Goal: Task Accomplishment & Management: Complete application form

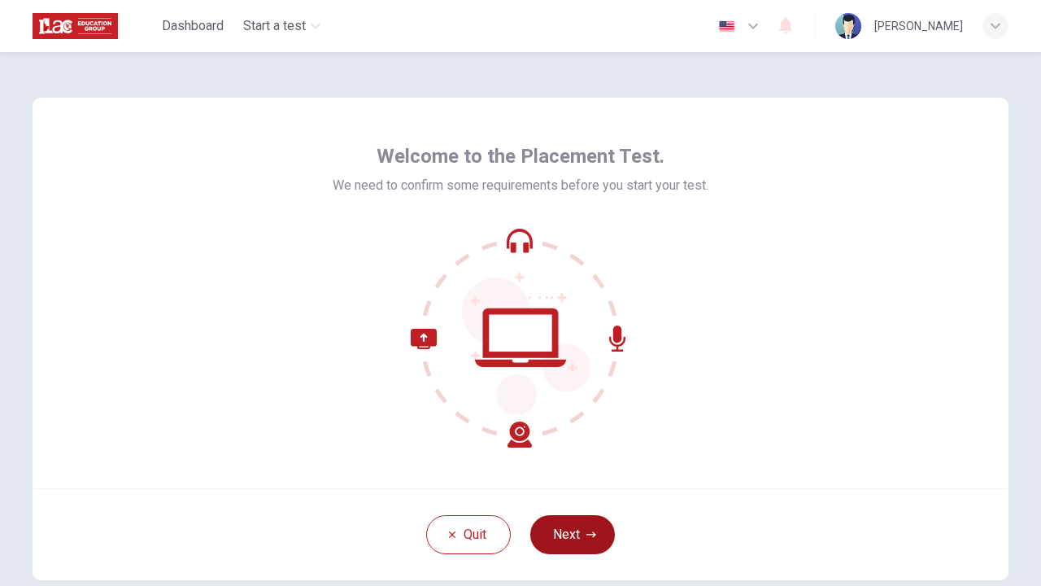
click at [565, 535] on button "Next" at bounding box center [572, 534] width 85 height 39
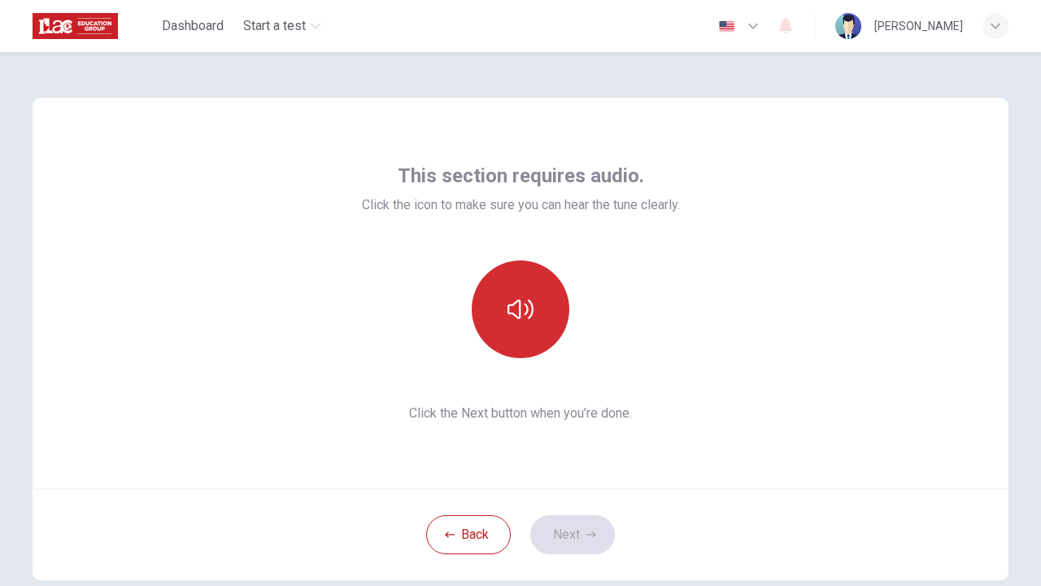
click at [543, 308] on button "button" at bounding box center [521, 309] width 98 height 98
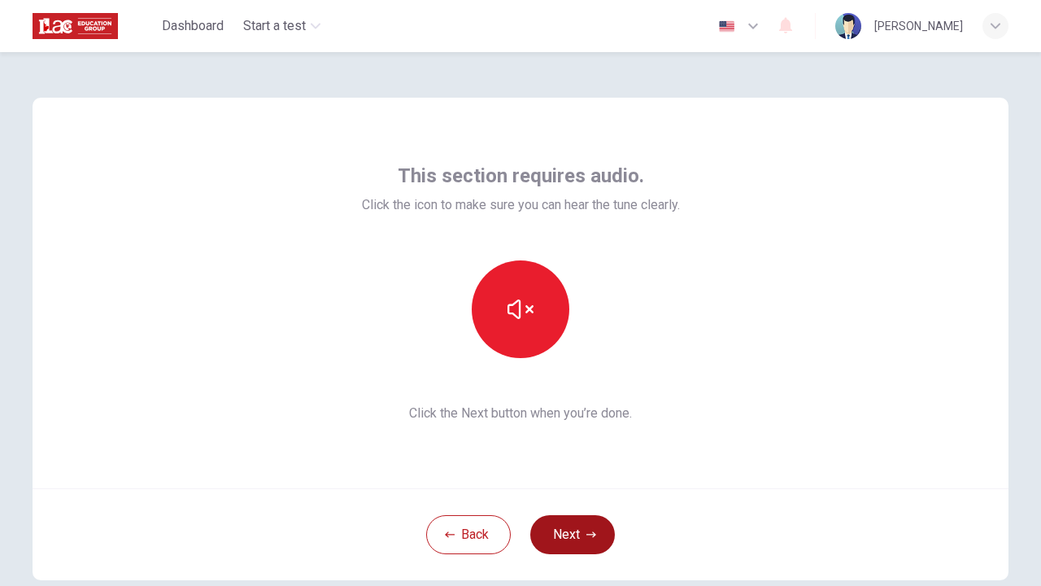
click at [580, 524] on button "Next" at bounding box center [572, 534] width 85 height 39
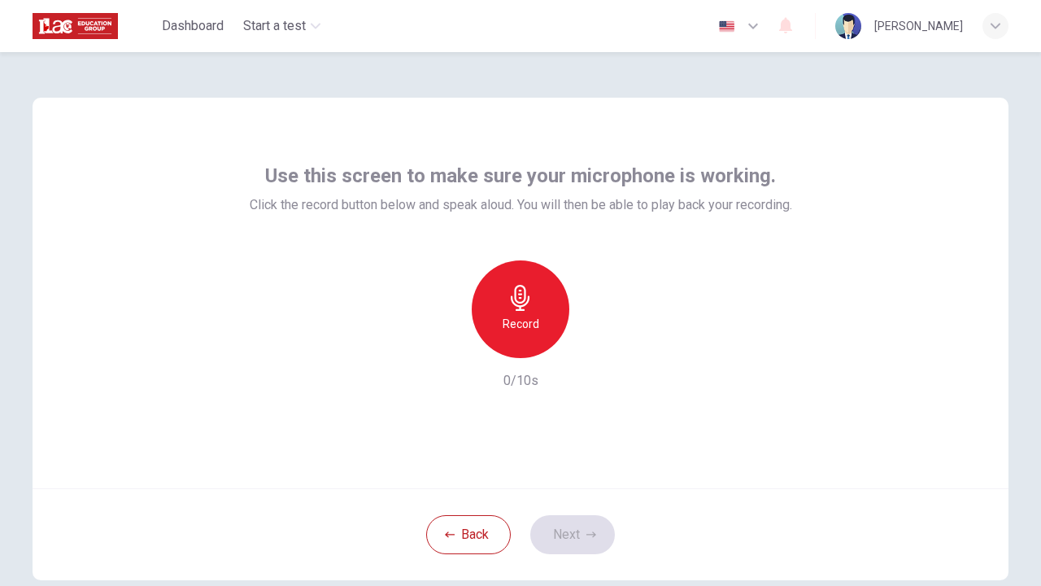
click at [546, 317] on div "Record" at bounding box center [521, 309] width 98 height 98
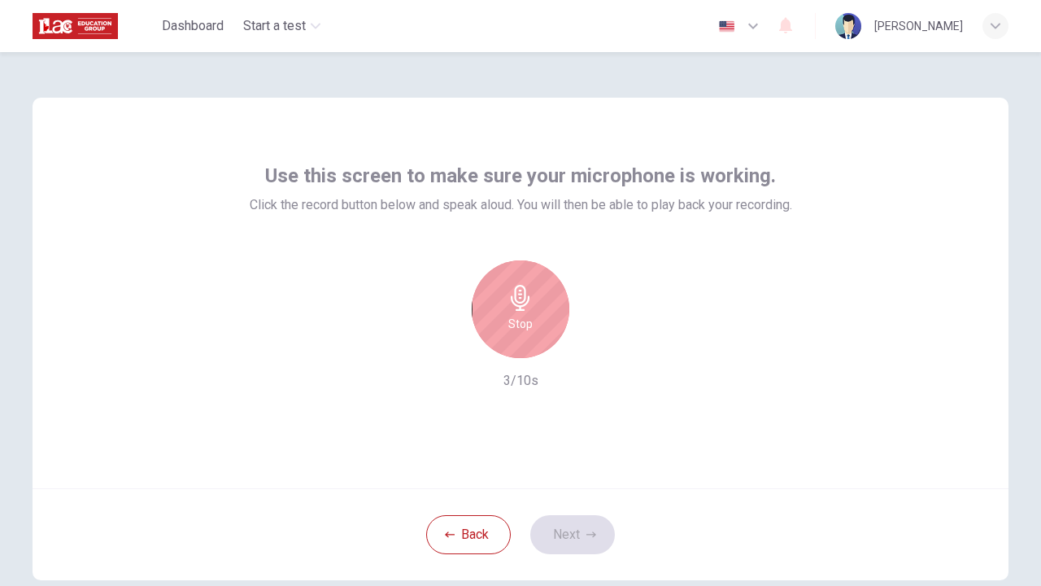
click at [546, 317] on div "Stop" at bounding box center [521, 309] width 98 height 98
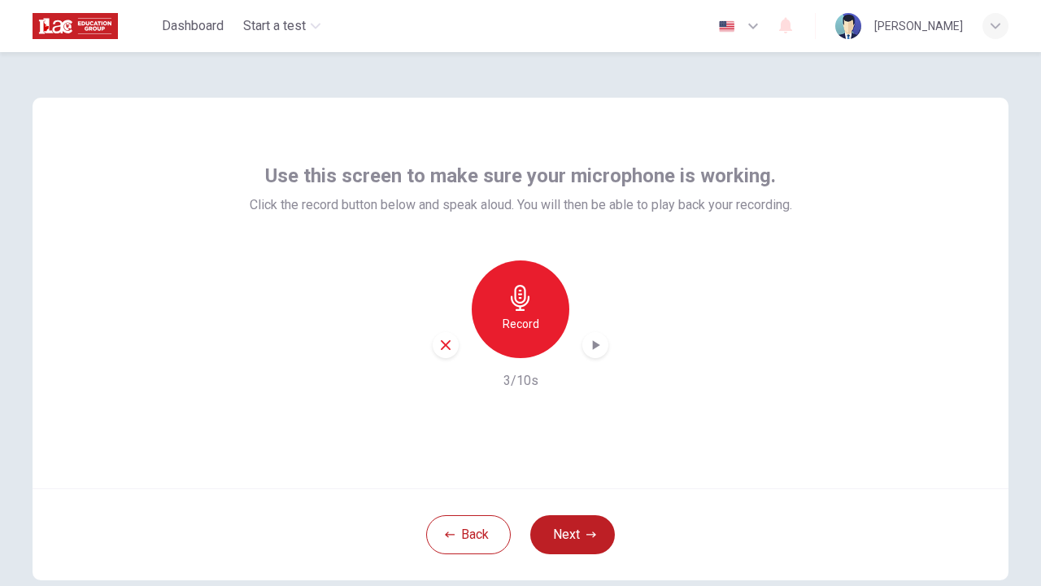
click at [600, 343] on icon "button" at bounding box center [595, 345] width 16 height 16
click at [571, 529] on button "Next" at bounding box center [572, 534] width 85 height 39
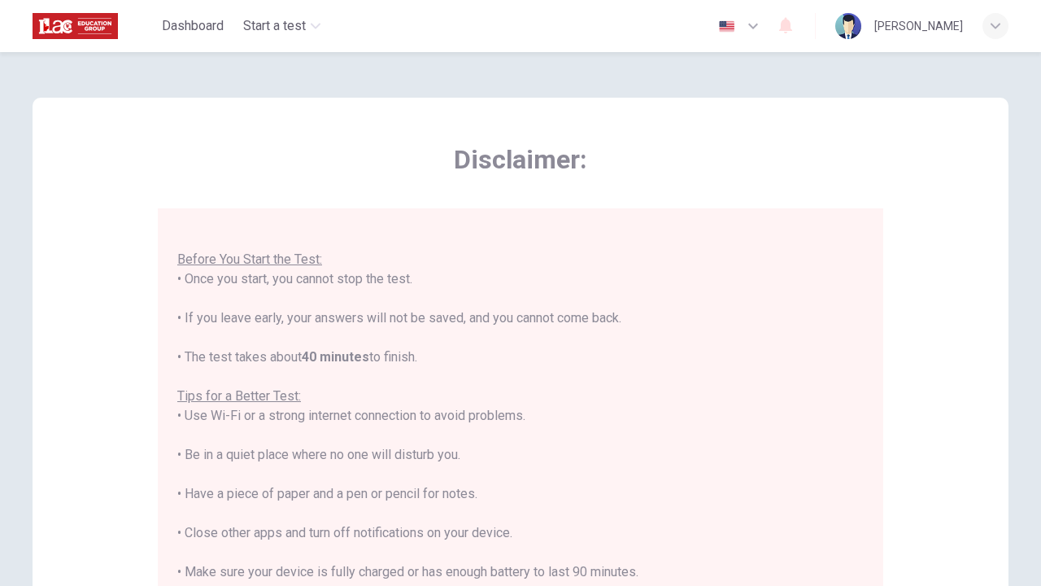
scroll to position [17, 0]
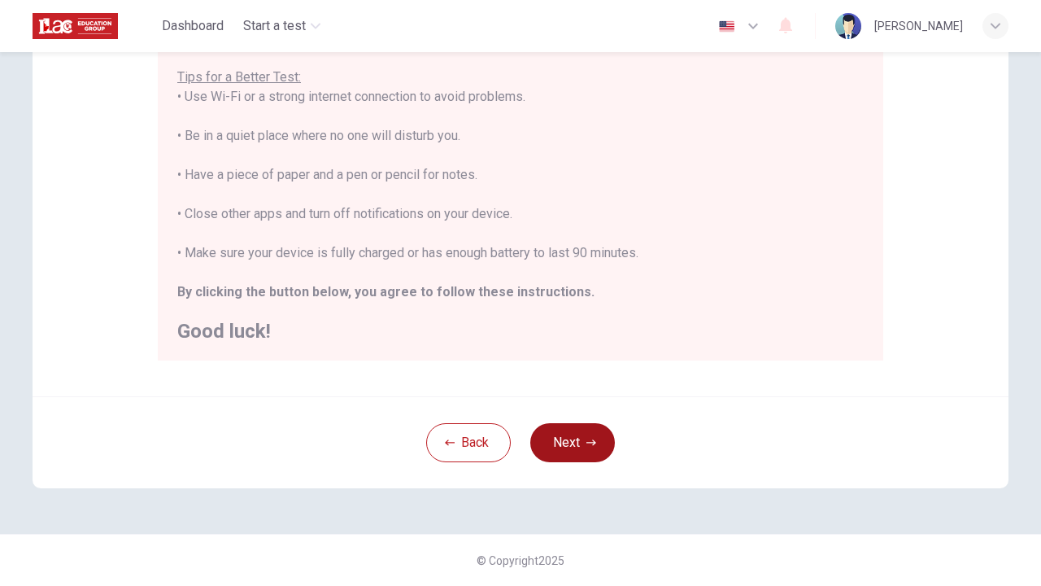
click at [575, 443] on button "Next" at bounding box center [572, 442] width 85 height 39
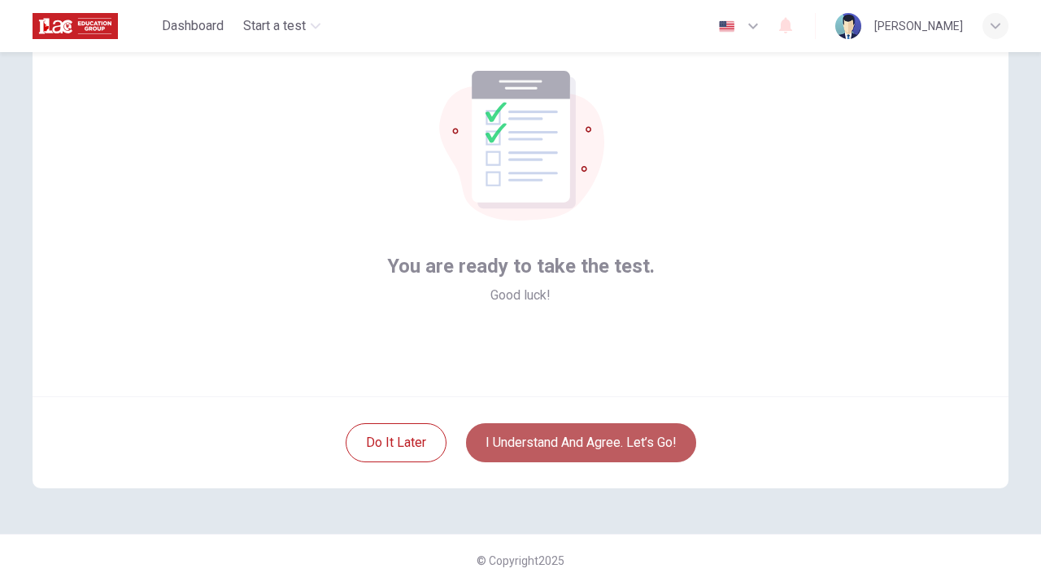
click at [564, 454] on button "I understand and agree. Let’s go!" at bounding box center [581, 442] width 230 height 39
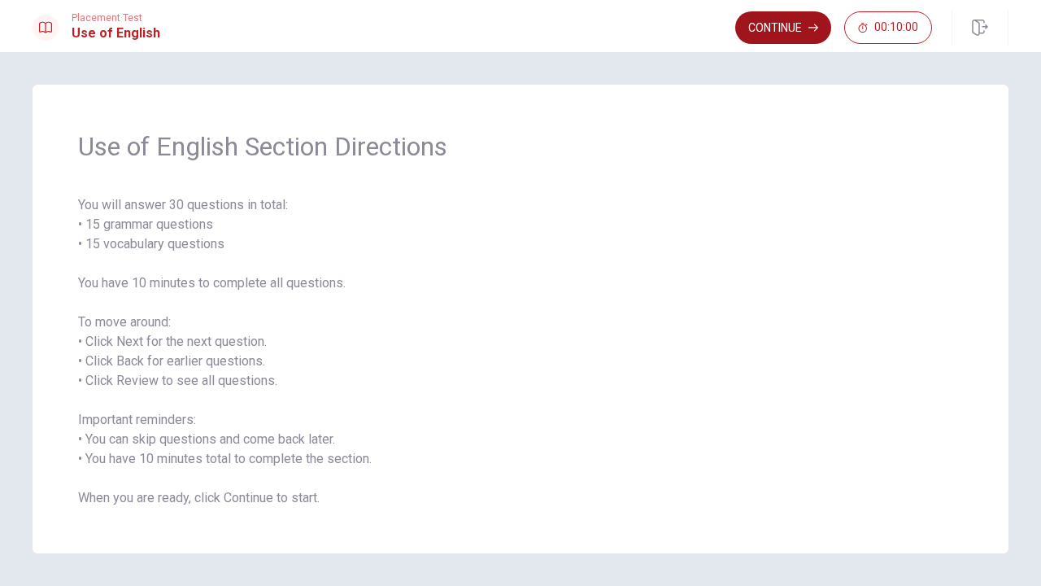
click at [788, 35] on button "Continue" at bounding box center [783, 27] width 96 height 33
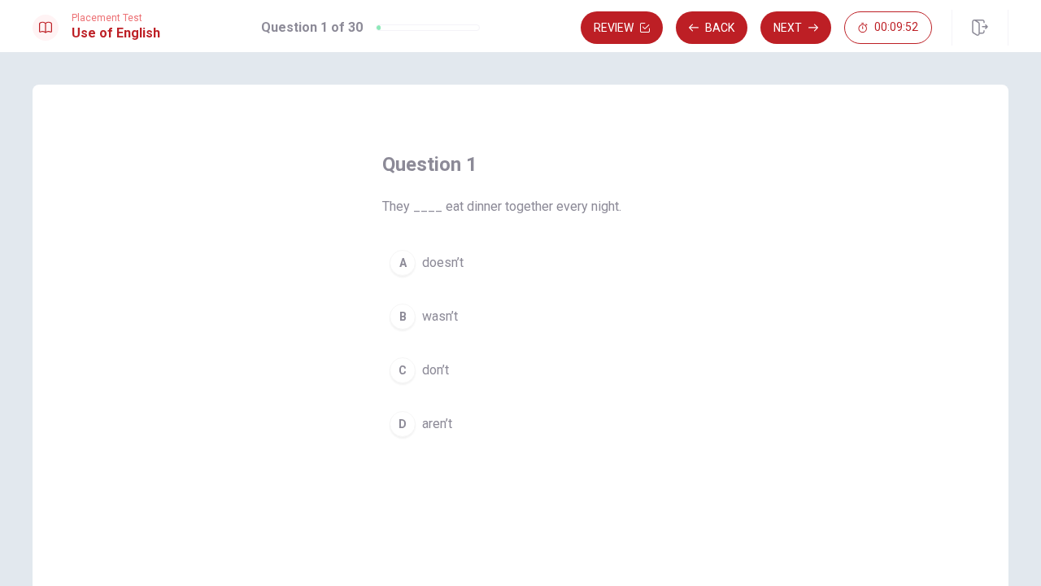
click at [437, 370] on span "don’t" at bounding box center [435, 370] width 27 height 20
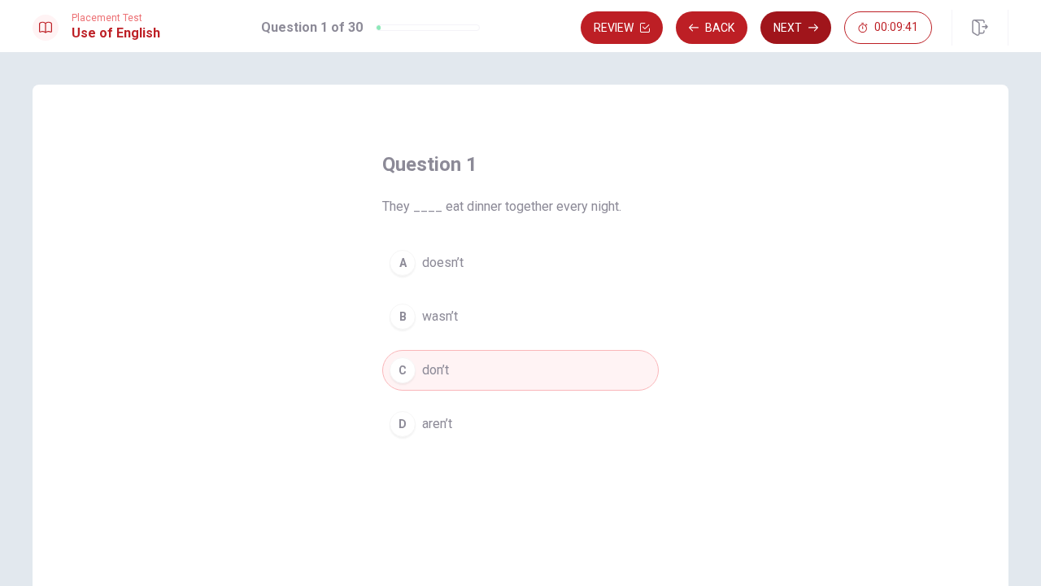
click at [779, 35] on button "Next" at bounding box center [796, 27] width 71 height 33
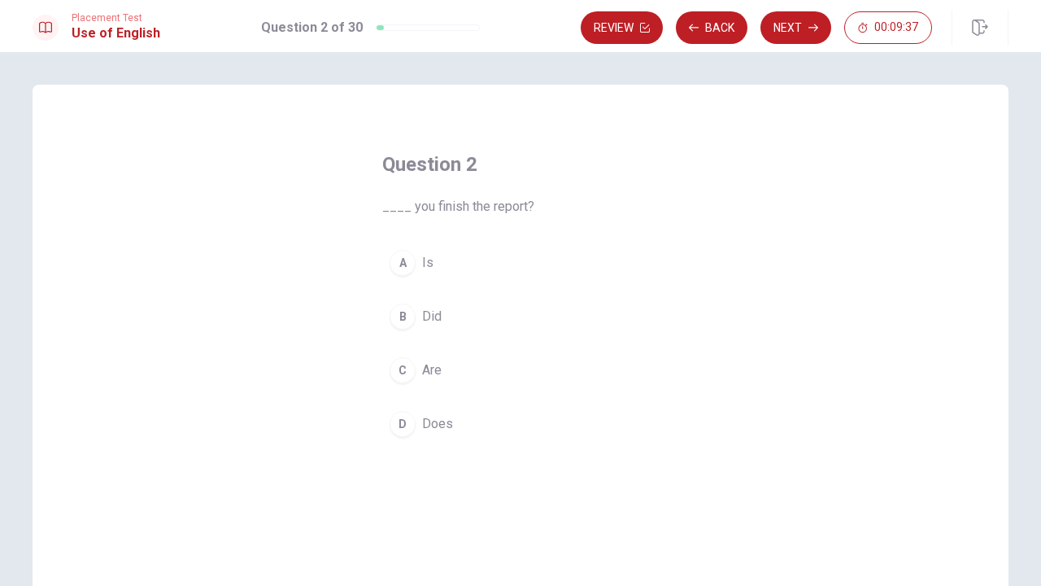
click at [431, 313] on span "Did" at bounding box center [432, 317] width 20 height 20
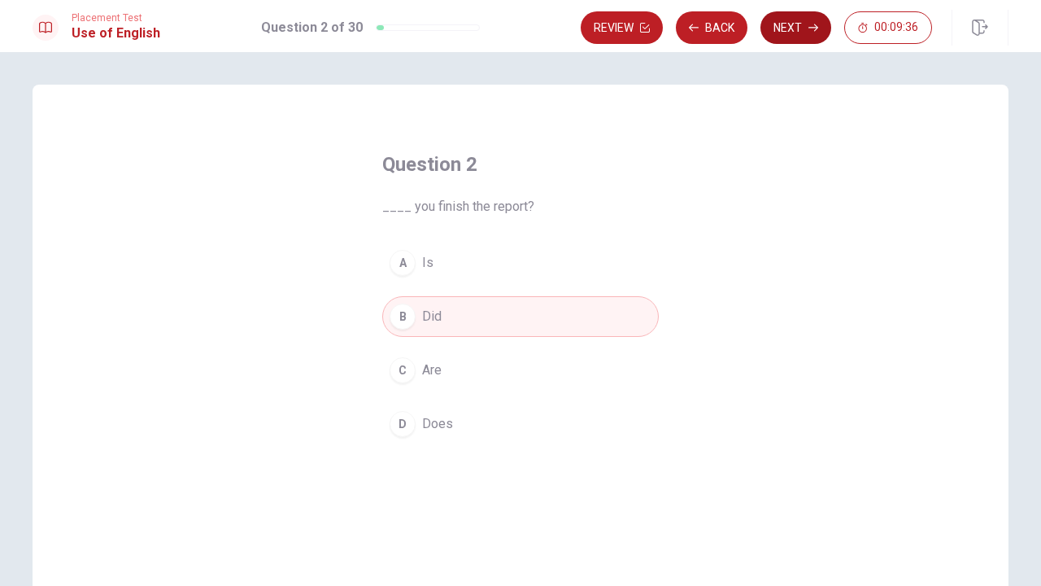
click at [778, 28] on button "Next" at bounding box center [796, 27] width 71 height 33
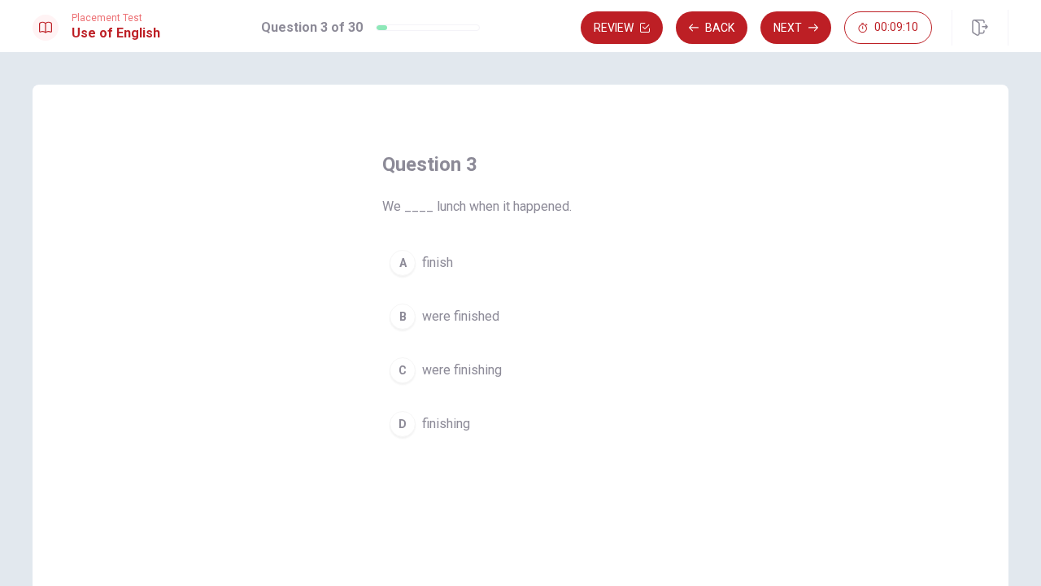
click at [443, 271] on span "finish" at bounding box center [437, 263] width 31 height 20
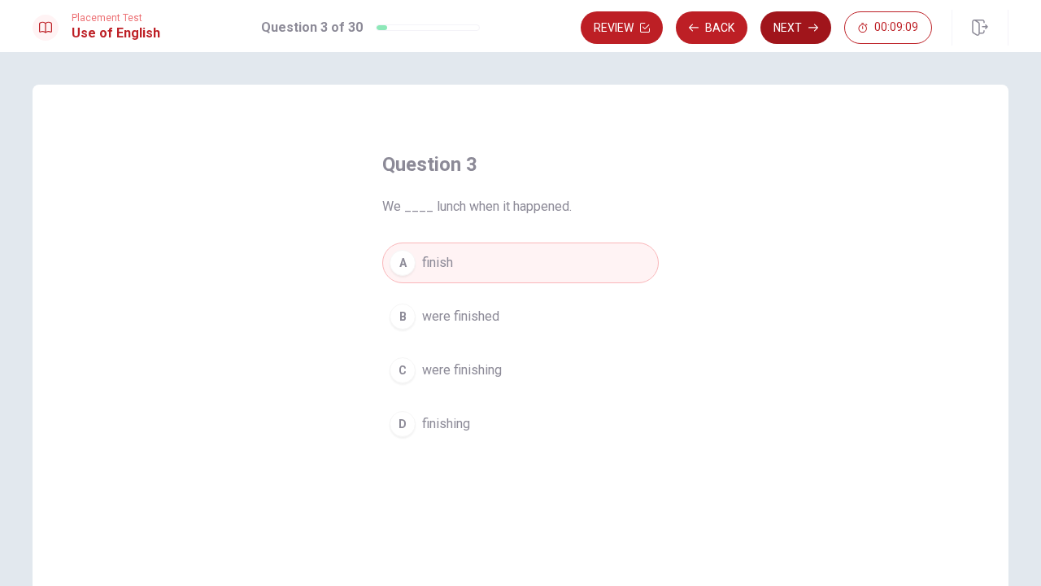
click at [801, 37] on button "Next" at bounding box center [796, 27] width 71 height 33
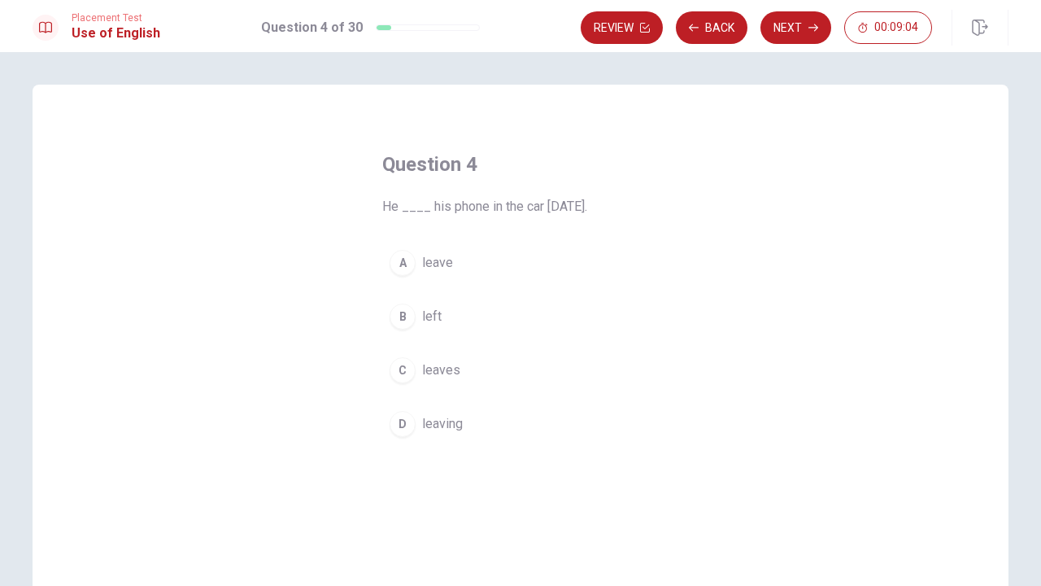
click at [439, 316] on span "left" at bounding box center [432, 317] width 20 height 20
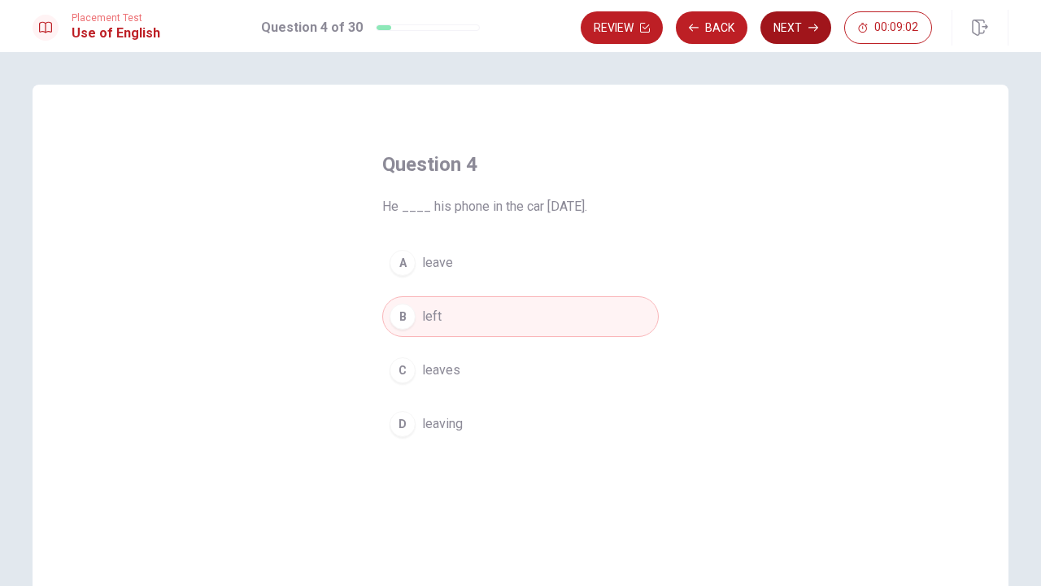
click at [807, 31] on button "Next" at bounding box center [796, 27] width 71 height 33
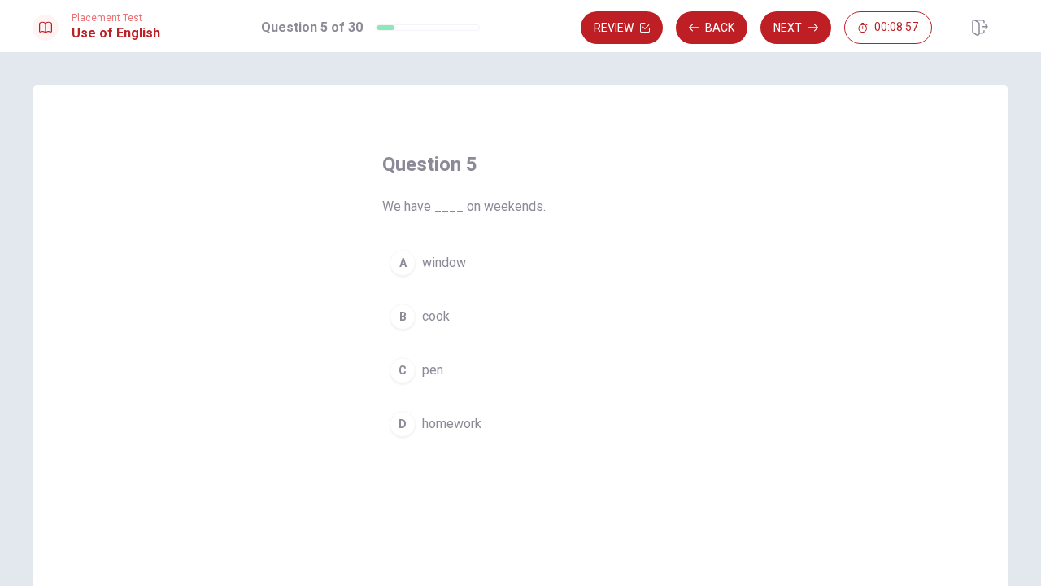
click at [472, 423] on span "homework" at bounding box center [451, 424] width 59 height 20
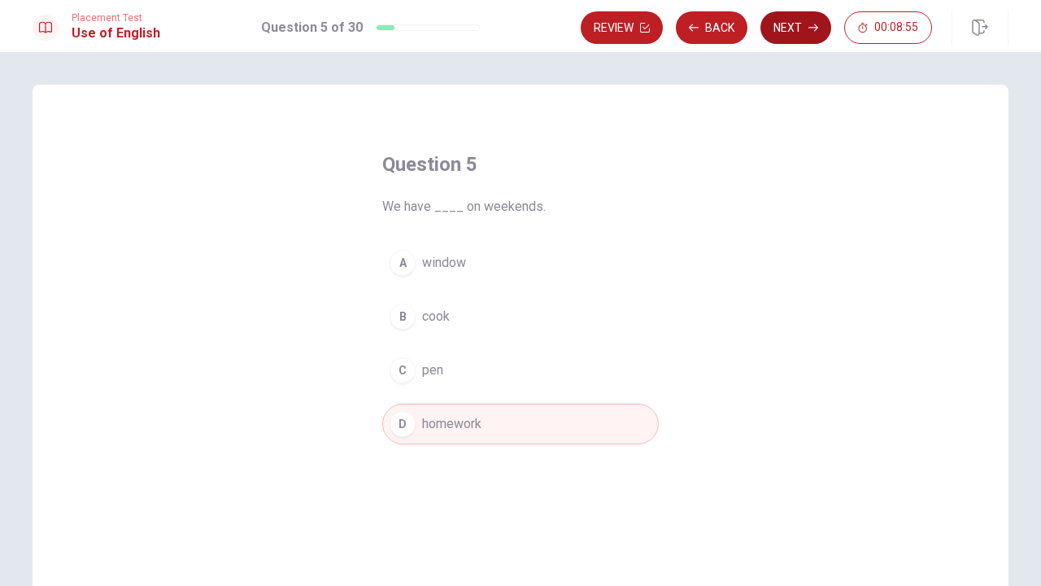
click at [795, 28] on button "Next" at bounding box center [796, 27] width 71 height 33
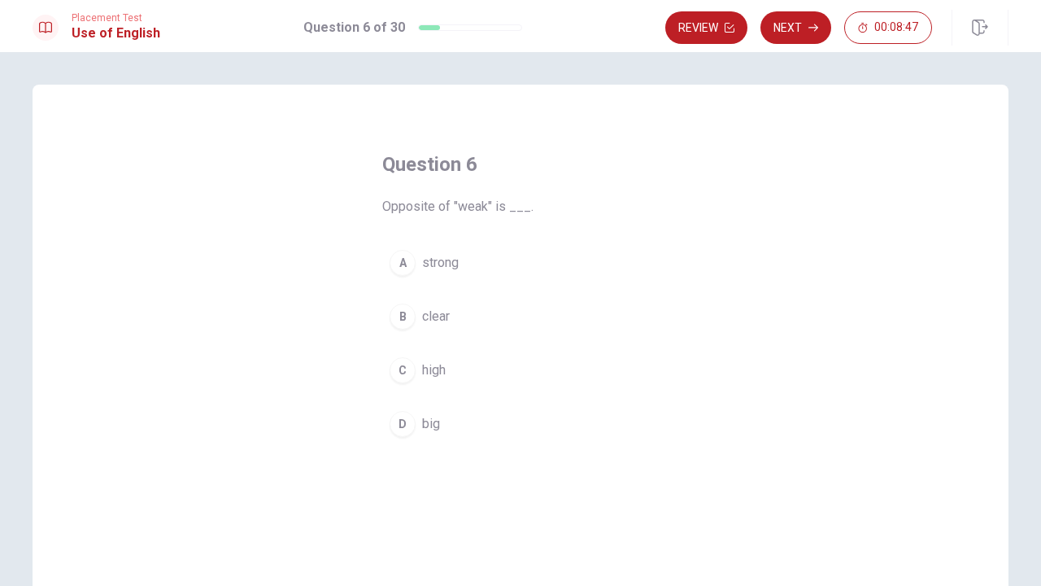
click at [453, 268] on span "strong" at bounding box center [440, 263] width 37 height 20
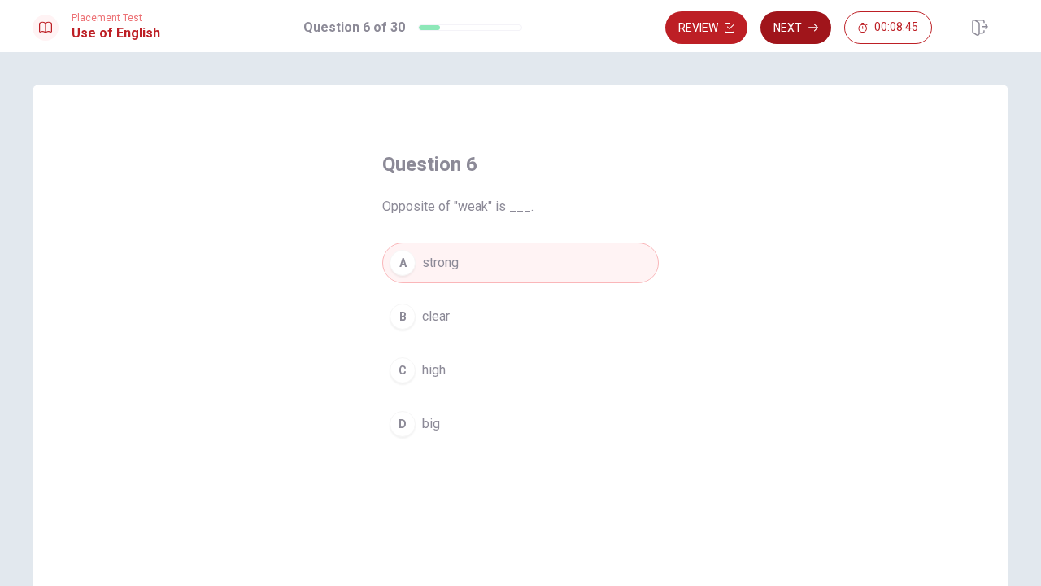
click at [791, 34] on button "Next" at bounding box center [796, 27] width 71 height 33
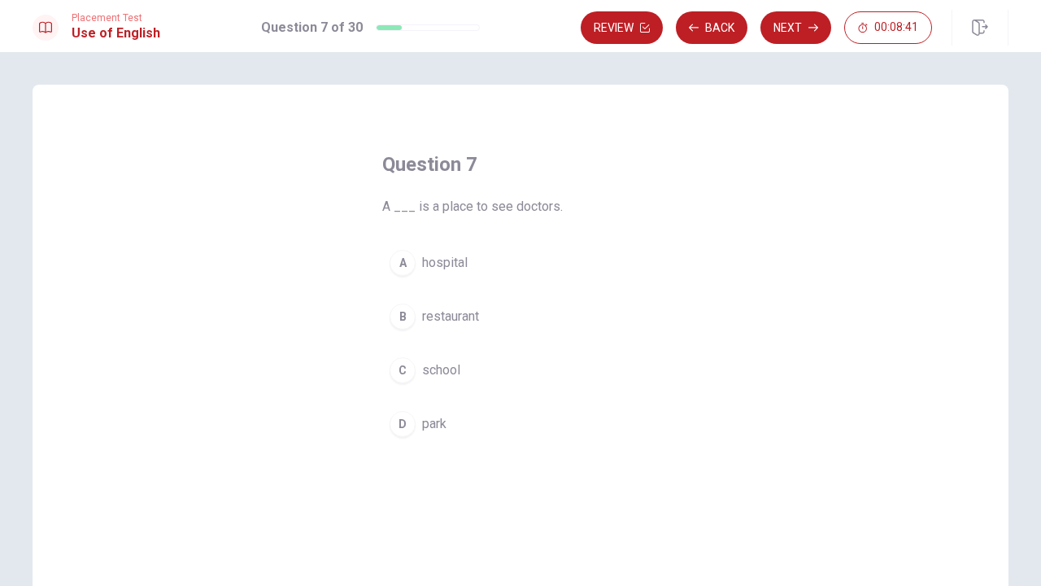
click at [460, 265] on span "hospital" at bounding box center [445, 263] width 46 height 20
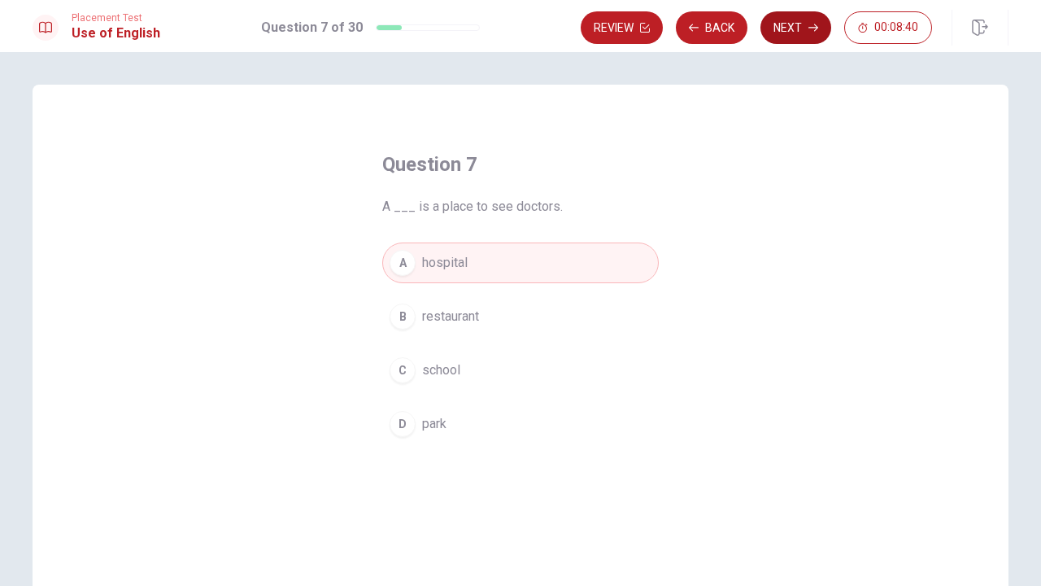
click at [797, 31] on button "Next" at bounding box center [796, 27] width 71 height 33
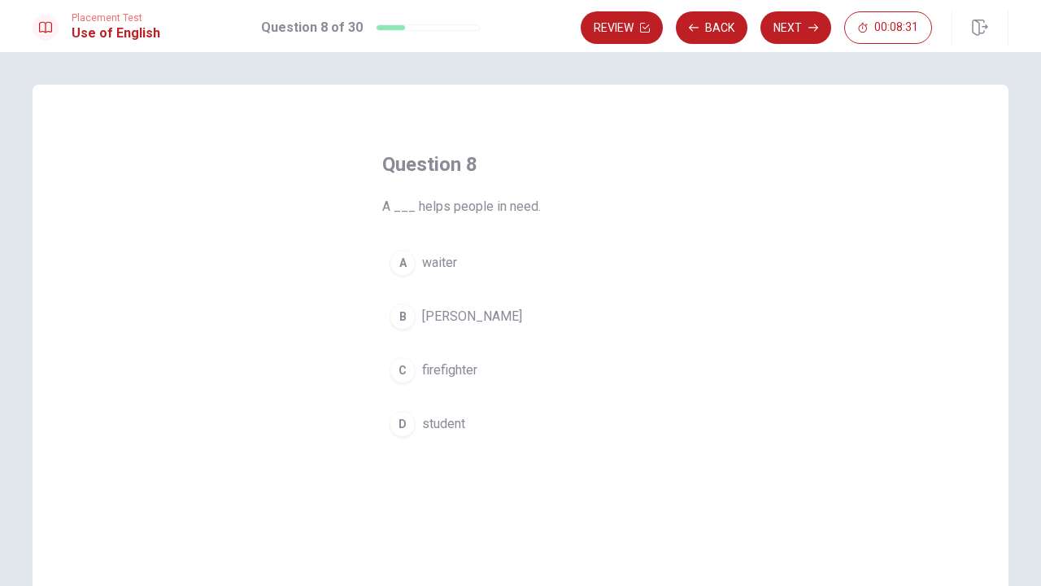
click at [460, 372] on span "firefighter" at bounding box center [449, 370] width 55 height 20
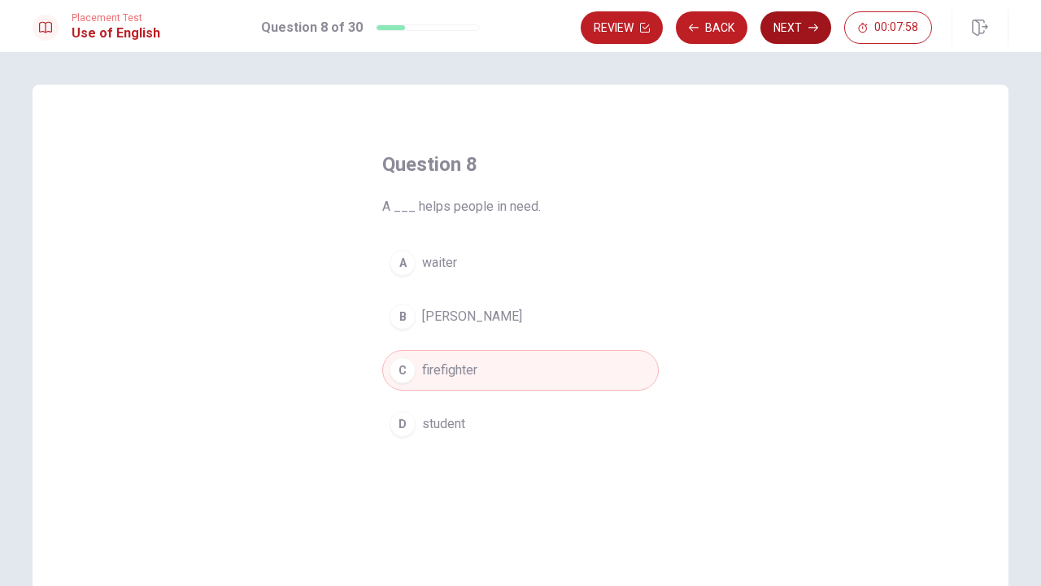
click at [804, 37] on button "Next" at bounding box center [796, 27] width 71 height 33
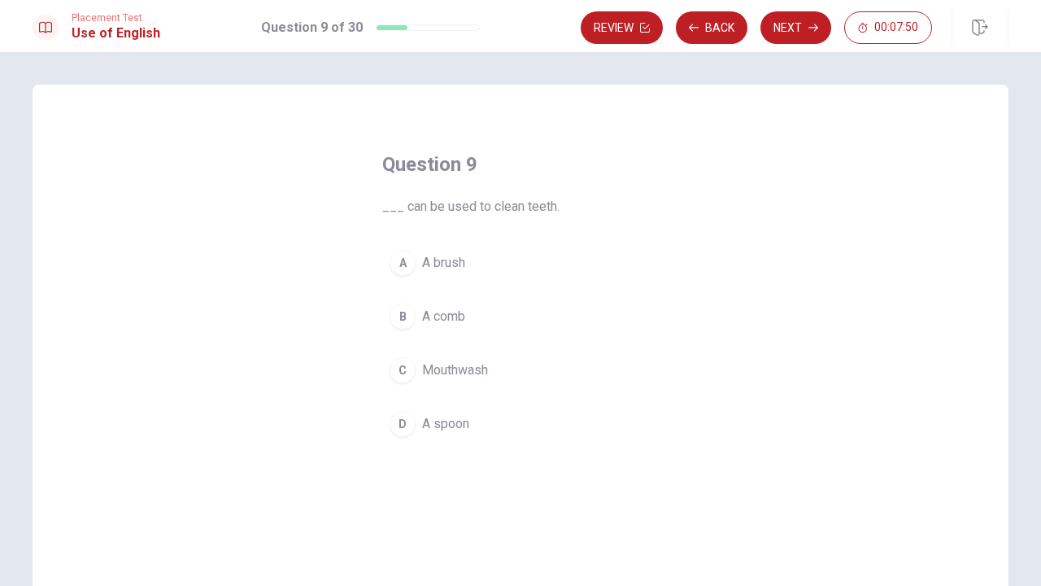
click at [454, 261] on span "A brush" at bounding box center [443, 263] width 43 height 20
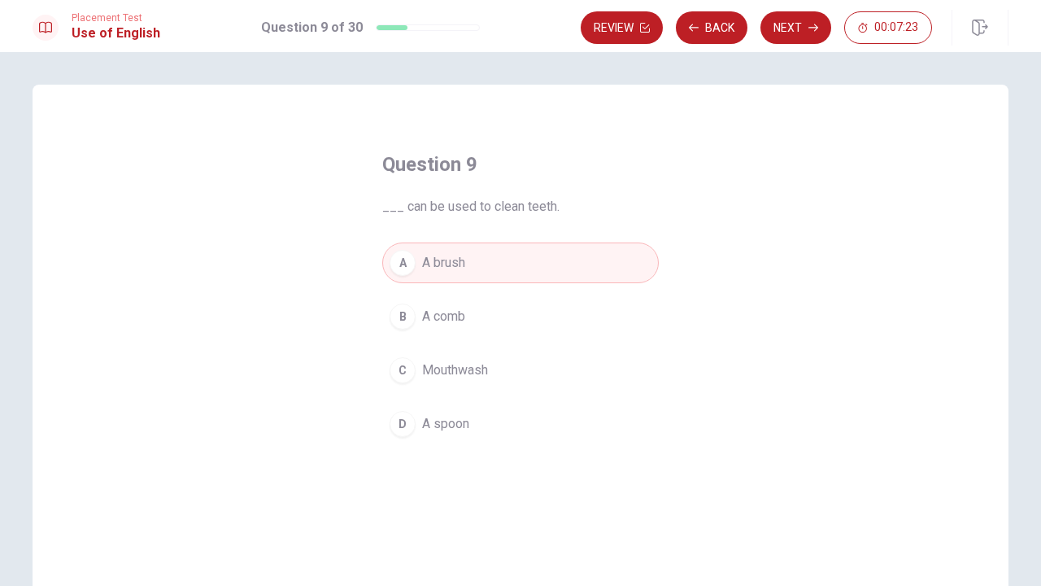
click at [474, 366] on span "Mouthwash" at bounding box center [455, 370] width 66 height 20
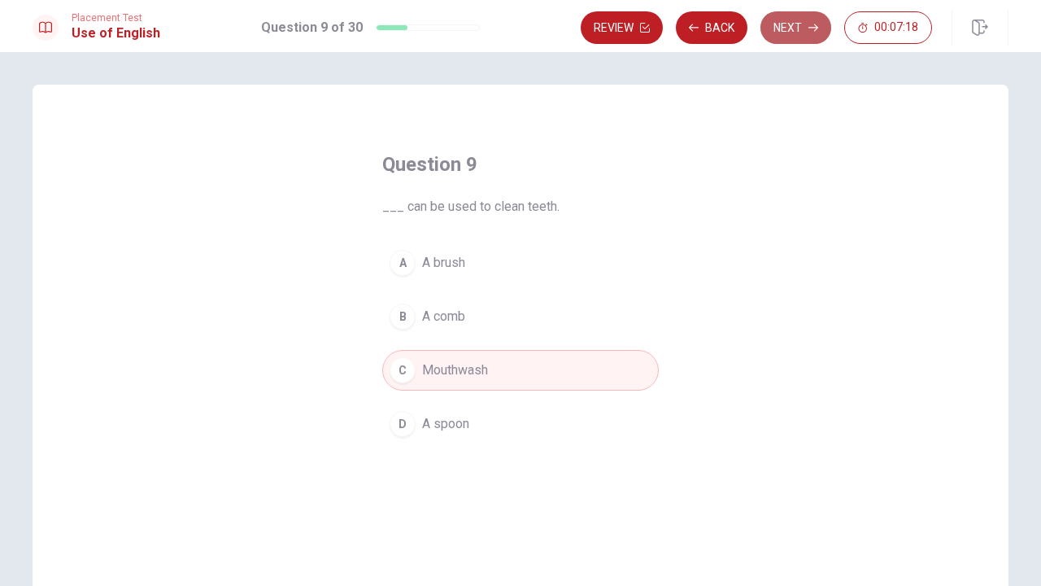
click at [792, 27] on button "Next" at bounding box center [796, 27] width 71 height 33
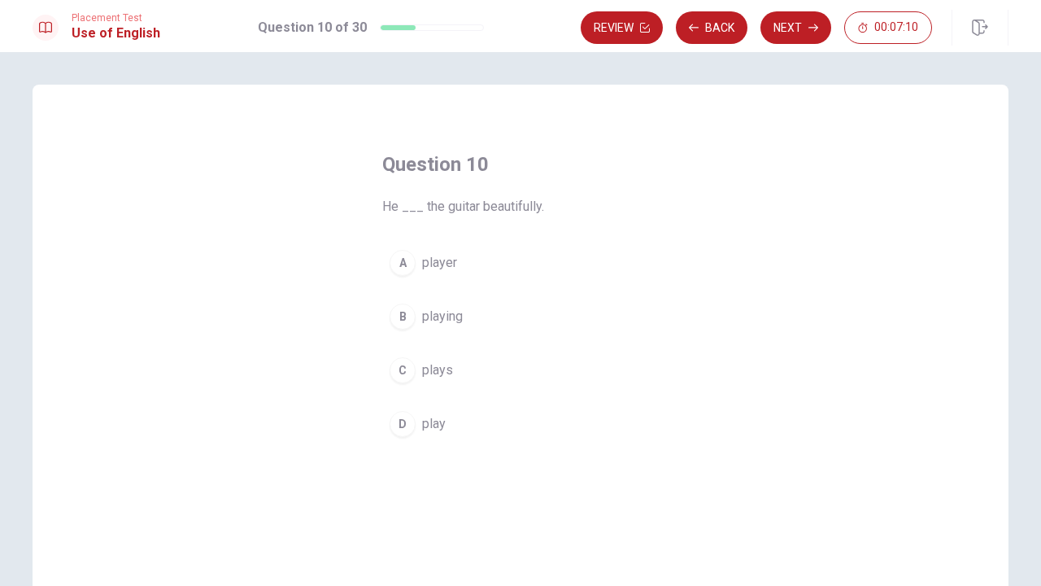
click at [446, 369] on span "plays" at bounding box center [437, 370] width 31 height 20
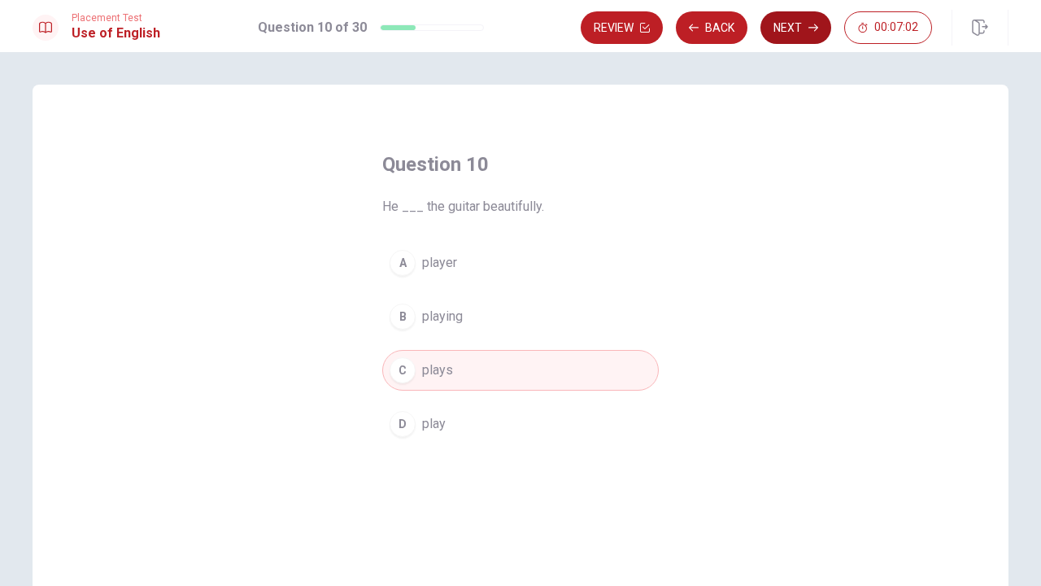
click at [797, 24] on button "Next" at bounding box center [796, 27] width 71 height 33
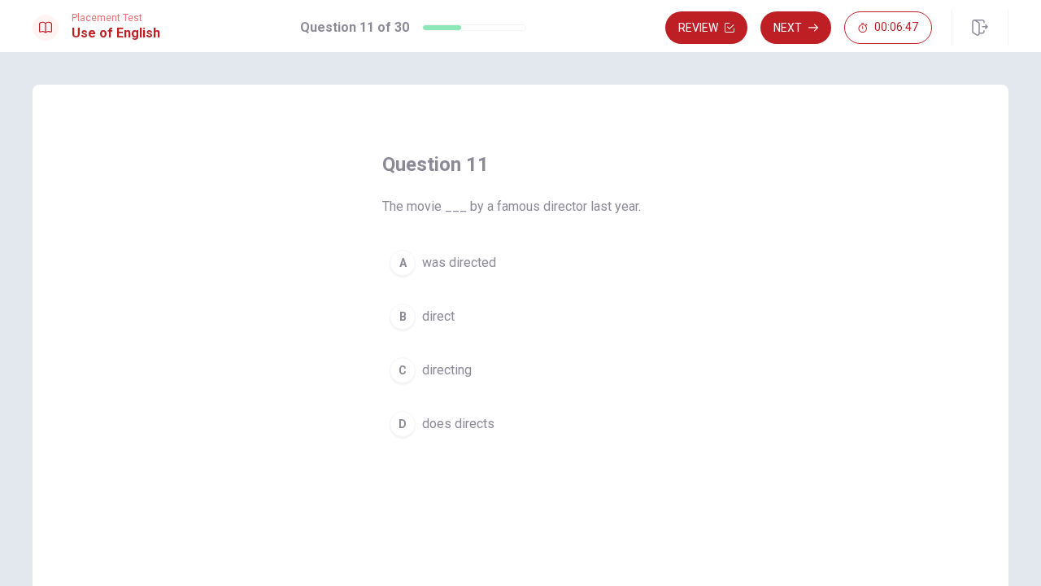
click at [494, 265] on span "was directed" at bounding box center [459, 263] width 74 height 20
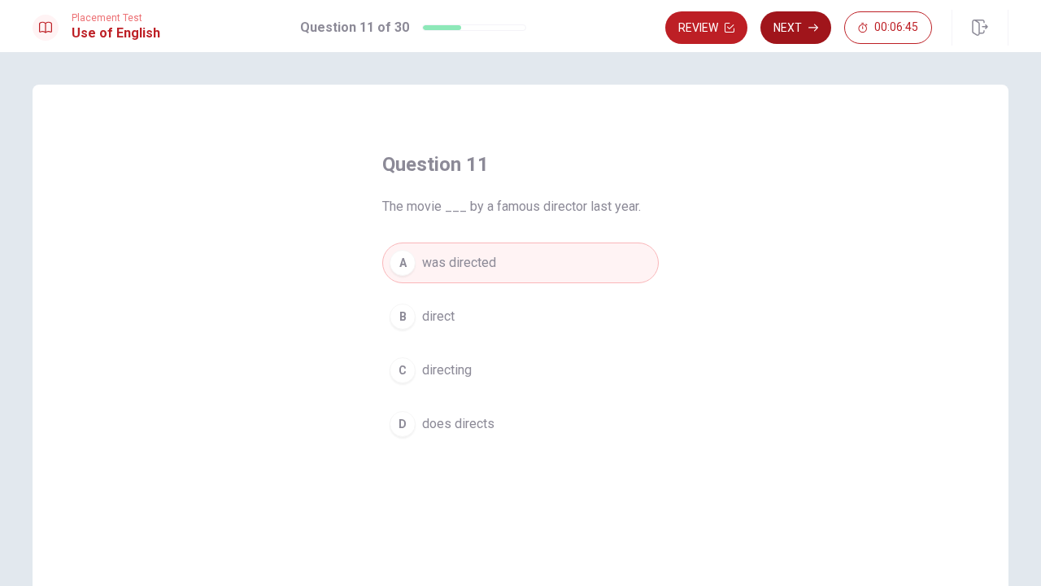
click at [795, 39] on button "Next" at bounding box center [796, 27] width 71 height 33
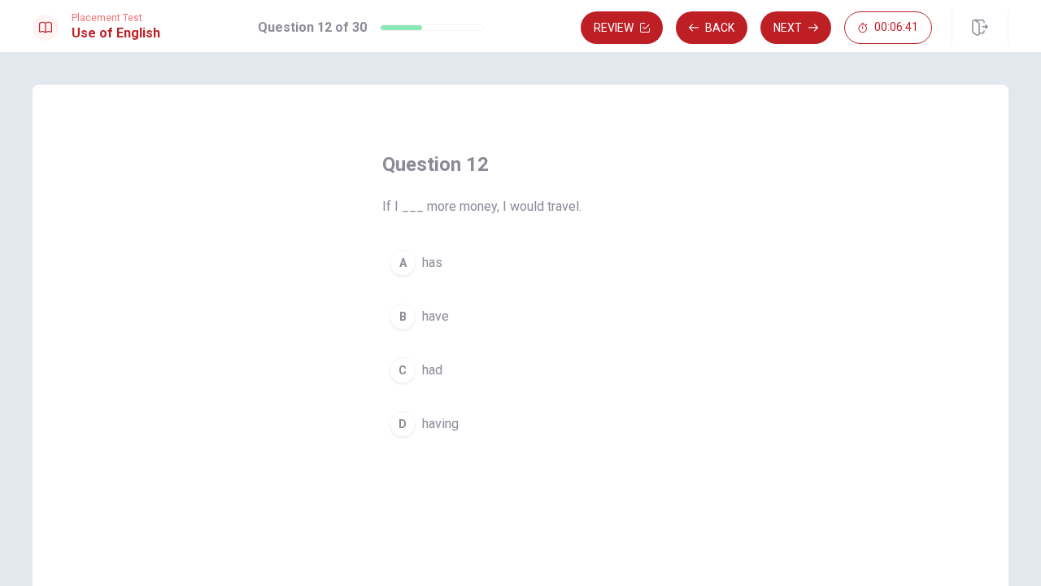
click at [430, 314] on span "have" at bounding box center [435, 317] width 27 height 20
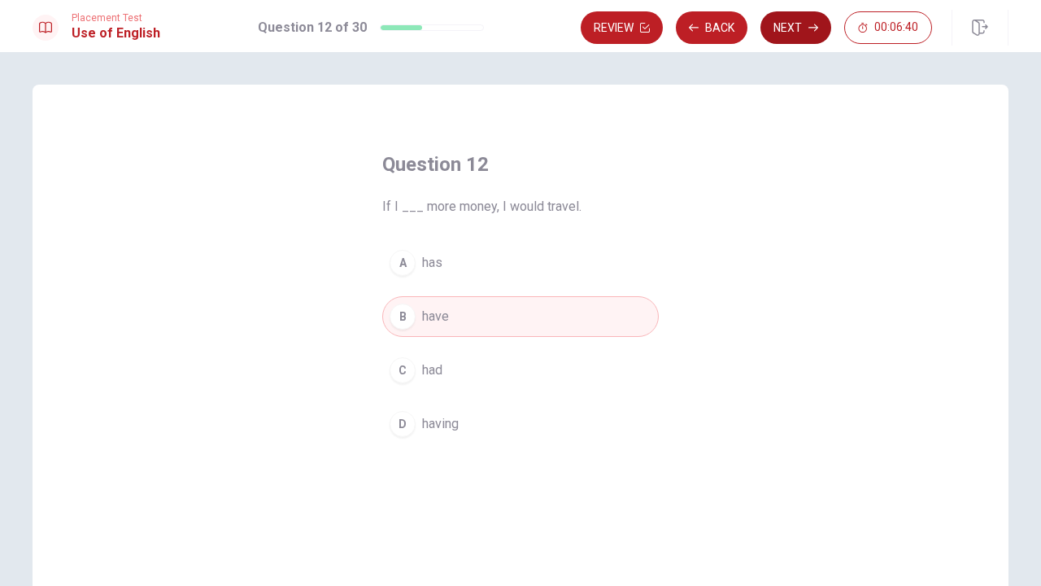
click at [810, 33] on button "Next" at bounding box center [796, 27] width 71 height 33
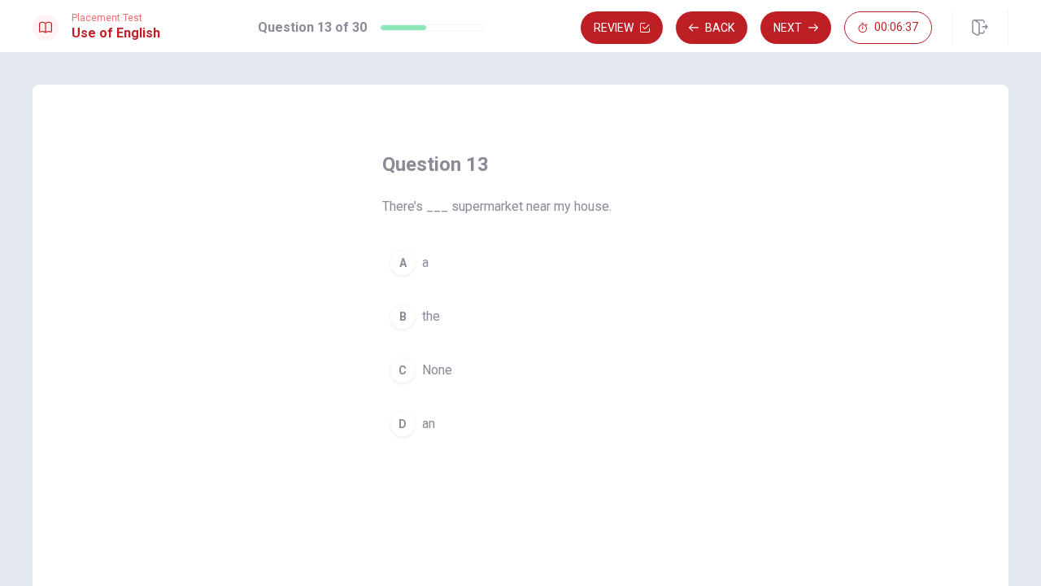
click at [434, 260] on button "A a" at bounding box center [520, 262] width 277 height 41
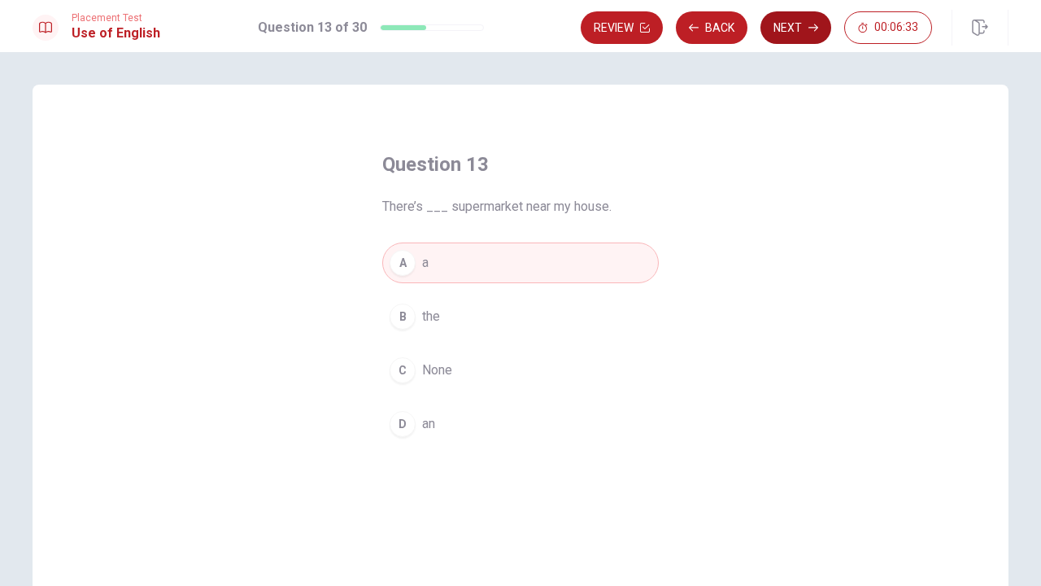
click at [809, 30] on icon "button" at bounding box center [814, 28] width 10 height 10
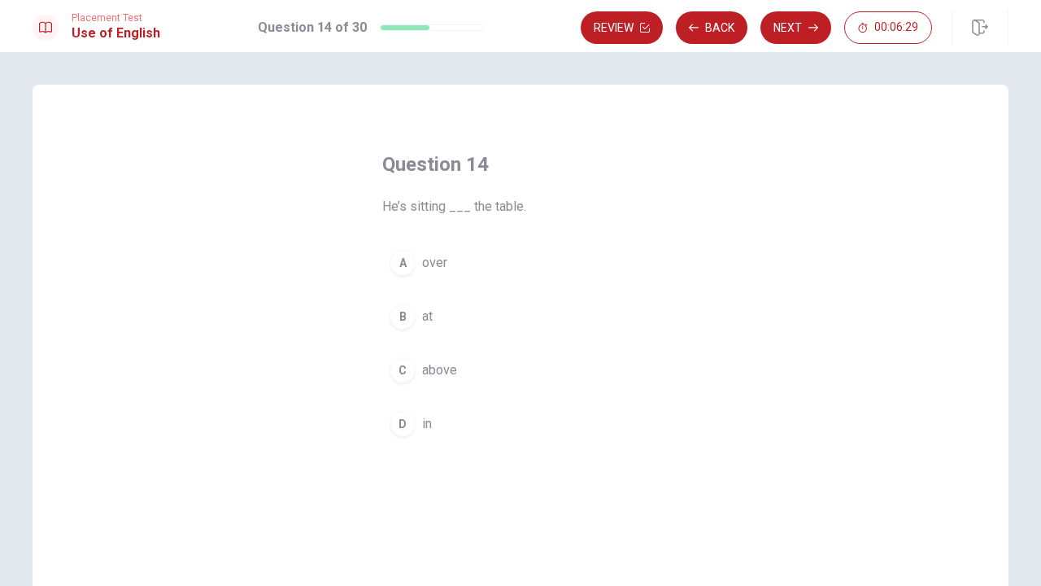
click at [434, 319] on button "B at" at bounding box center [520, 316] width 277 height 41
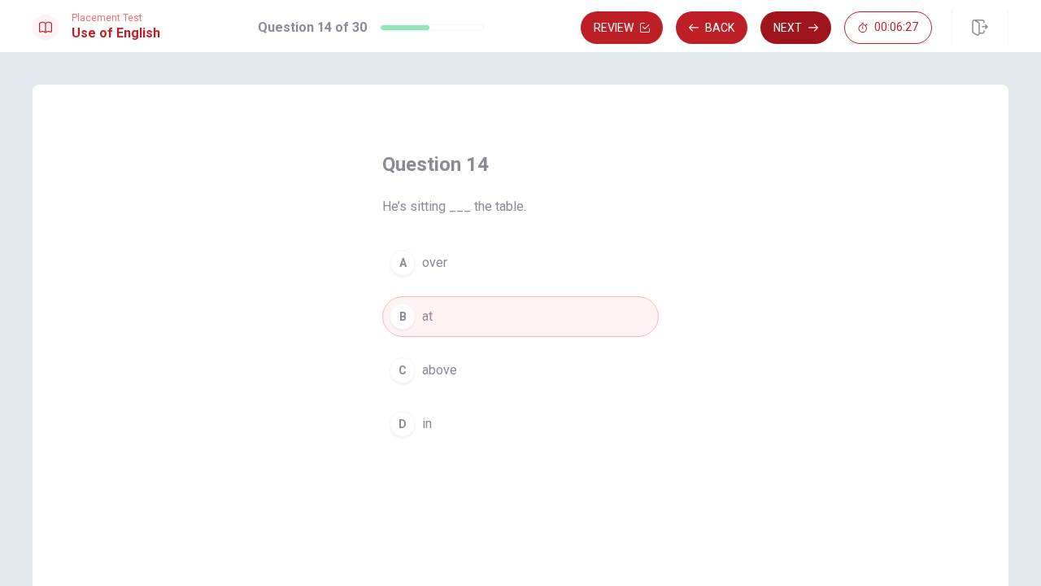
click at [801, 35] on button "Next" at bounding box center [796, 27] width 71 height 33
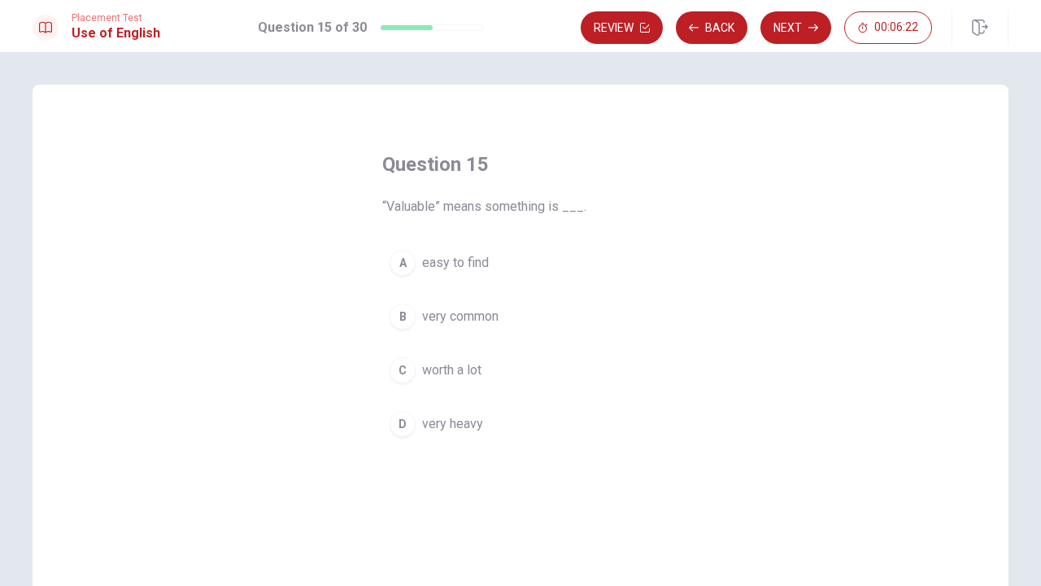
click at [481, 371] on span "worth a lot" at bounding box center [451, 370] width 59 height 20
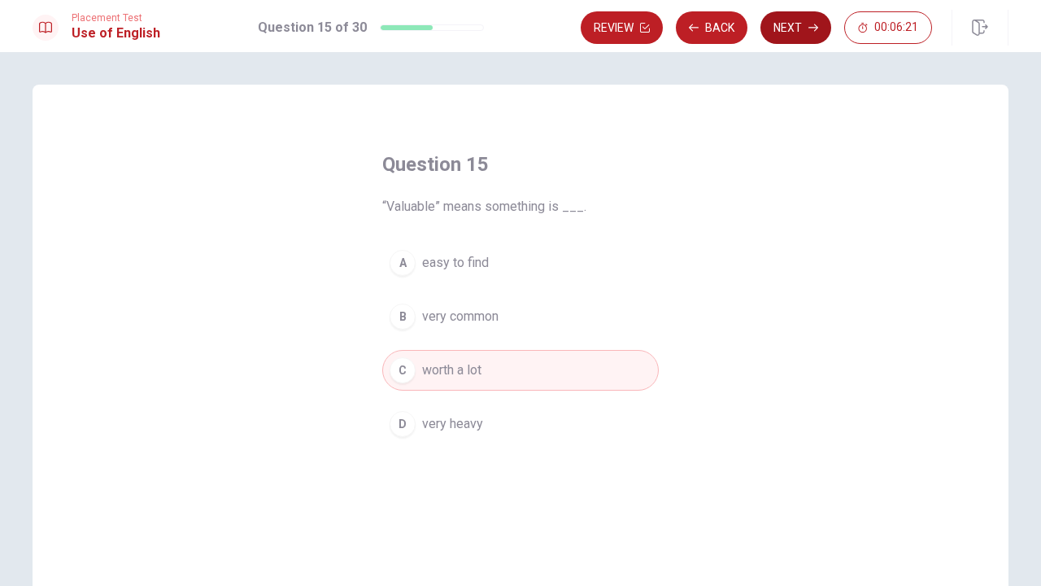
click at [802, 32] on button "Next" at bounding box center [796, 27] width 71 height 33
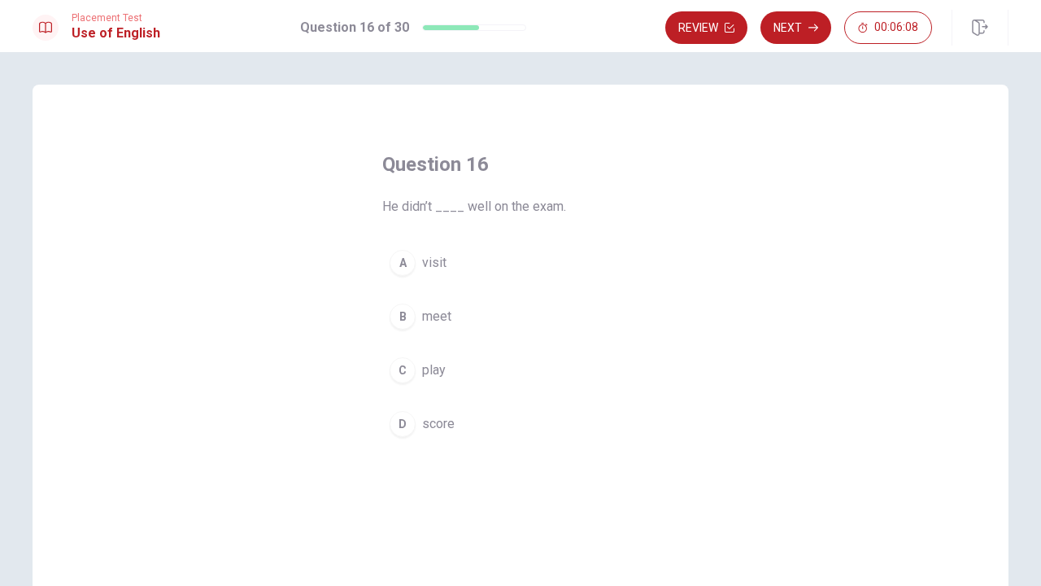
click at [442, 417] on span "score" at bounding box center [438, 424] width 33 height 20
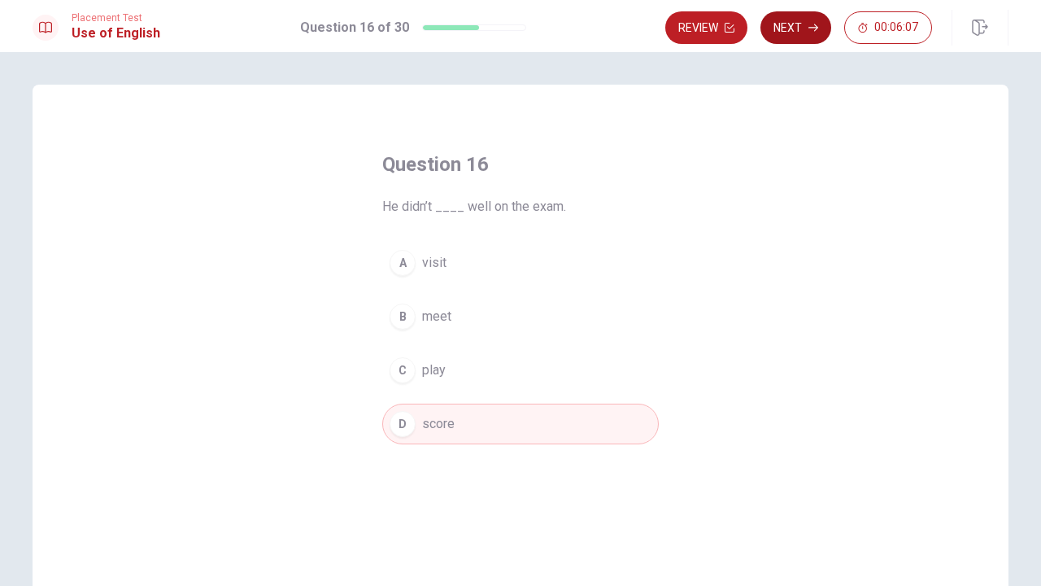
click at [788, 23] on button "Next" at bounding box center [796, 27] width 71 height 33
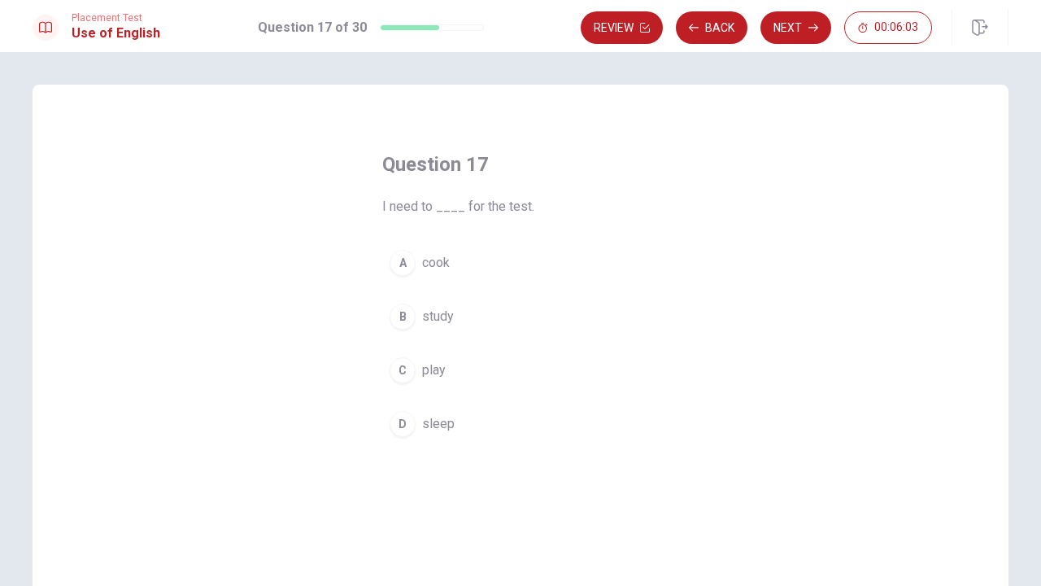
click at [448, 317] on span "study" at bounding box center [438, 317] width 32 height 20
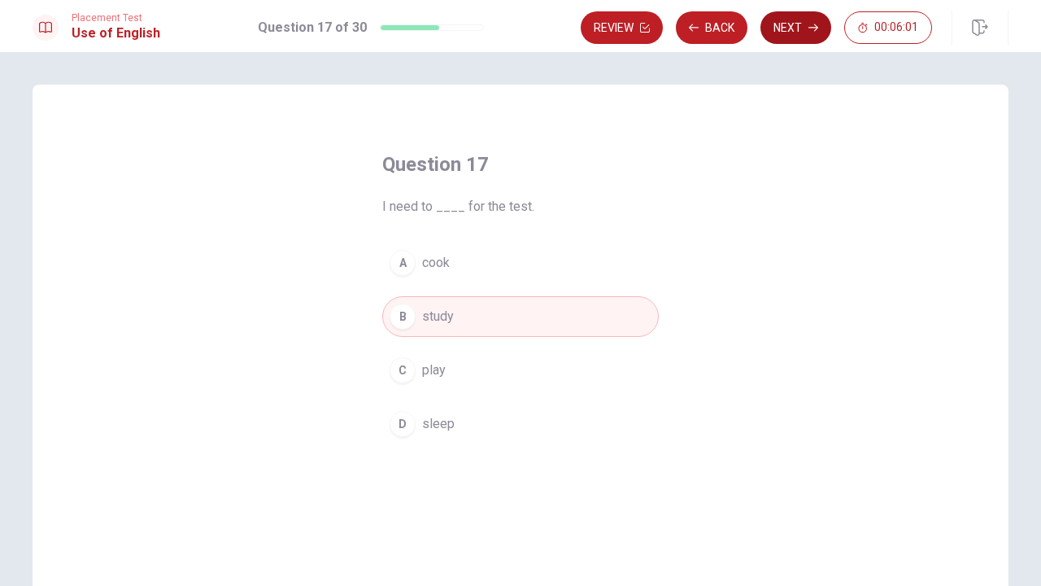
click at [792, 35] on button "Next" at bounding box center [796, 27] width 71 height 33
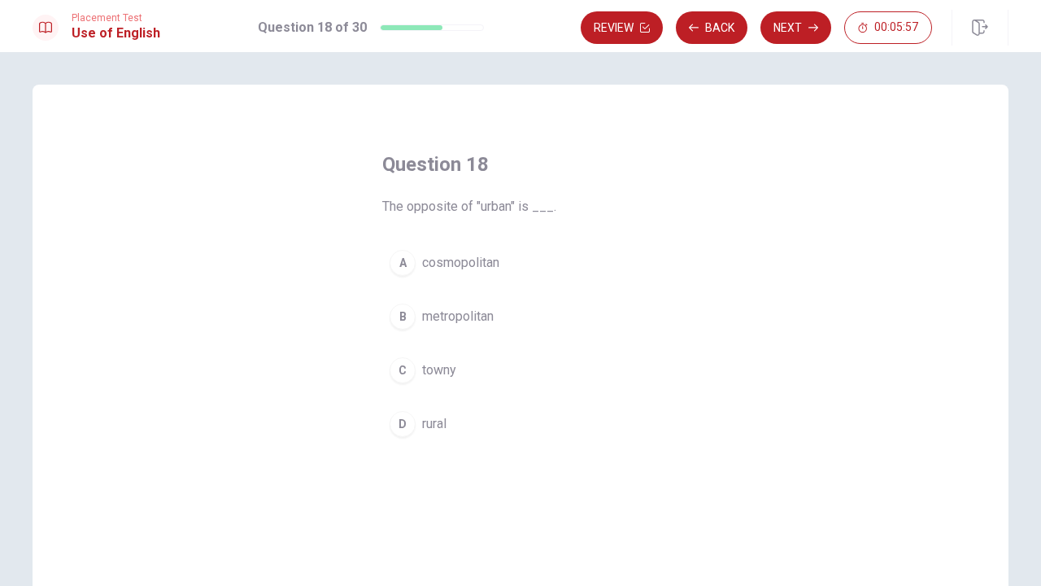
click at [444, 421] on span "rural" at bounding box center [434, 424] width 24 height 20
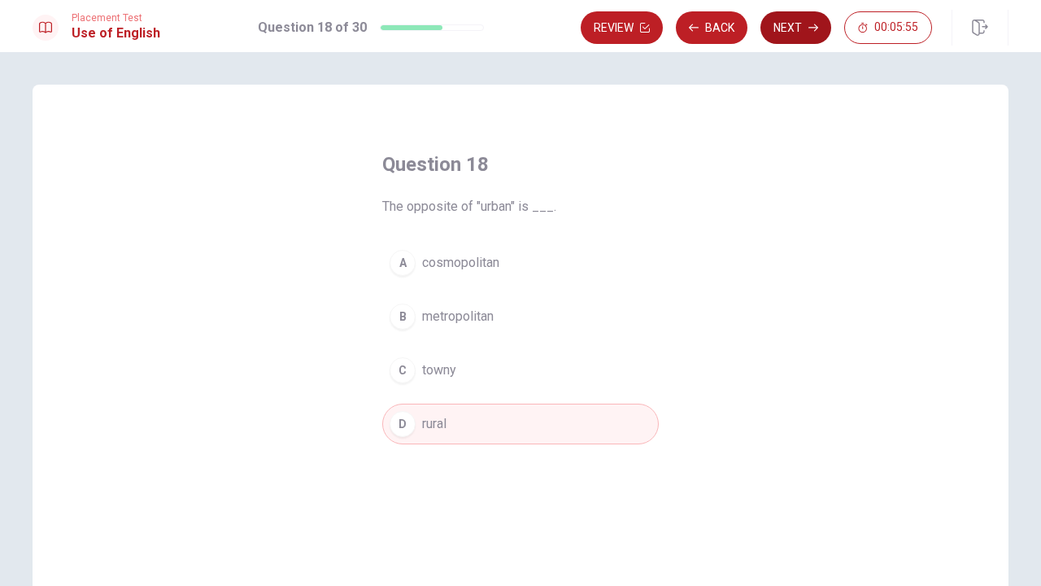
click at [792, 41] on button "Next" at bounding box center [796, 27] width 71 height 33
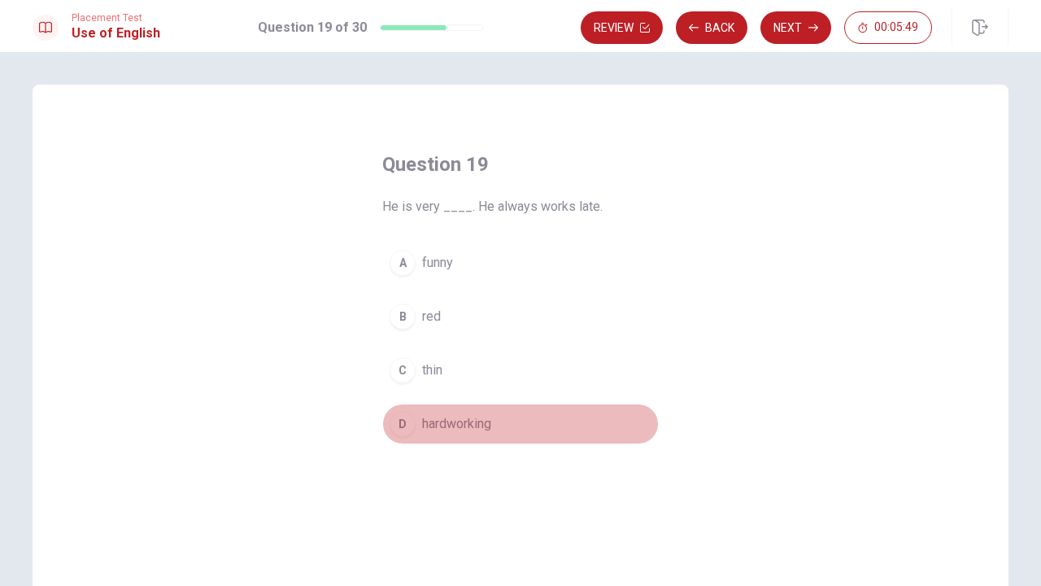
click at [444, 420] on span "hardworking" at bounding box center [456, 424] width 69 height 20
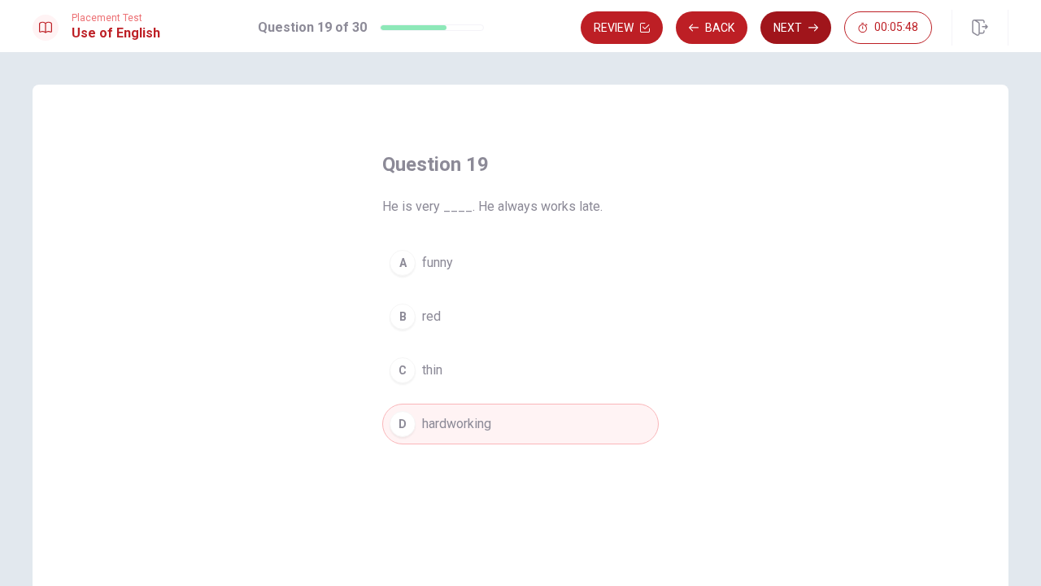
click at [805, 24] on button "Next" at bounding box center [796, 27] width 71 height 33
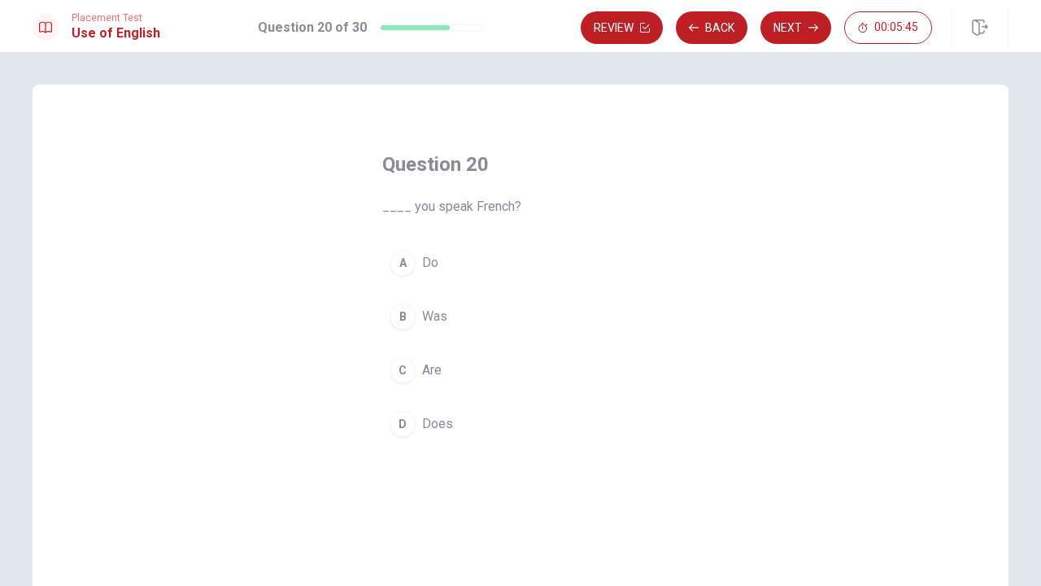
click at [434, 261] on span "Do" at bounding box center [430, 263] width 16 height 20
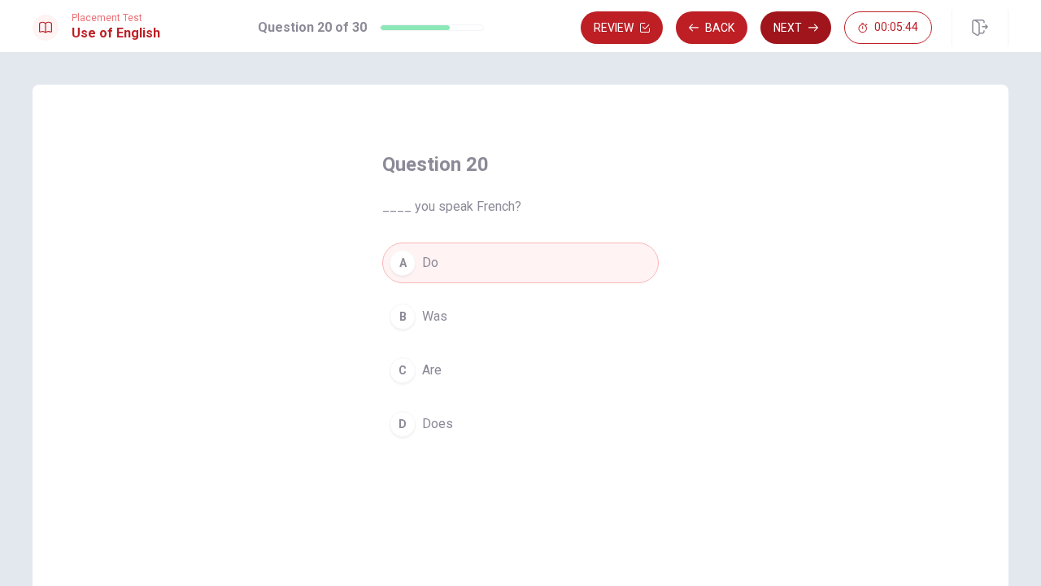
click at [787, 29] on button "Next" at bounding box center [796, 27] width 71 height 33
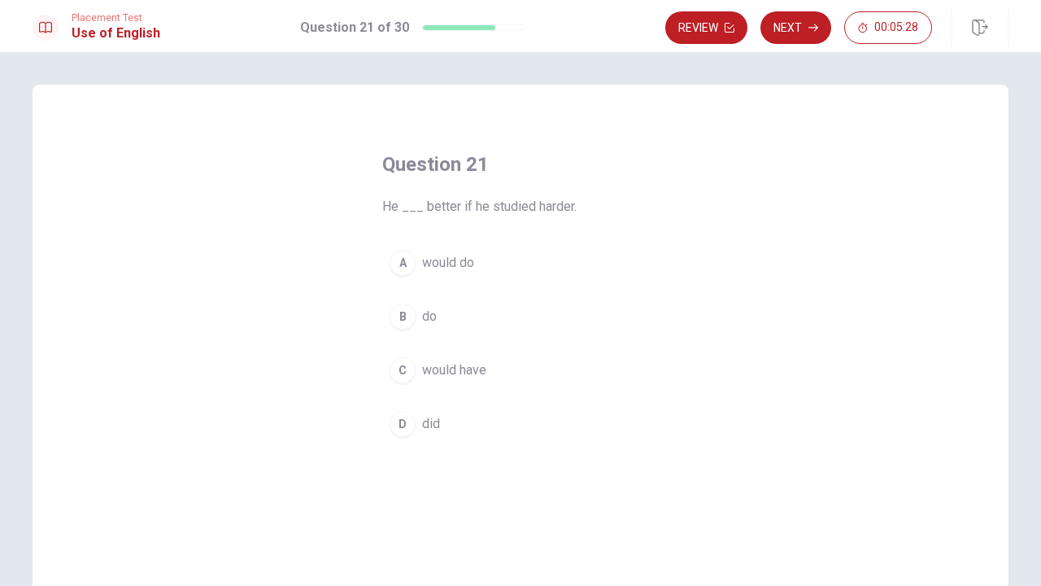
click at [465, 264] on span "would do" at bounding box center [448, 263] width 52 height 20
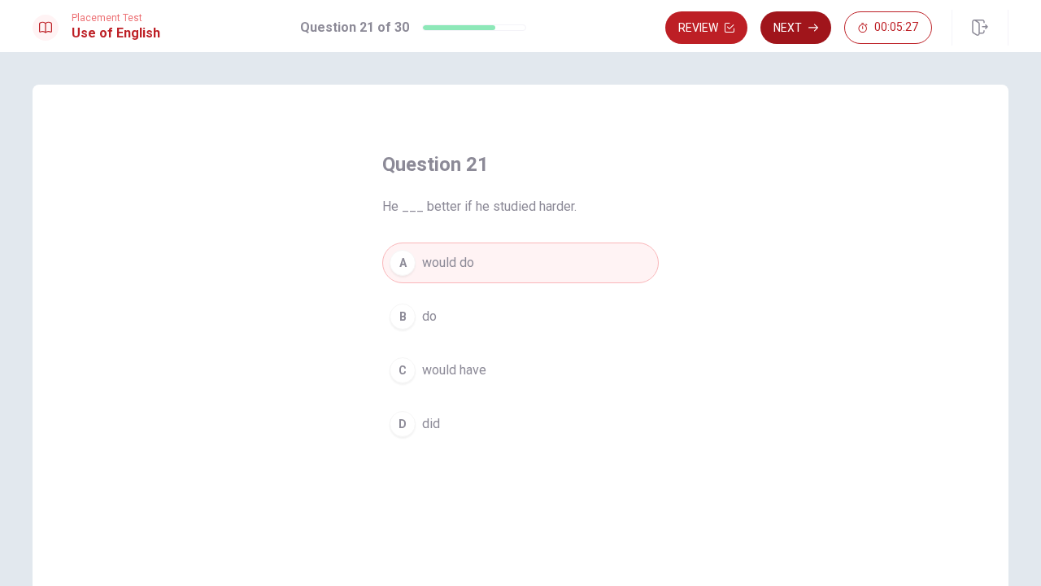
click at [801, 29] on button "Next" at bounding box center [796, 27] width 71 height 33
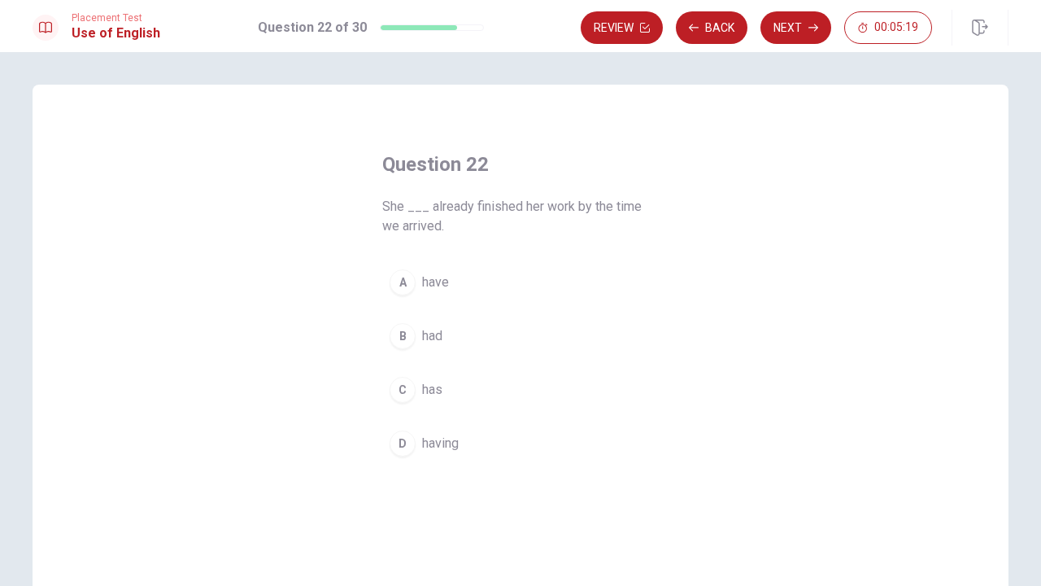
click at [433, 383] on span "has" at bounding box center [432, 390] width 20 height 20
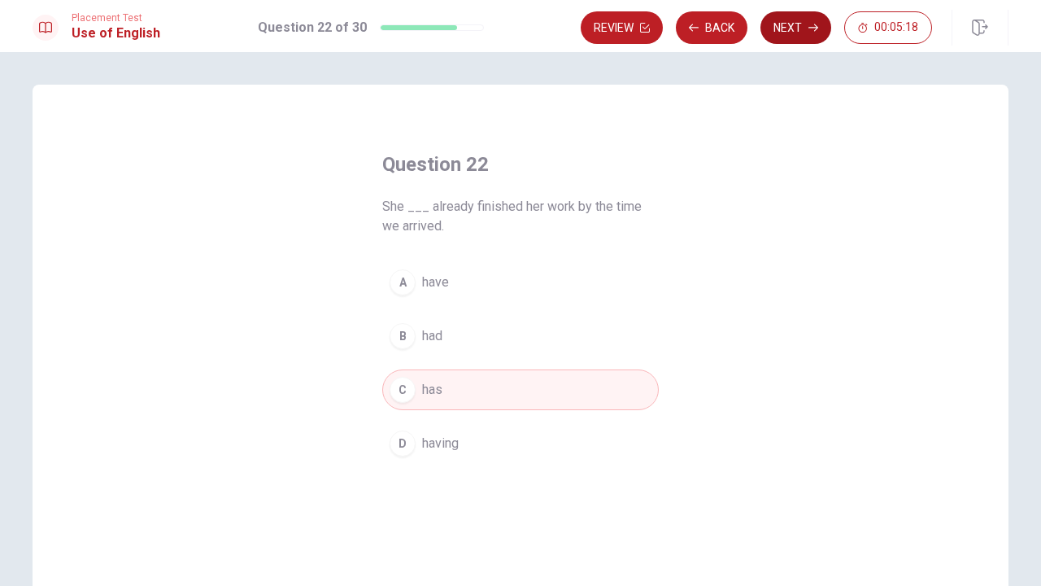
click at [802, 31] on button "Next" at bounding box center [796, 27] width 71 height 33
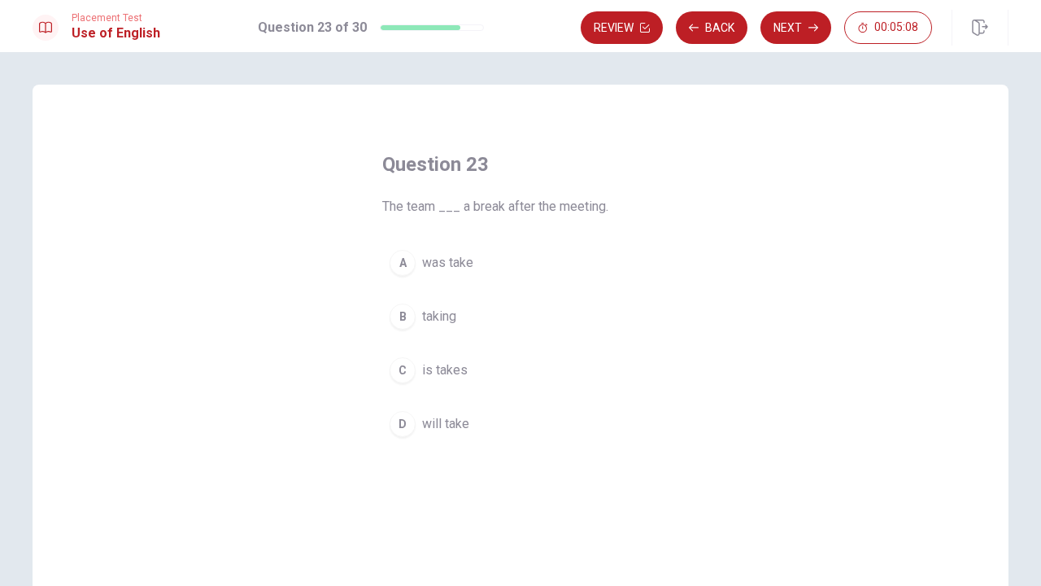
click at [454, 420] on span "will take" at bounding box center [445, 424] width 47 height 20
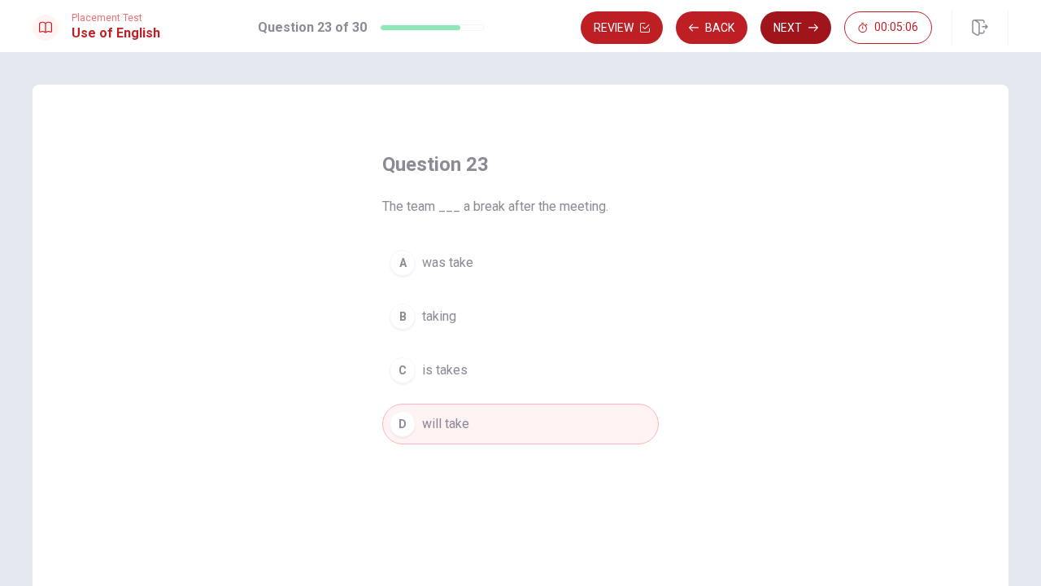
click at [803, 33] on button "Next" at bounding box center [796, 27] width 71 height 33
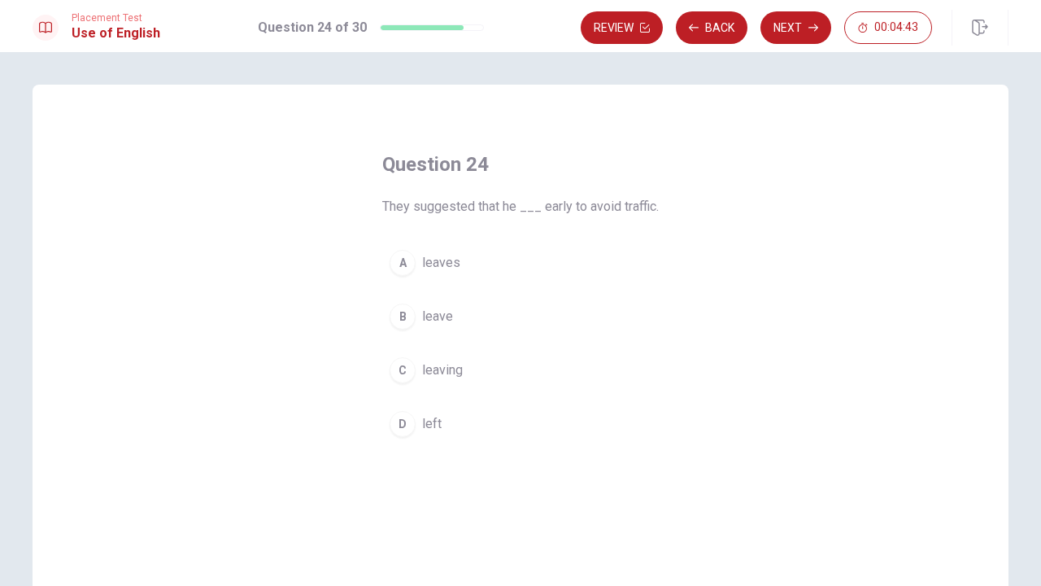
click at [453, 268] on span "leaves" at bounding box center [441, 263] width 38 height 20
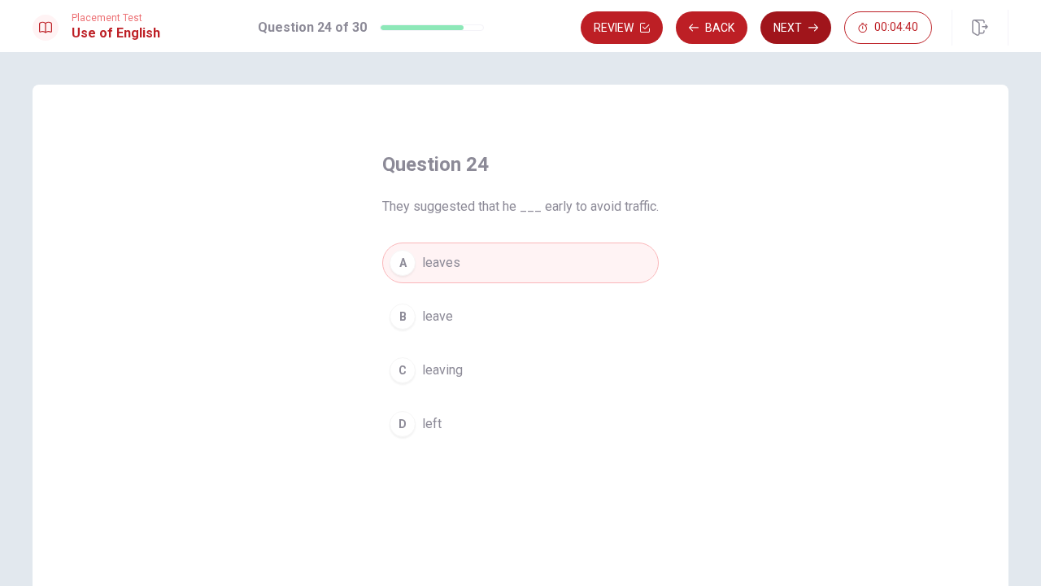
click at [804, 29] on button "Next" at bounding box center [796, 27] width 71 height 33
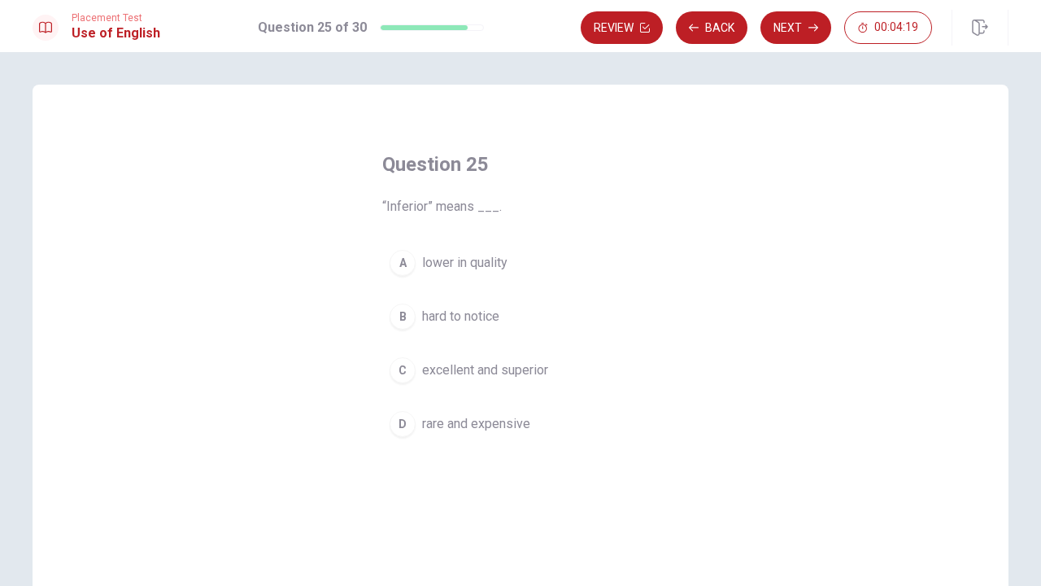
click at [487, 260] on span "lower in quality" at bounding box center [464, 263] width 85 height 20
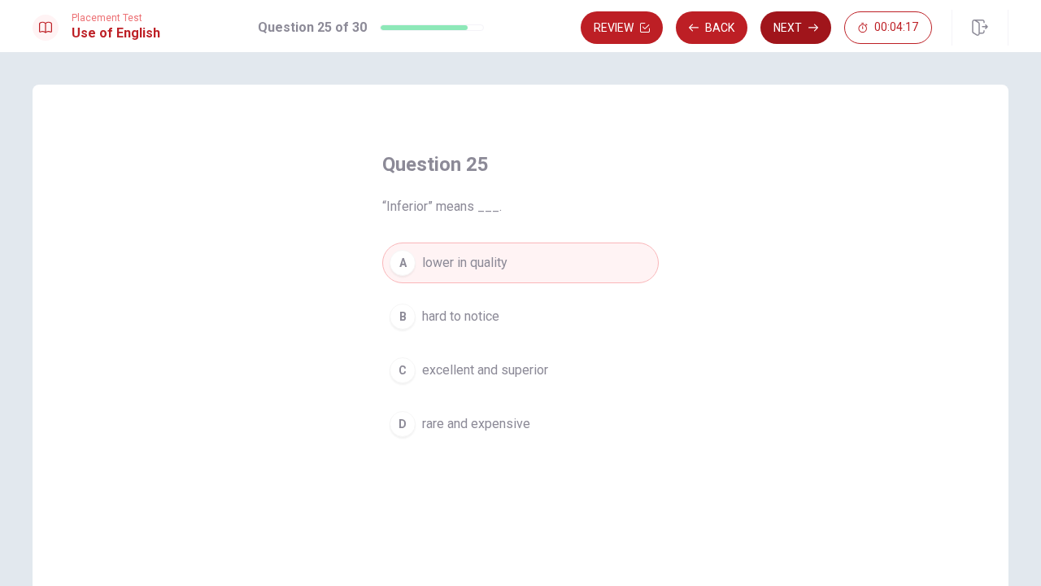
click at [805, 28] on button "Next" at bounding box center [796, 27] width 71 height 33
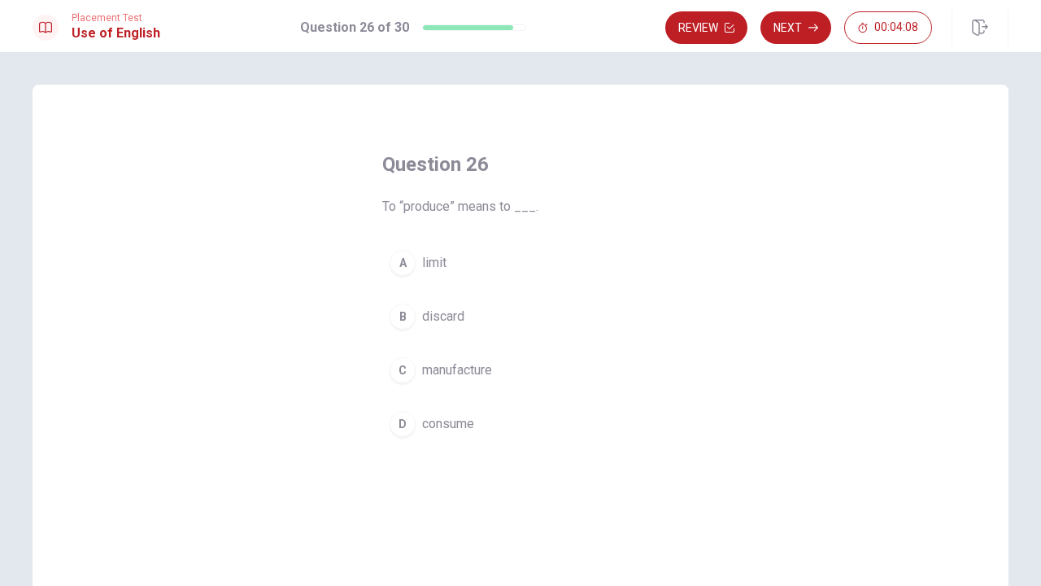
click at [465, 364] on span "manufacture" at bounding box center [457, 370] width 70 height 20
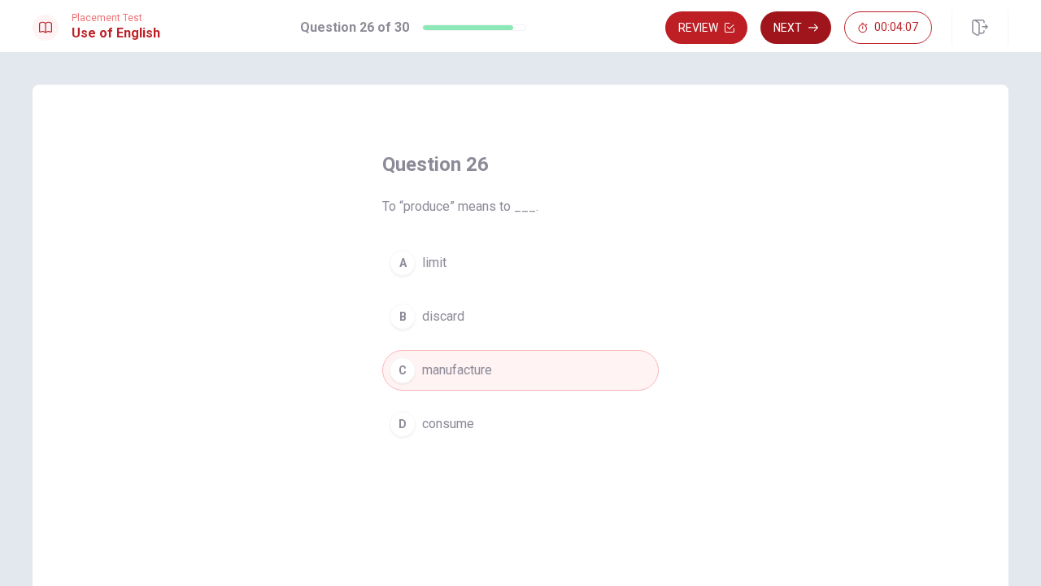
click at [800, 24] on button "Next" at bounding box center [796, 27] width 71 height 33
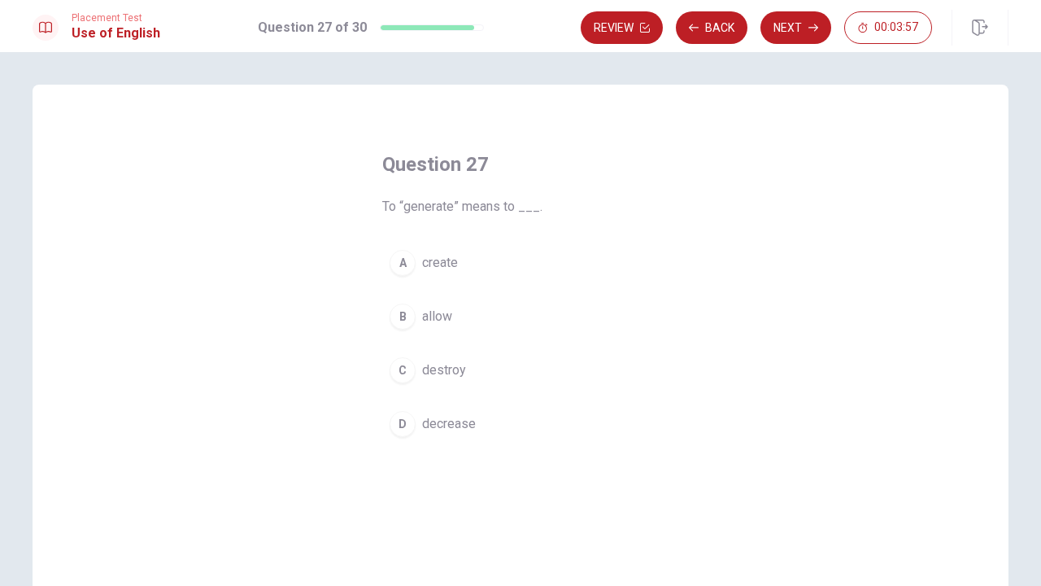
click at [452, 262] on span "create" at bounding box center [440, 263] width 36 height 20
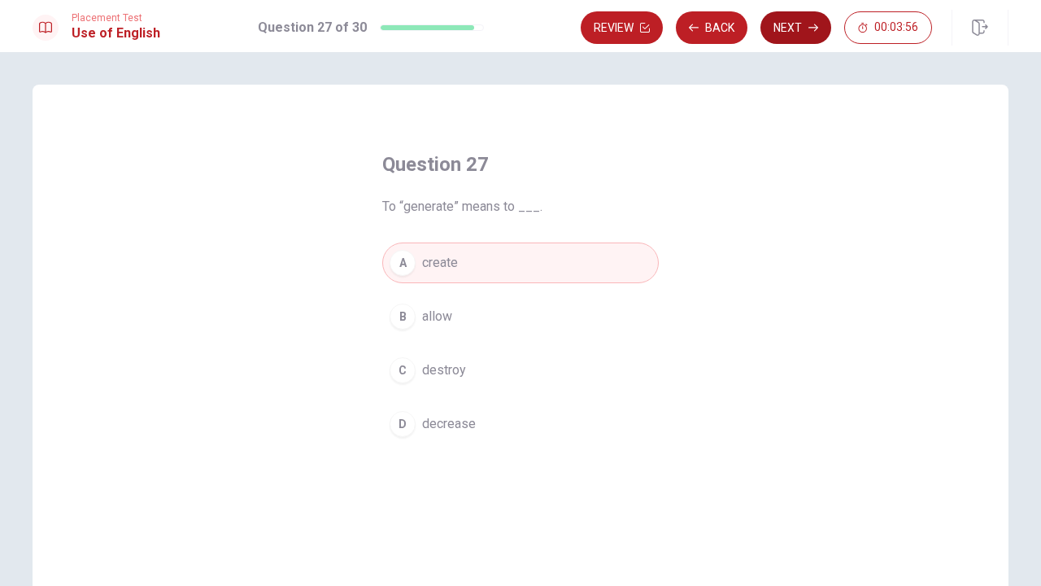
click at [797, 31] on button "Next" at bounding box center [796, 27] width 71 height 33
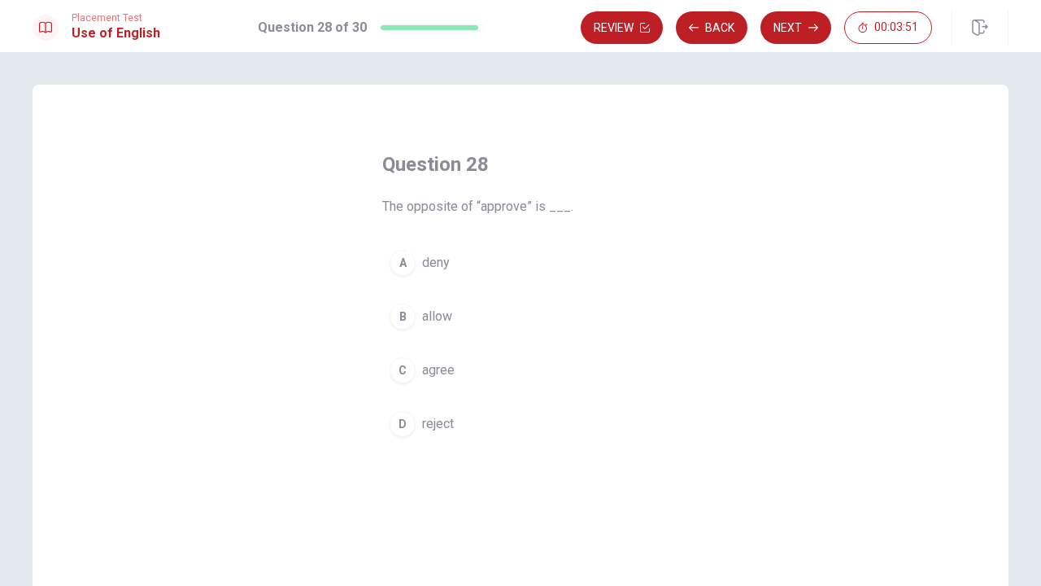
click at [446, 420] on span "reject" at bounding box center [438, 424] width 32 height 20
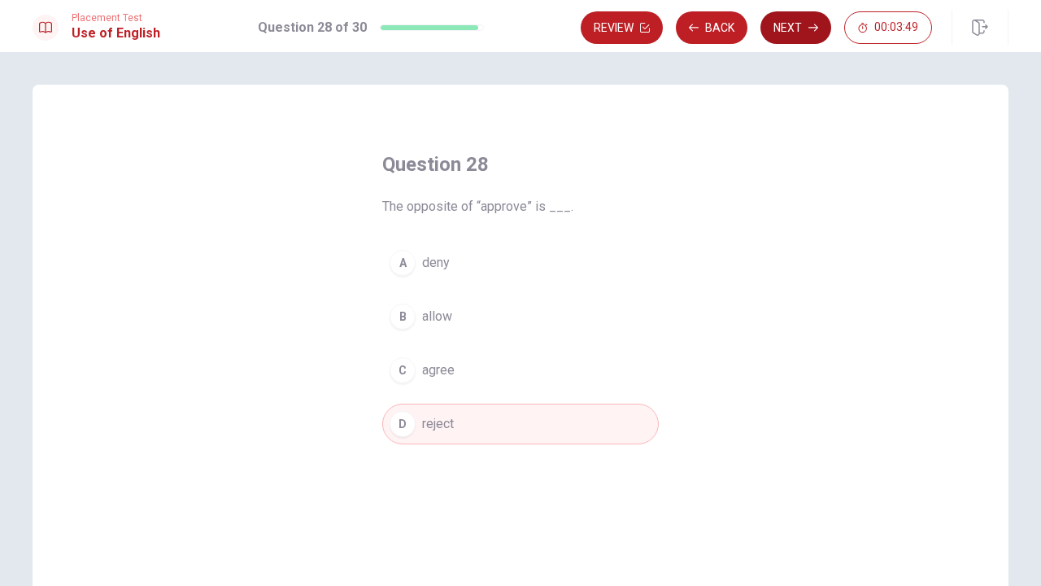
click at [797, 30] on button "Next" at bounding box center [796, 27] width 71 height 33
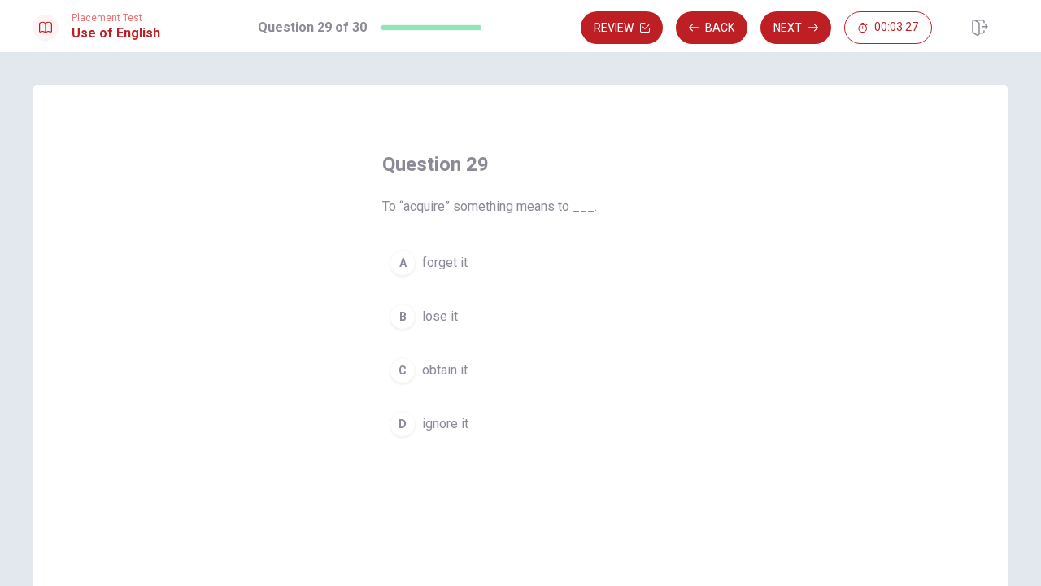
click at [463, 373] on span "obtain it" at bounding box center [445, 370] width 46 height 20
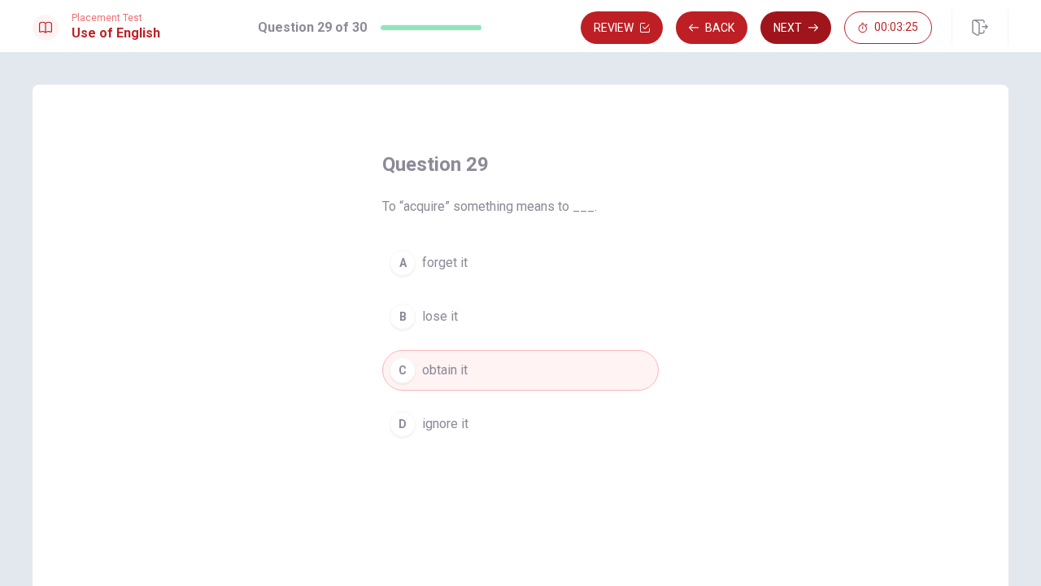
click at [798, 32] on button "Next" at bounding box center [796, 27] width 71 height 33
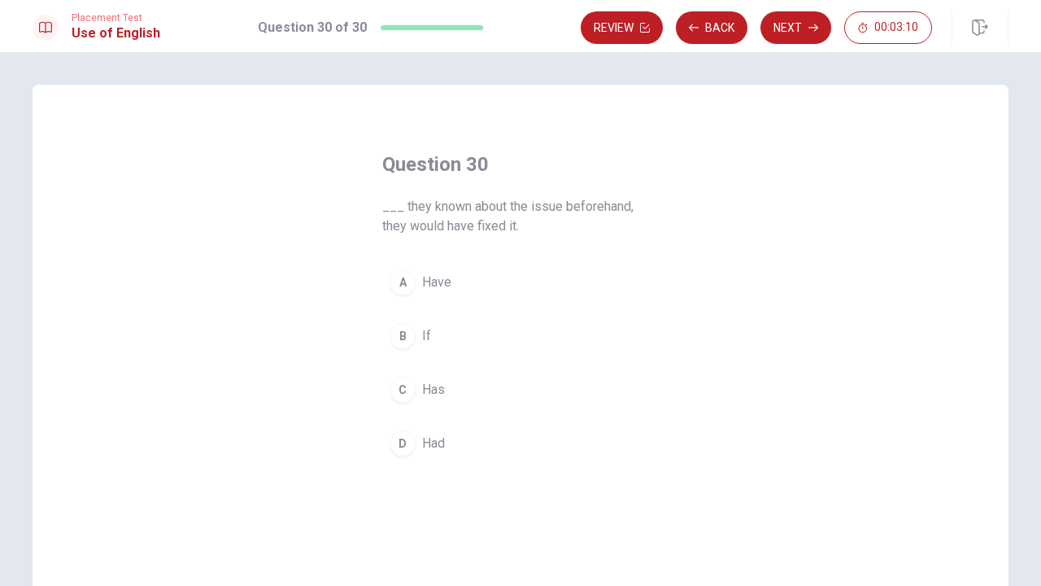
click at [429, 335] on span "If" at bounding box center [426, 336] width 9 height 20
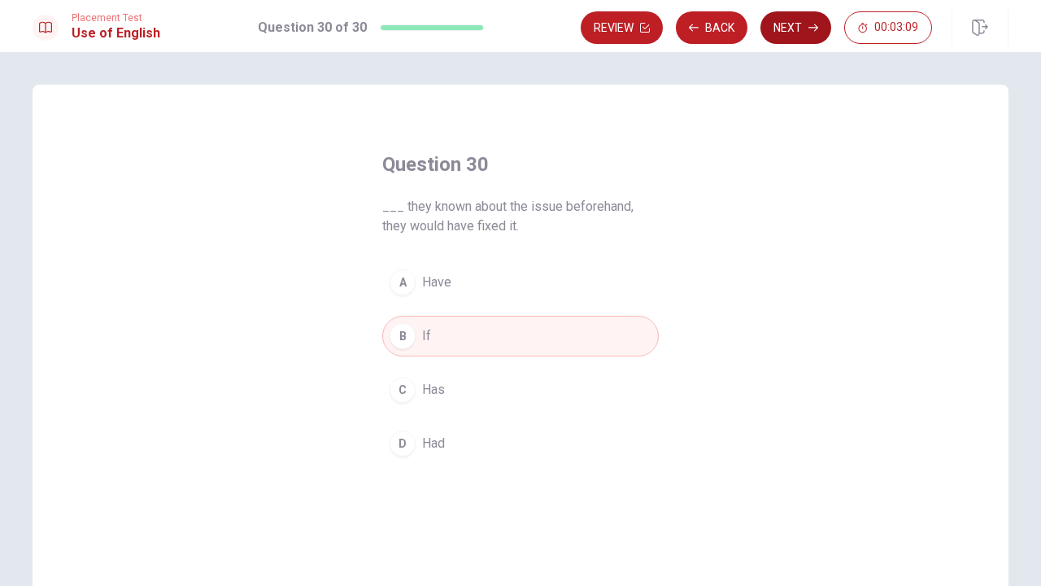
click at [805, 22] on button "Next" at bounding box center [796, 27] width 71 height 33
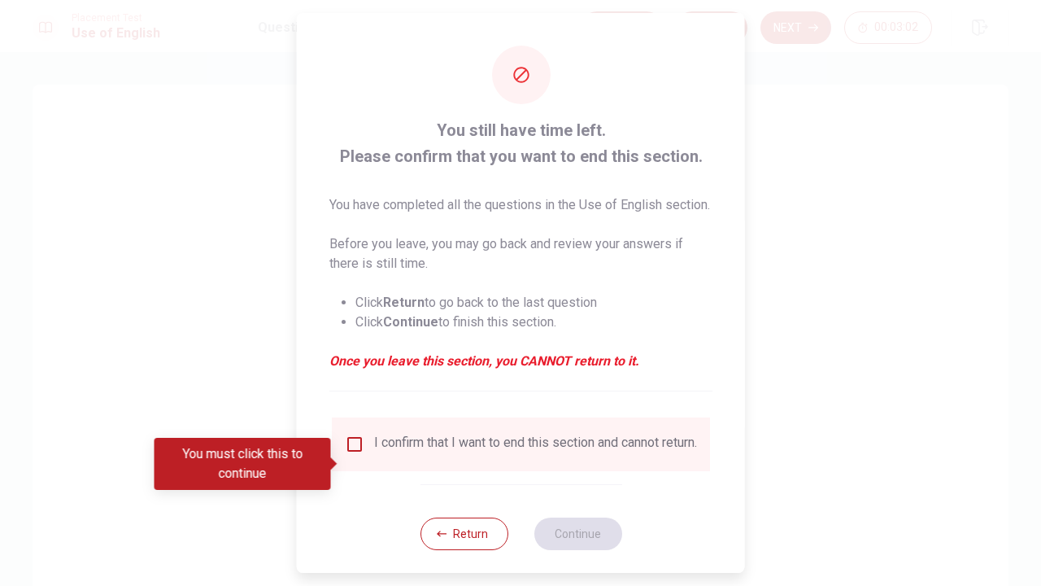
click at [356, 454] on input "You must click this to continue" at bounding box center [355, 444] width 20 height 20
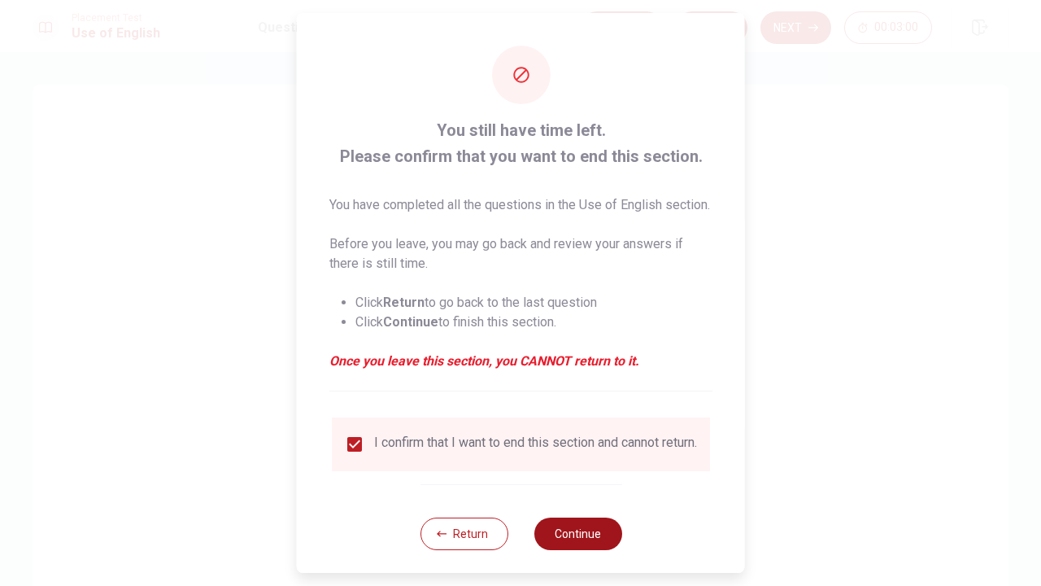
click at [577, 550] on button "Continue" at bounding box center [578, 533] width 88 height 33
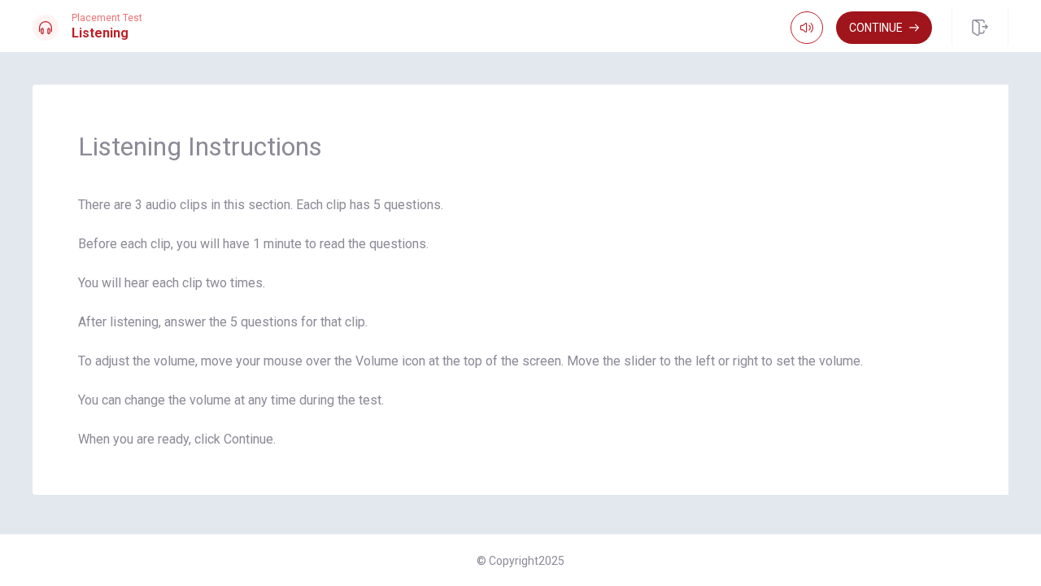
click at [908, 29] on button "Continue" at bounding box center [884, 27] width 96 height 33
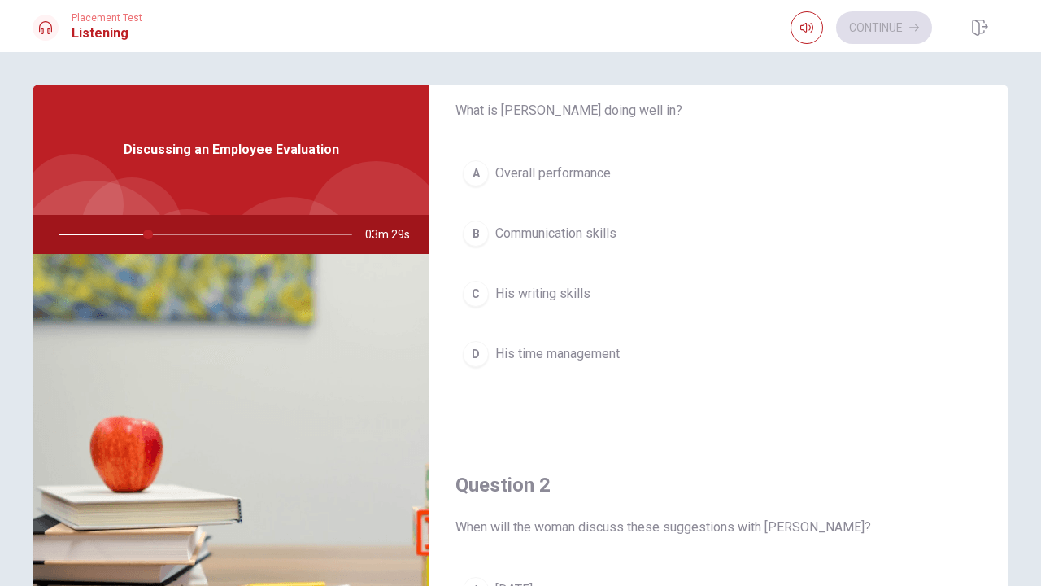
scroll to position [63, 0]
click at [583, 172] on span "Overall performance" at bounding box center [553, 172] width 116 height 20
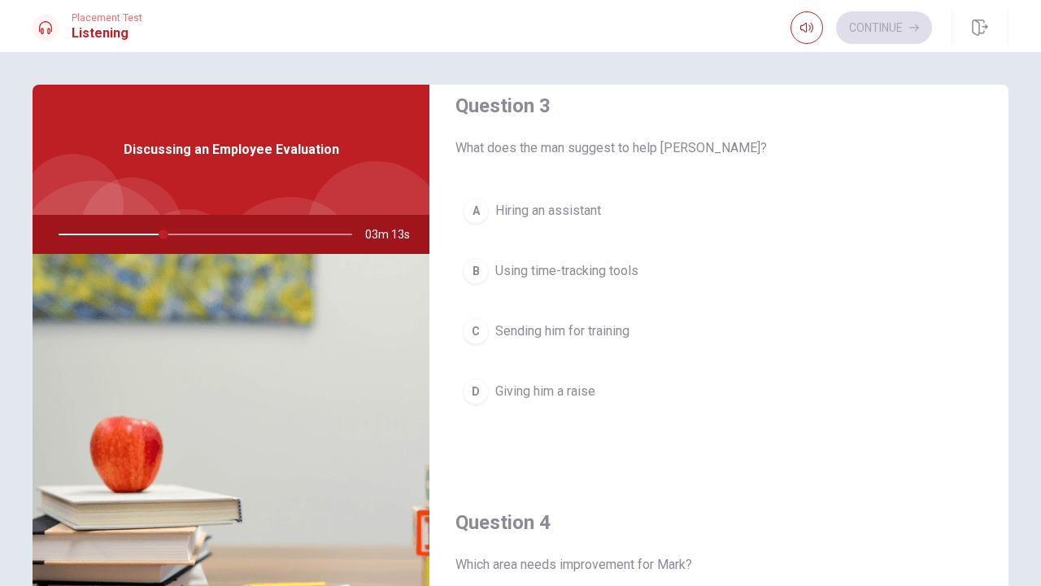
scroll to position [849, 0]
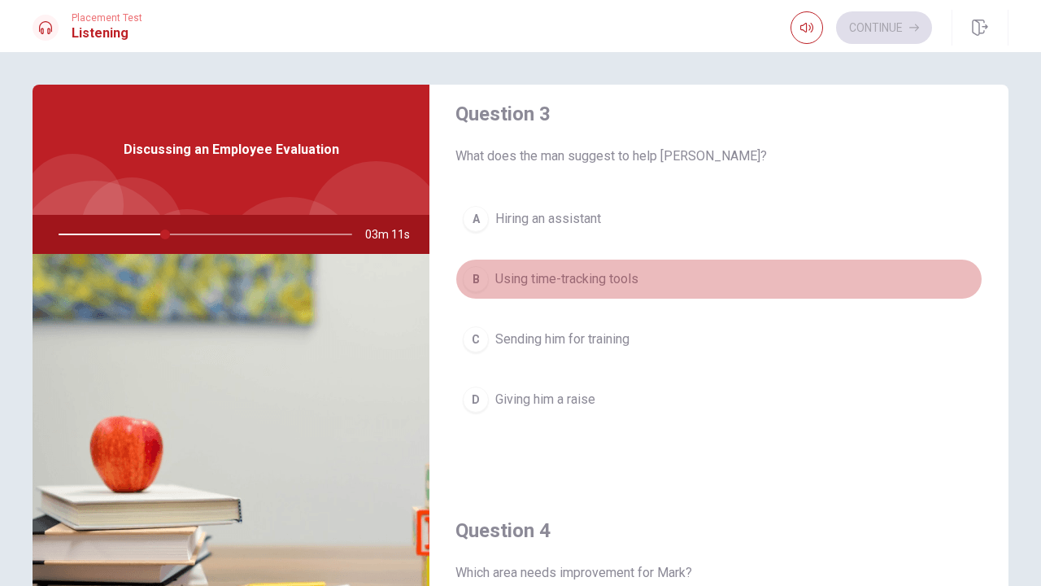
click at [617, 282] on span "Using time-tracking tools" at bounding box center [566, 279] width 143 height 20
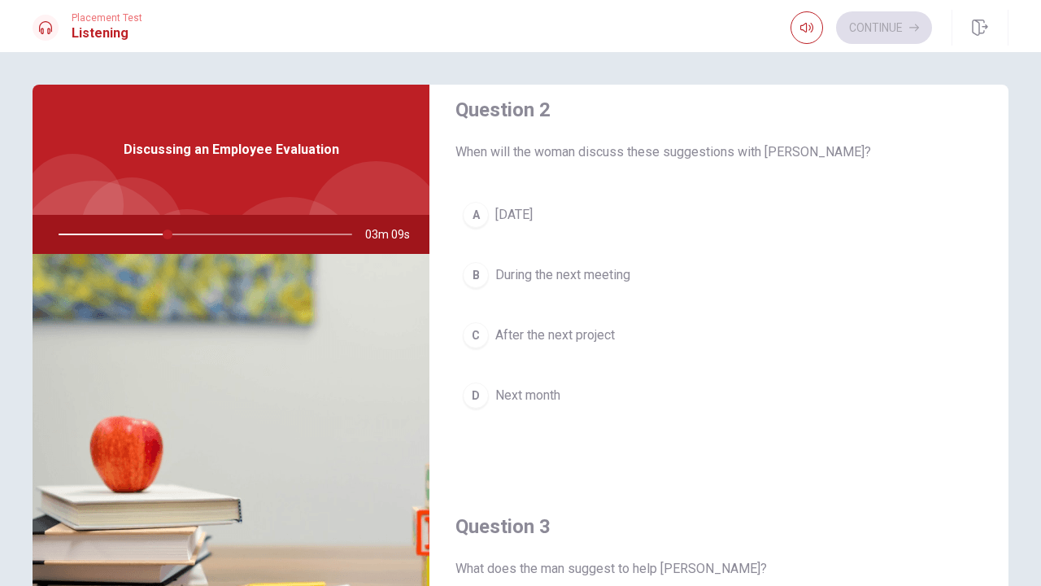
scroll to position [466, 0]
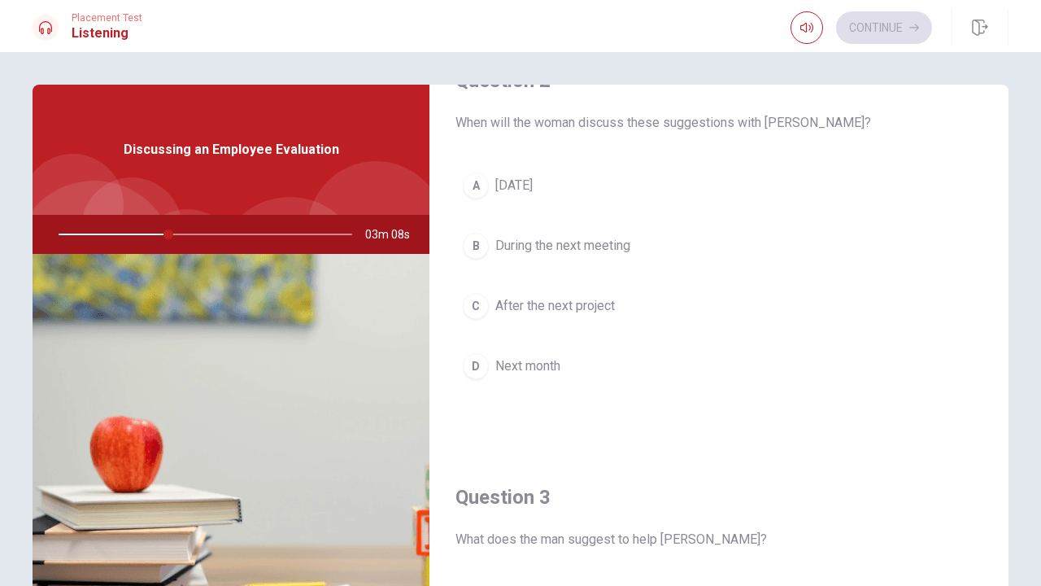
click at [611, 252] on span "During the next meeting" at bounding box center [562, 246] width 135 height 20
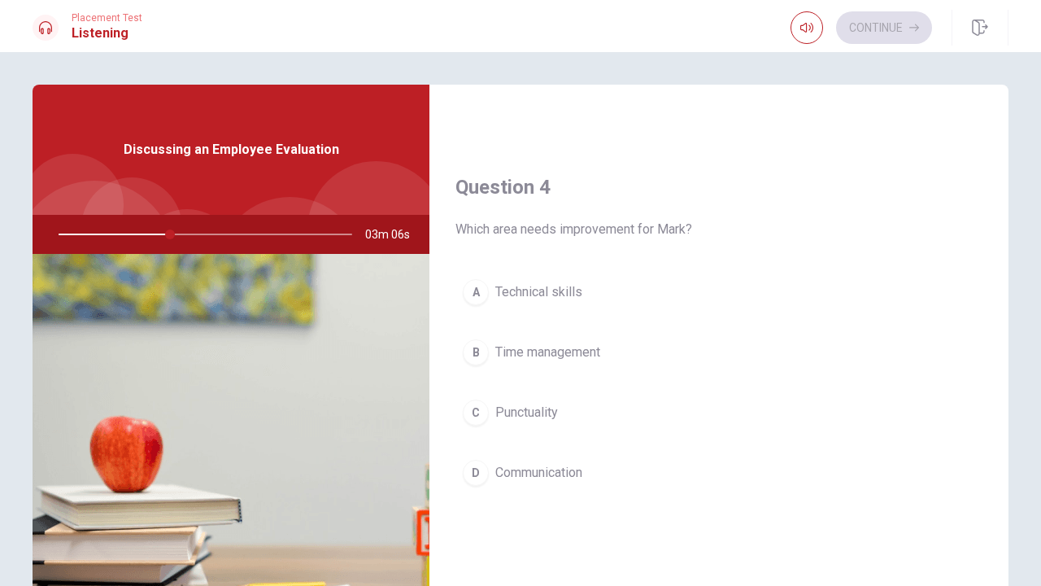
scroll to position [1201, 0]
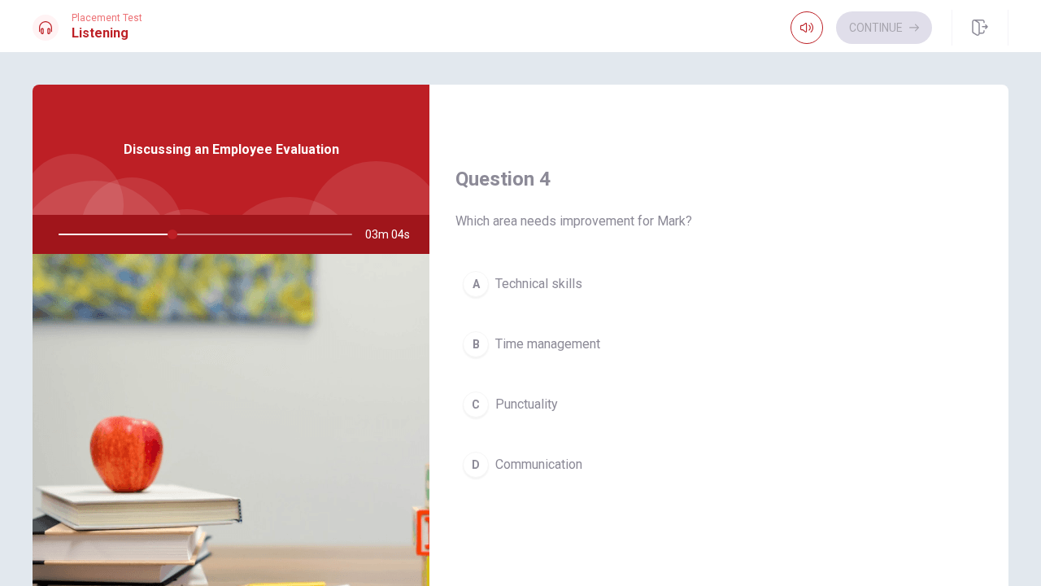
click at [591, 343] on span "Time management" at bounding box center [547, 344] width 105 height 20
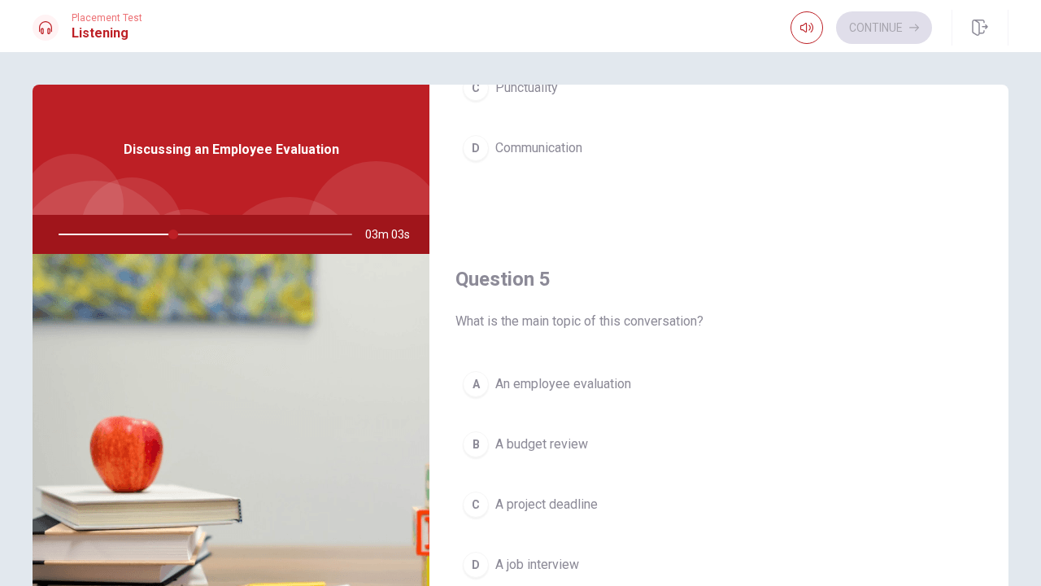
scroll to position [1517, 0]
click at [613, 379] on span "An employee evaluation" at bounding box center [563, 384] width 136 height 20
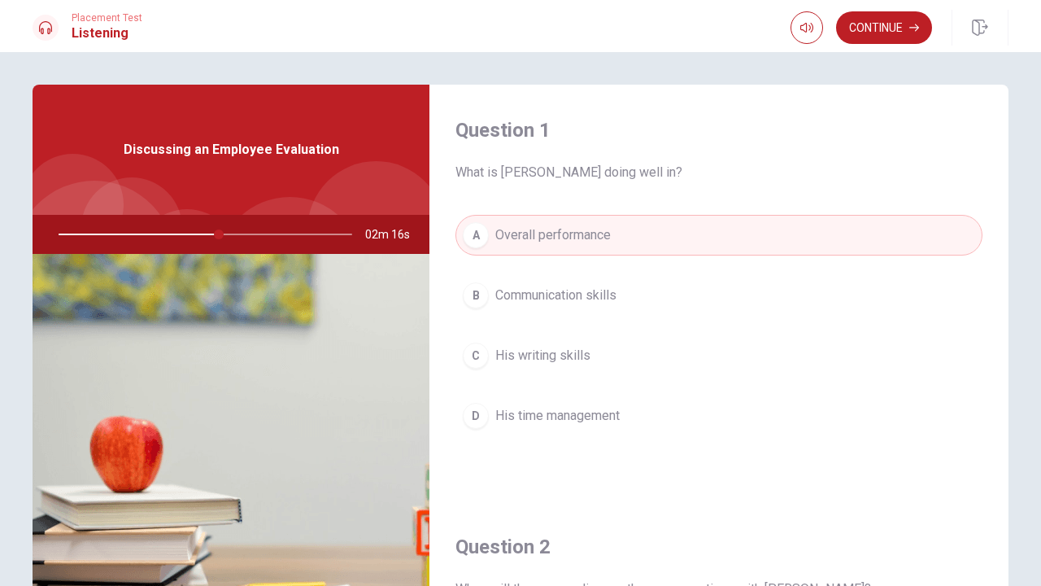
scroll to position [0, 0]
click at [887, 28] on button "Continue" at bounding box center [884, 27] width 96 height 33
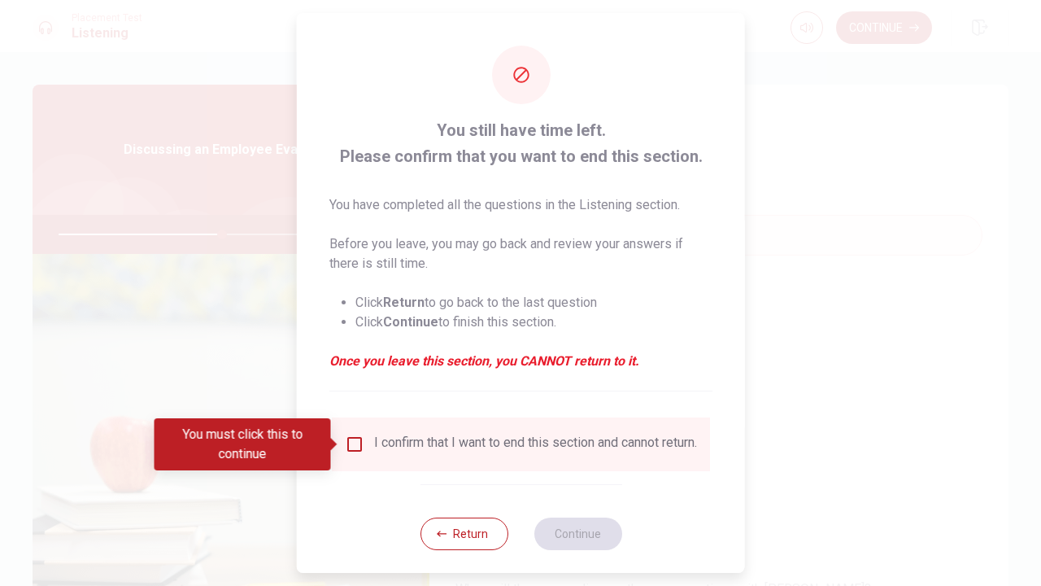
click at [351, 444] on input "You must click this to continue" at bounding box center [355, 444] width 20 height 20
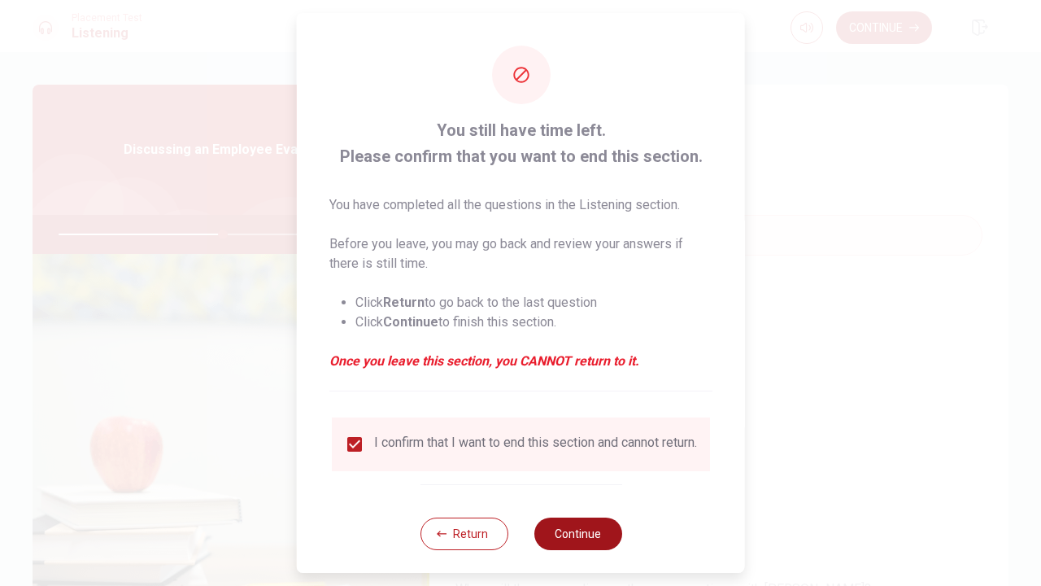
click at [583, 546] on button "Continue" at bounding box center [578, 533] width 88 height 33
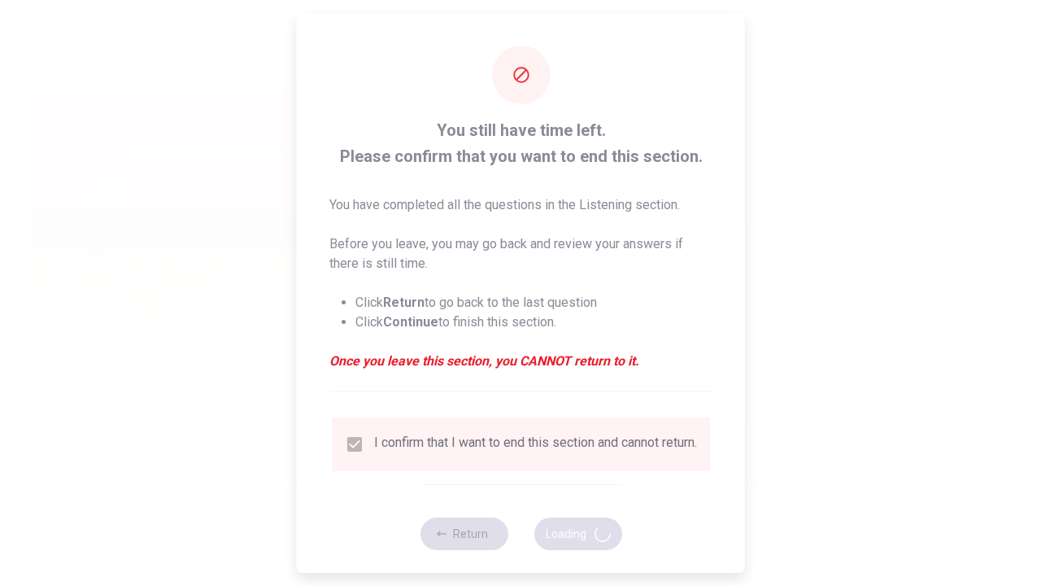
type input "57"
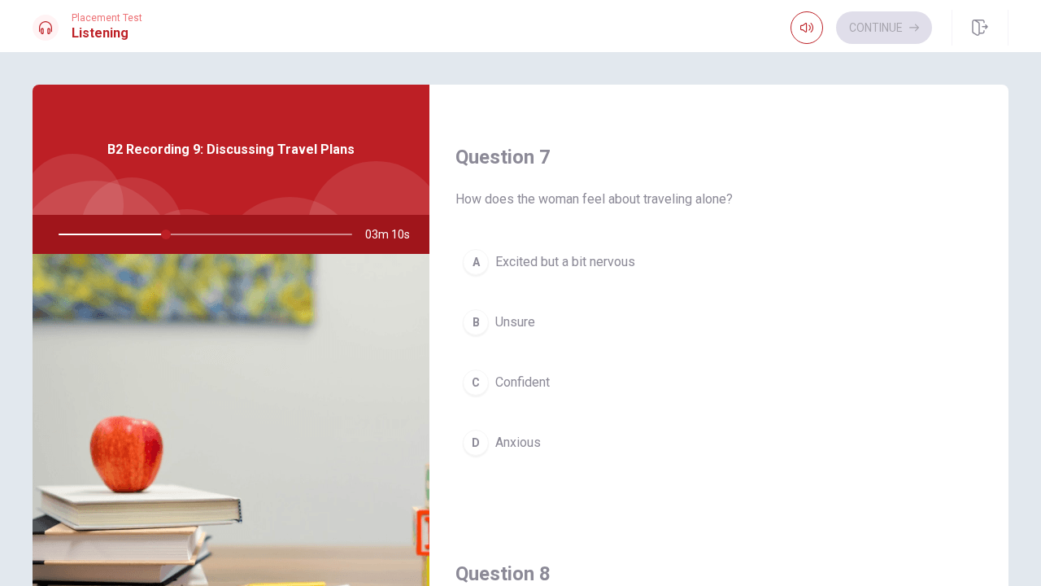
scroll to position [388, 0]
click at [548, 261] on span "Excited but a bit nervous" at bounding box center [565, 264] width 140 height 20
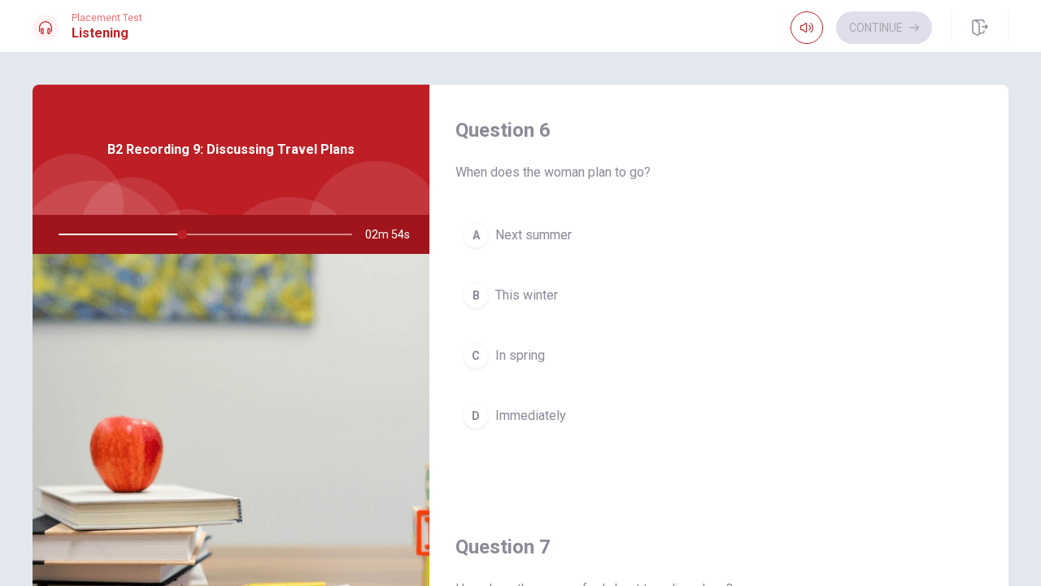
scroll to position [0, 0]
click at [555, 229] on span "Next summer" at bounding box center [533, 235] width 76 height 20
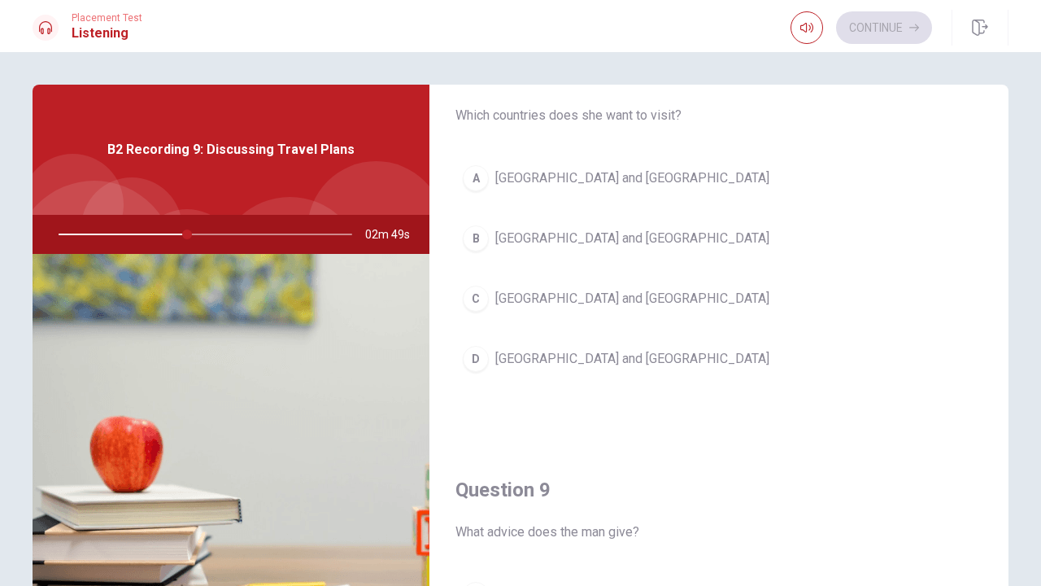
scroll to position [884, 0]
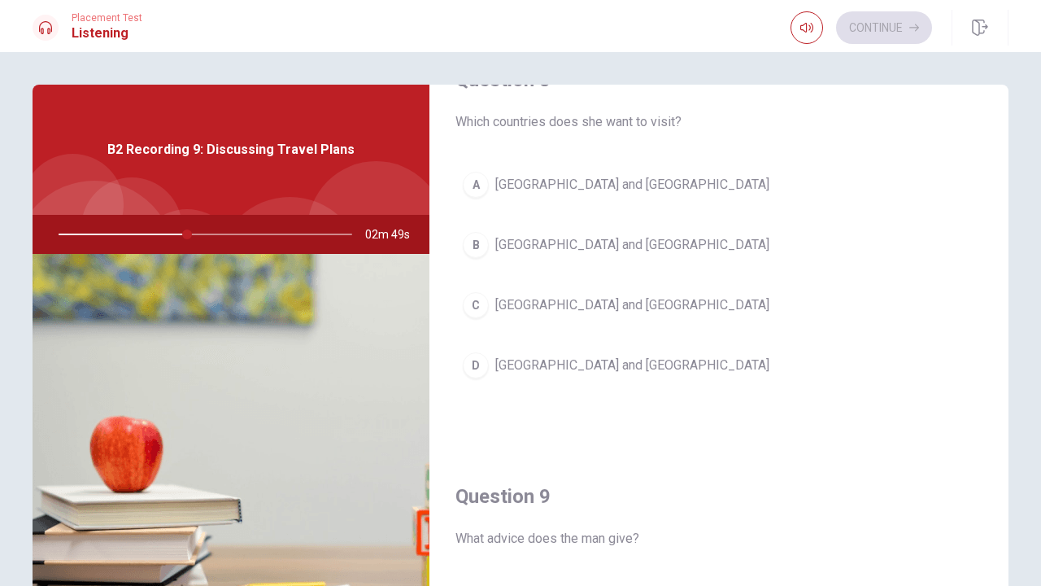
click at [582, 193] on span "[GEOGRAPHIC_DATA] and [GEOGRAPHIC_DATA]" at bounding box center [632, 185] width 274 height 20
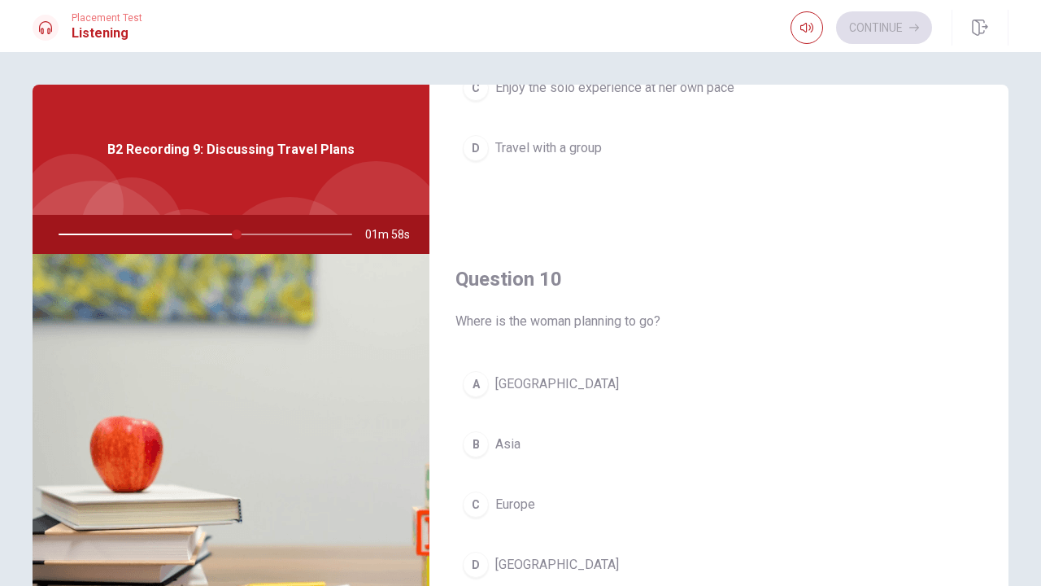
scroll to position [1517, 0]
click at [523, 498] on span "Europe" at bounding box center [515, 505] width 40 height 20
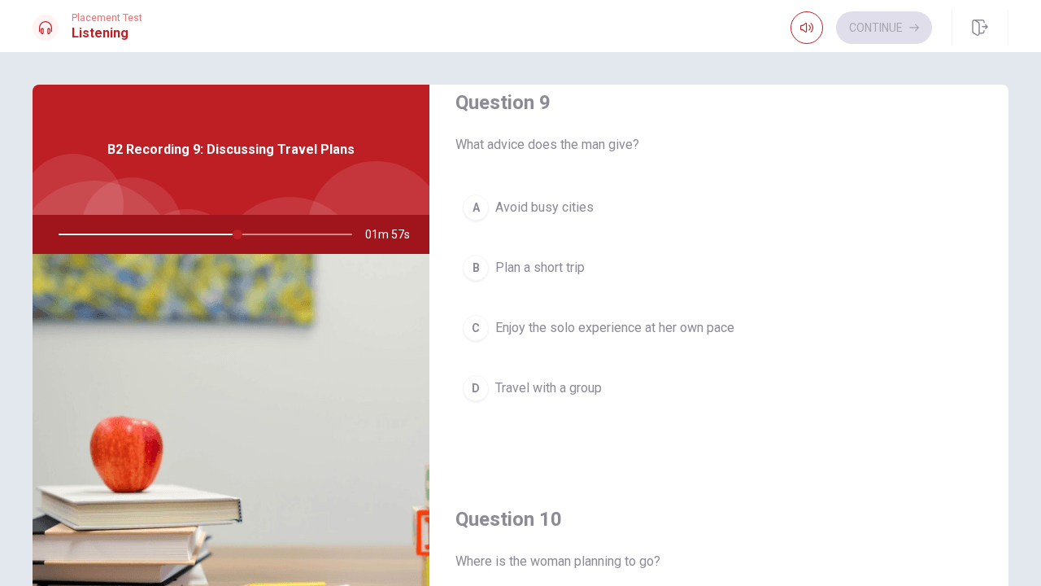
scroll to position [1266, 0]
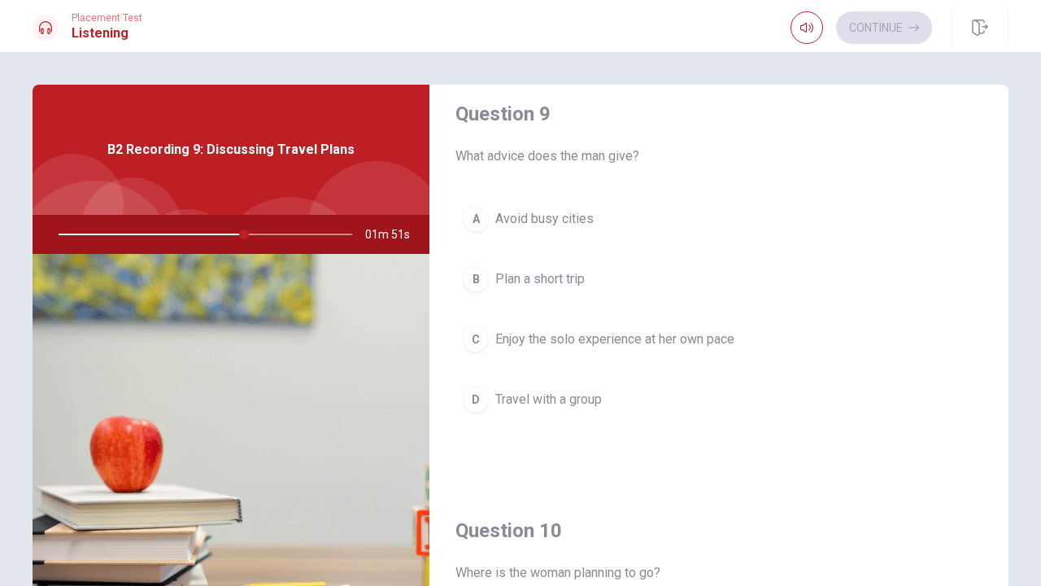
click at [595, 335] on span "Enjoy the solo experience at her own pace" at bounding box center [614, 340] width 239 height 20
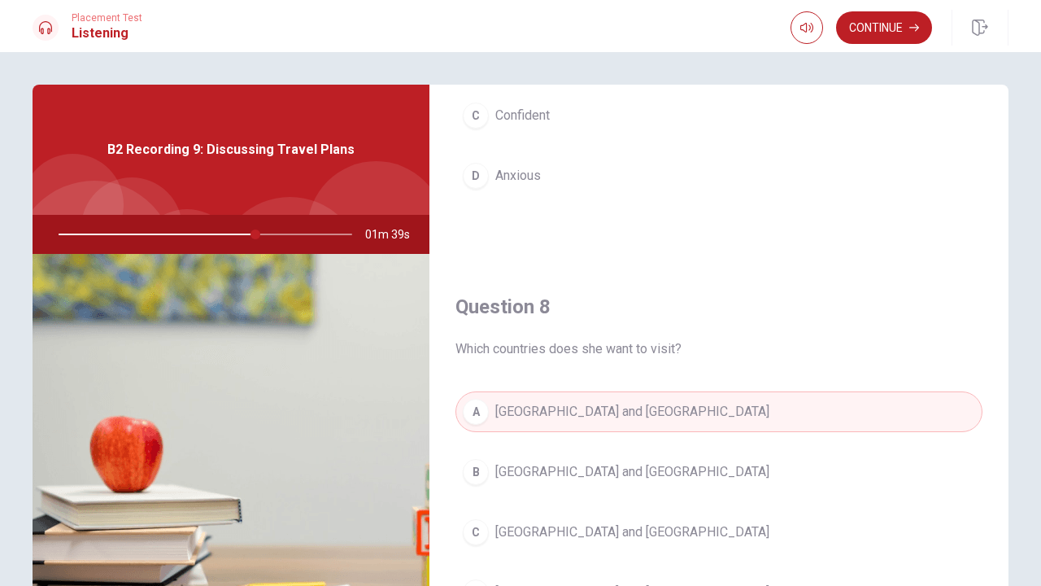
scroll to position [731, 0]
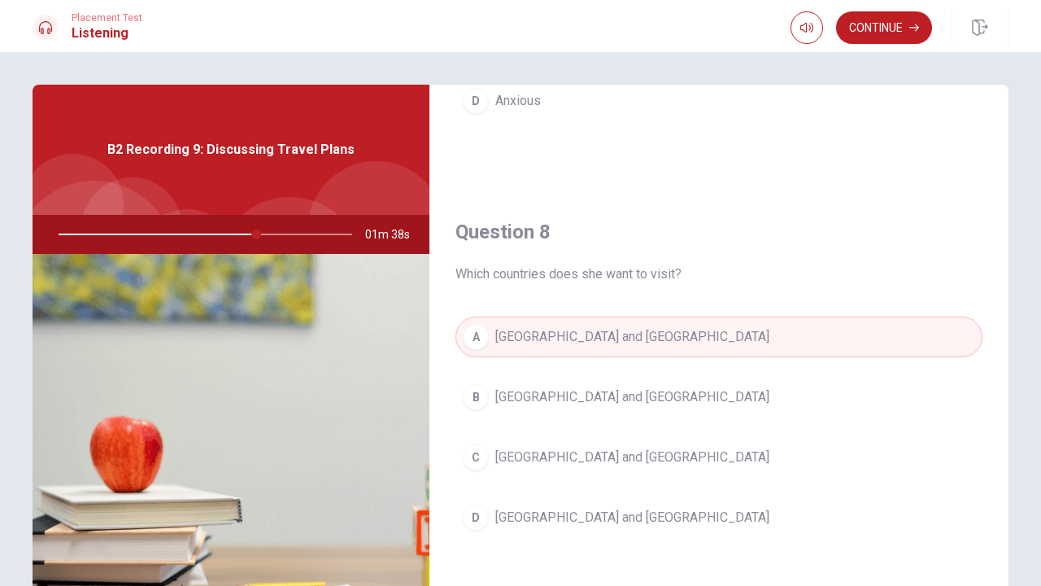
click at [583, 402] on span "[GEOGRAPHIC_DATA] and [GEOGRAPHIC_DATA]" at bounding box center [632, 397] width 274 height 20
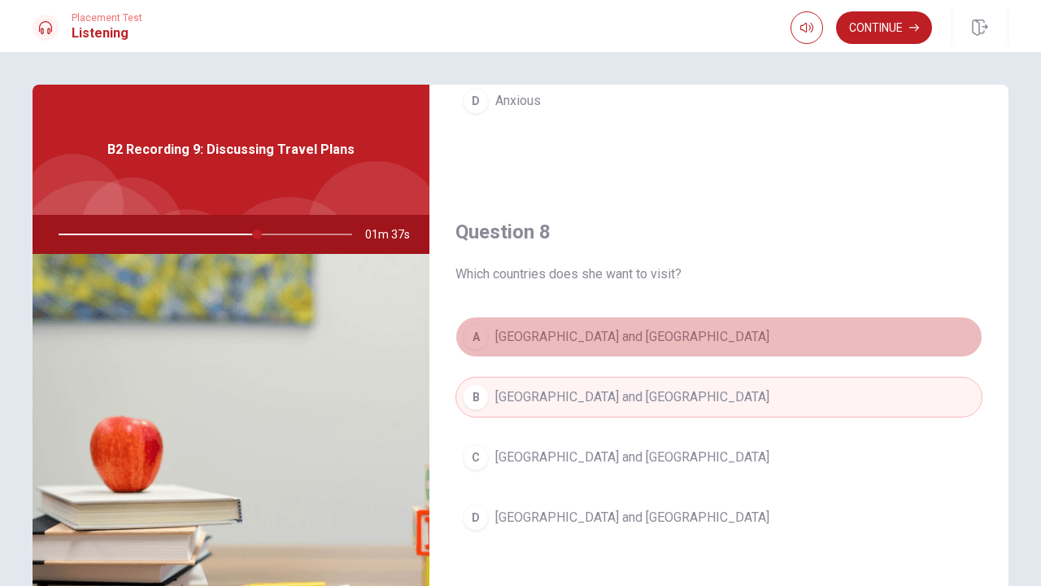
click at [605, 351] on button "A [GEOGRAPHIC_DATA] and [GEOGRAPHIC_DATA]" at bounding box center [719, 336] width 527 height 41
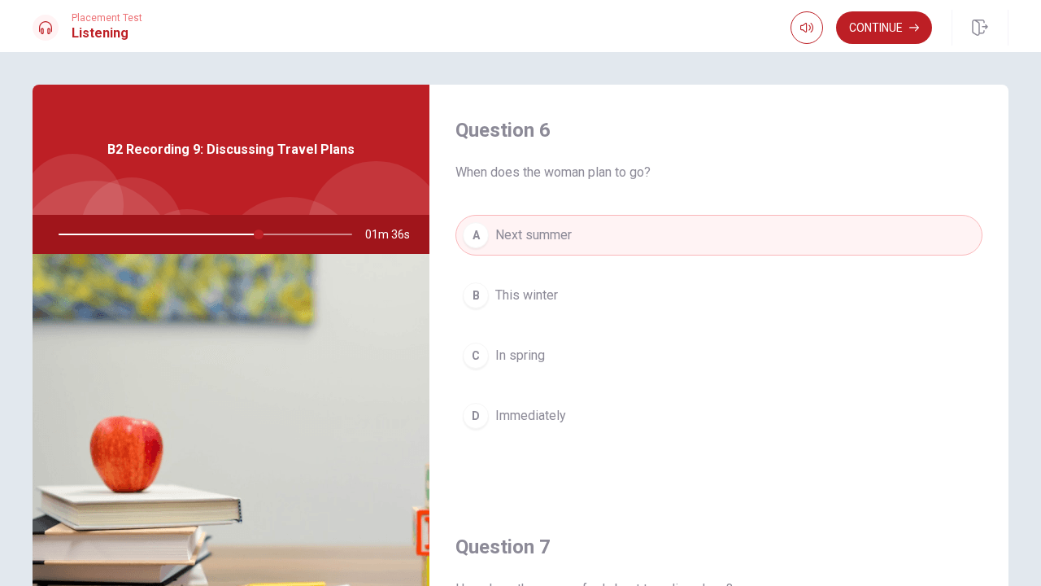
scroll to position [0, 0]
click at [896, 25] on button "Continue" at bounding box center [884, 27] width 96 height 33
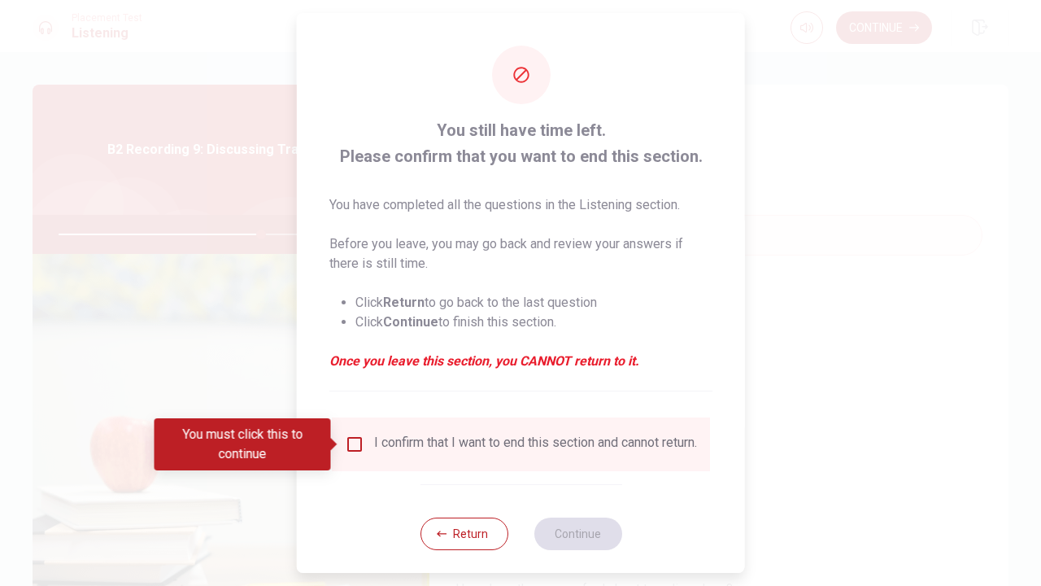
click at [351, 443] on input "You must click this to continue" at bounding box center [355, 444] width 20 height 20
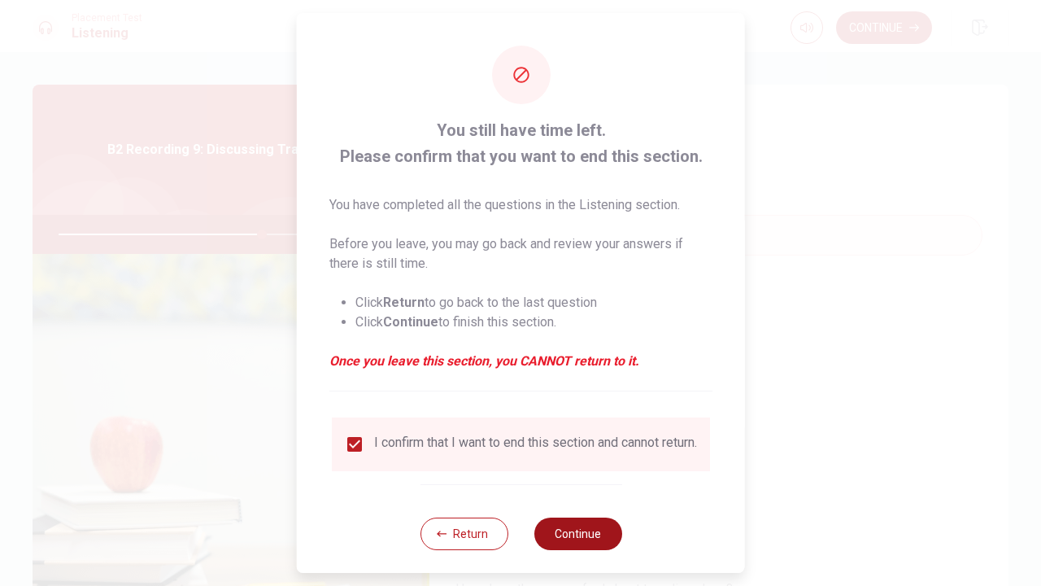
click at [561, 536] on button "Continue" at bounding box center [578, 533] width 88 height 33
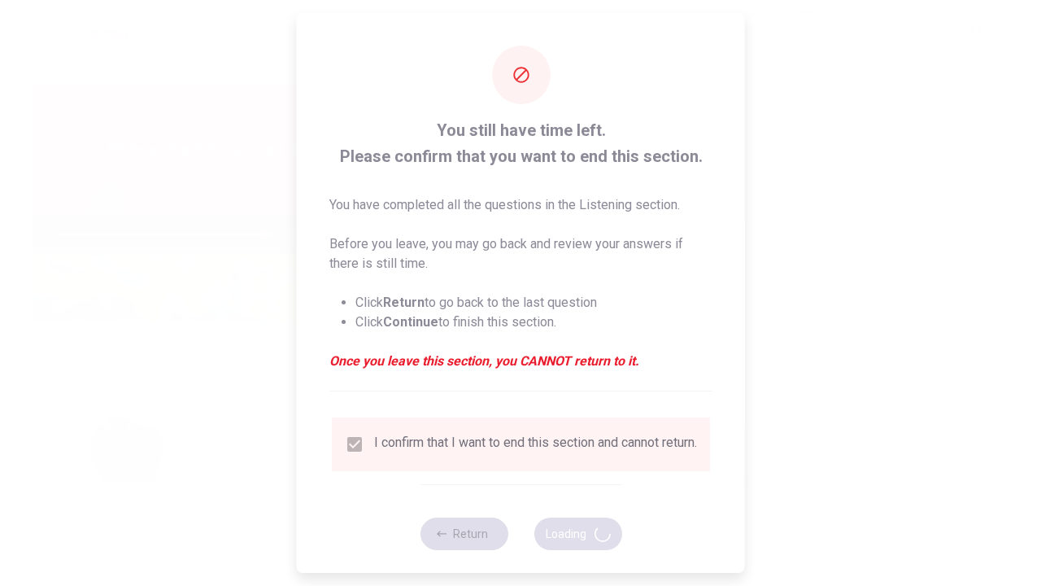
type input "70"
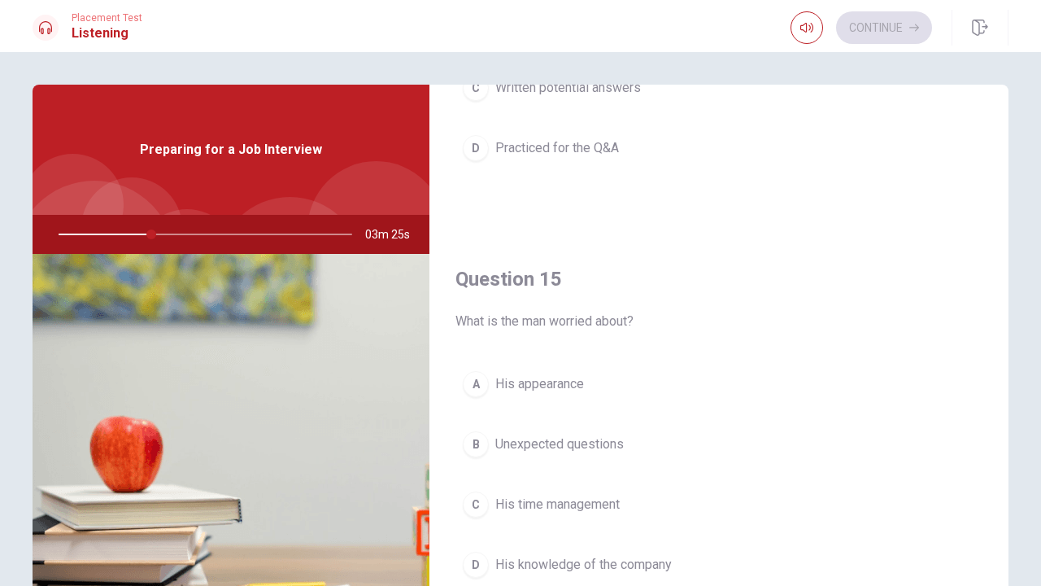
scroll to position [1517, 0]
click at [626, 439] on button "B Unexpected questions" at bounding box center [719, 444] width 527 height 41
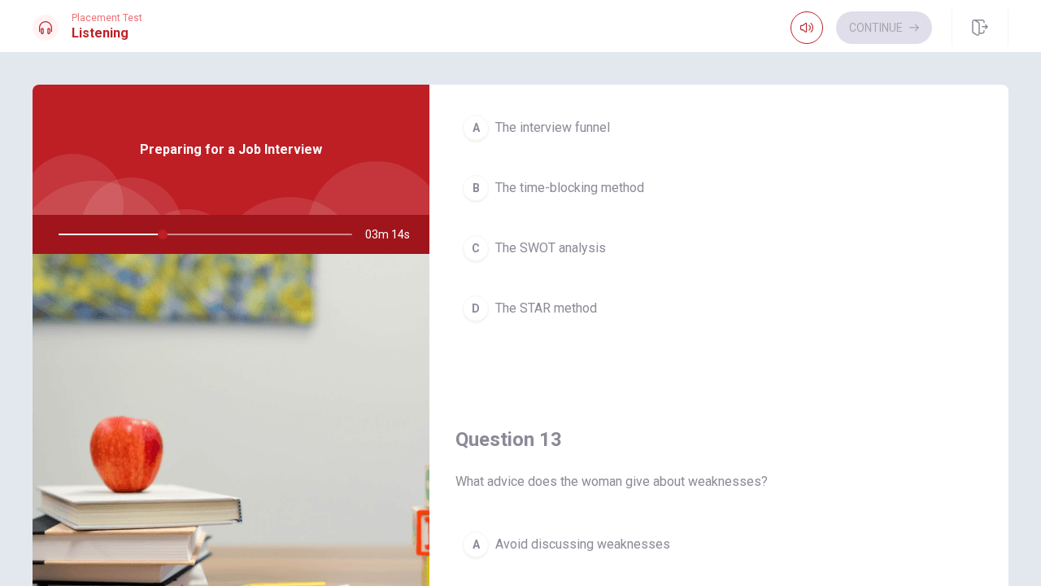
scroll to position [511, 0]
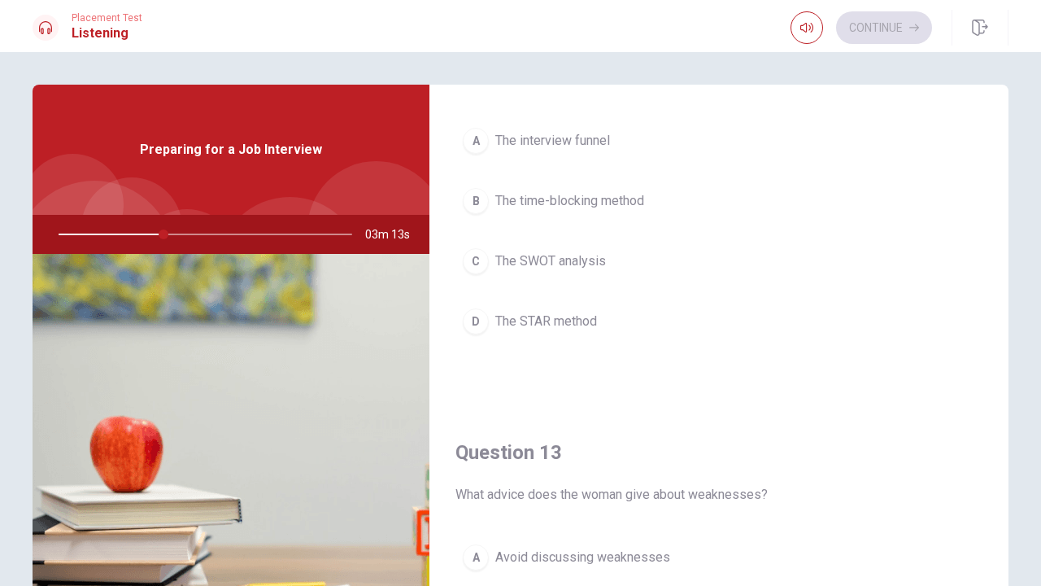
click at [581, 313] on span "The STAR method" at bounding box center [546, 322] width 102 height 20
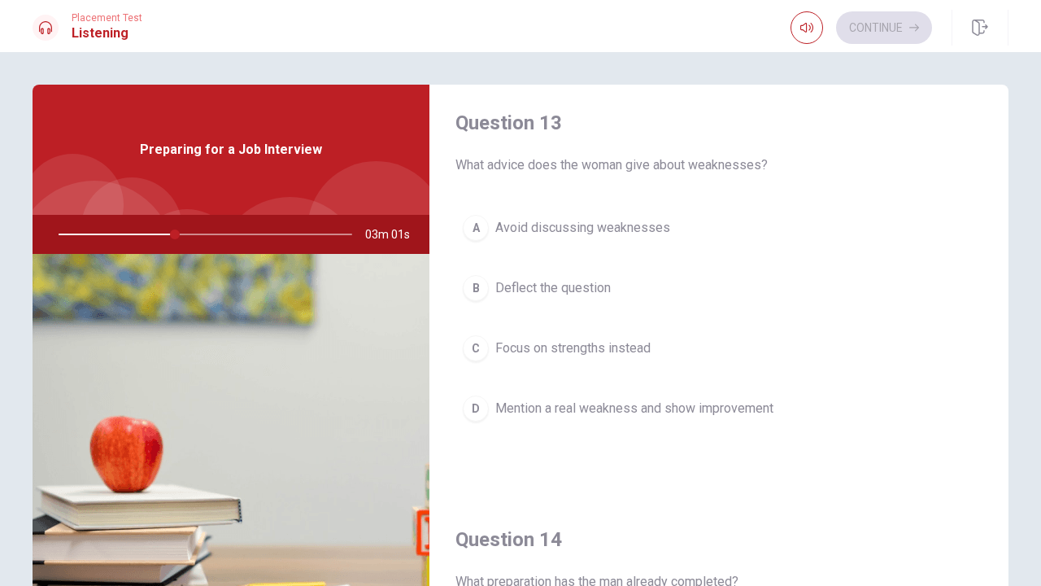
scroll to position [841, 0]
click at [619, 408] on span "Mention a real weakness and show improvement" at bounding box center [634, 408] width 278 height 20
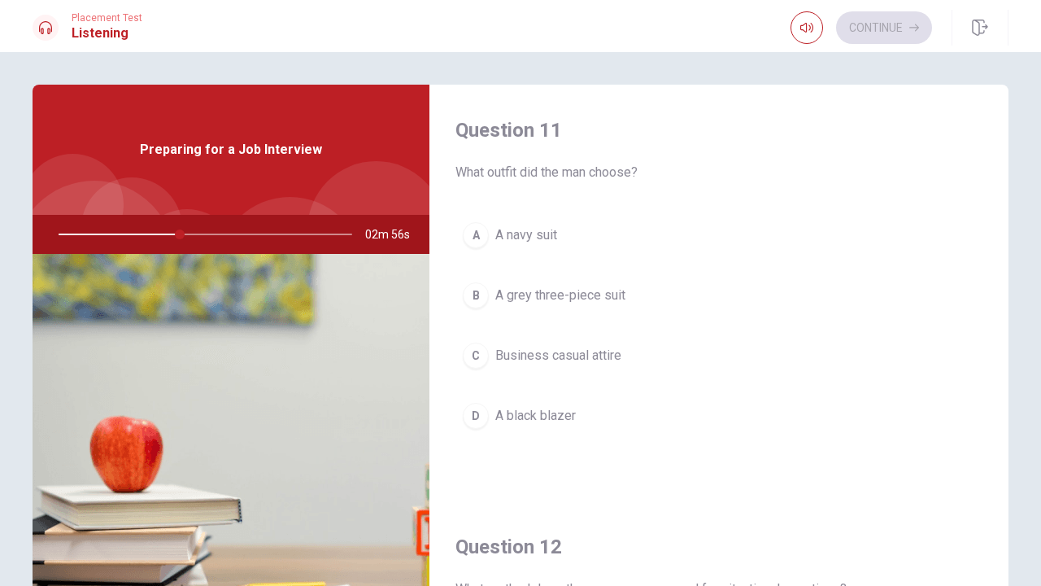
scroll to position [0, 0]
click at [620, 235] on button "A A navy suit" at bounding box center [719, 235] width 527 height 41
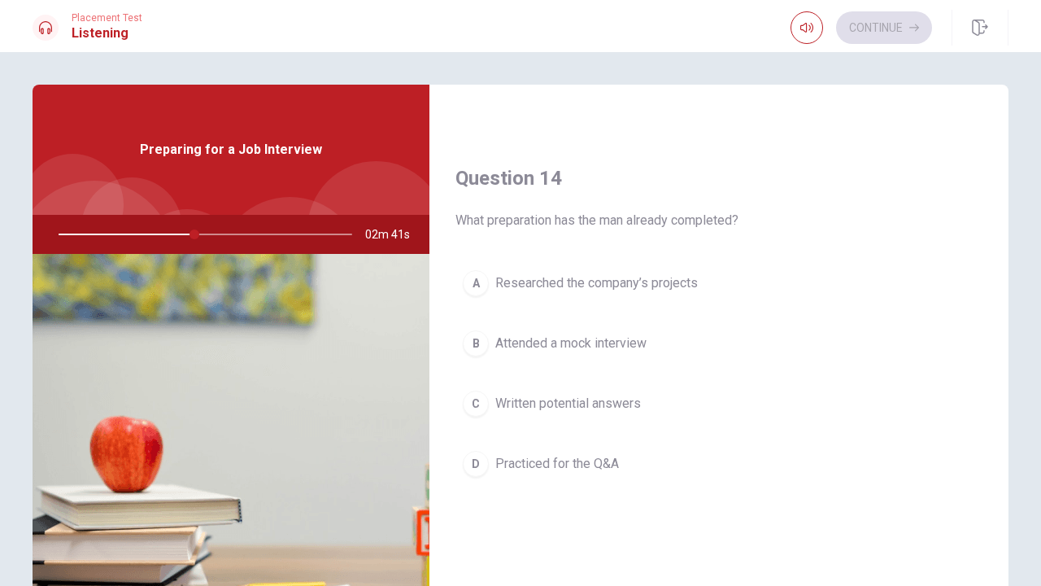
scroll to position [1227, 0]
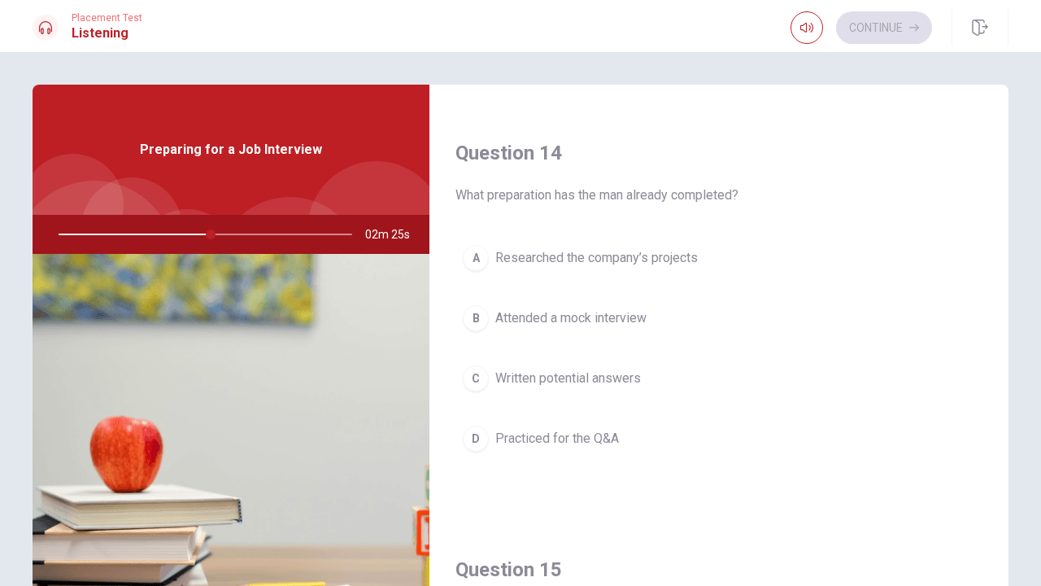
click at [680, 265] on span "Researched the company’s projects" at bounding box center [596, 258] width 203 height 20
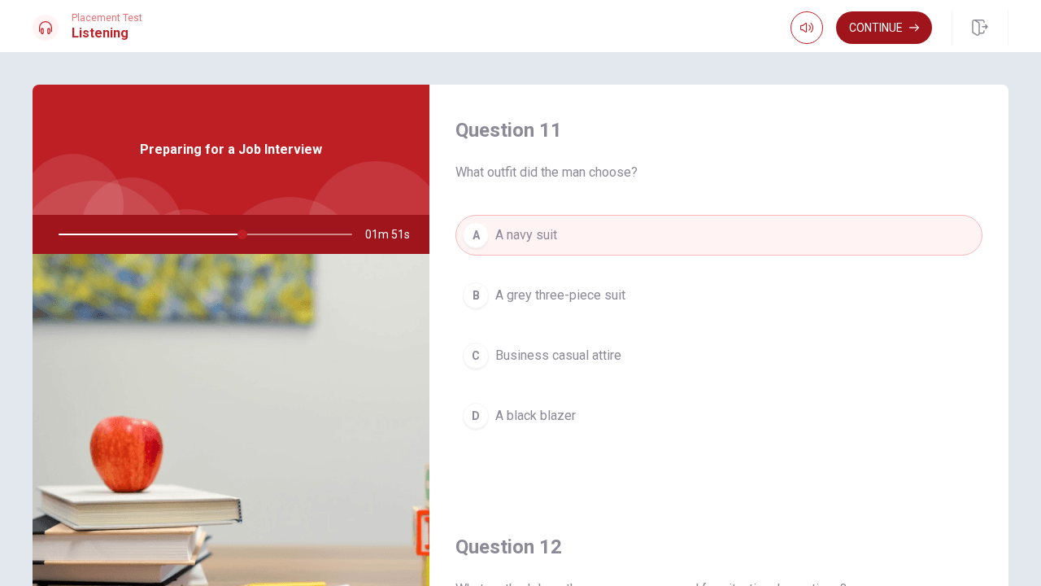
scroll to position [0, 0]
click at [879, 23] on button "Continue" at bounding box center [884, 27] width 96 height 33
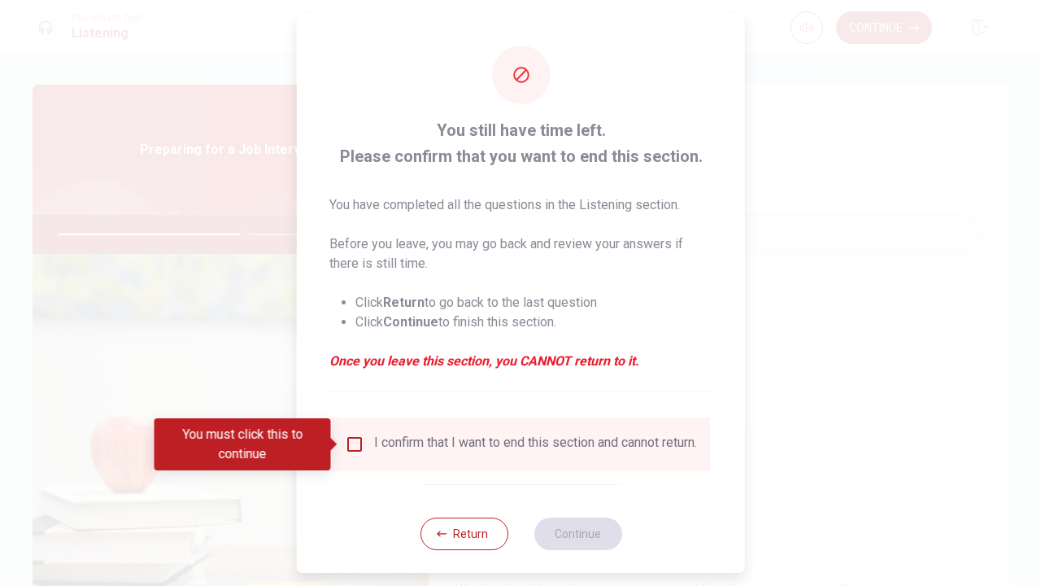
click at [355, 447] on input "You must click this to continue" at bounding box center [355, 444] width 20 height 20
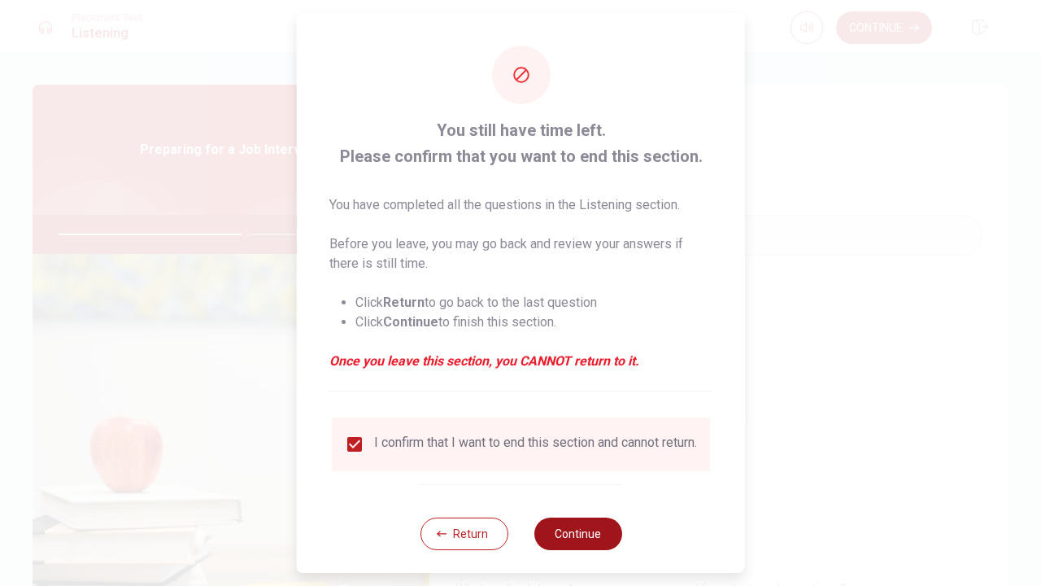
click at [559, 544] on button "Continue" at bounding box center [578, 533] width 88 height 33
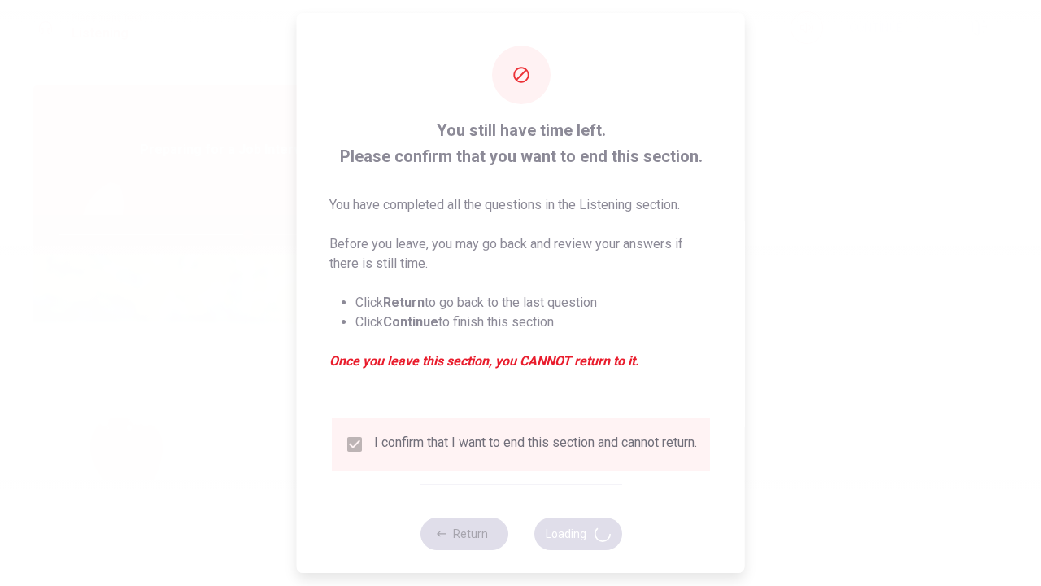
type input "65"
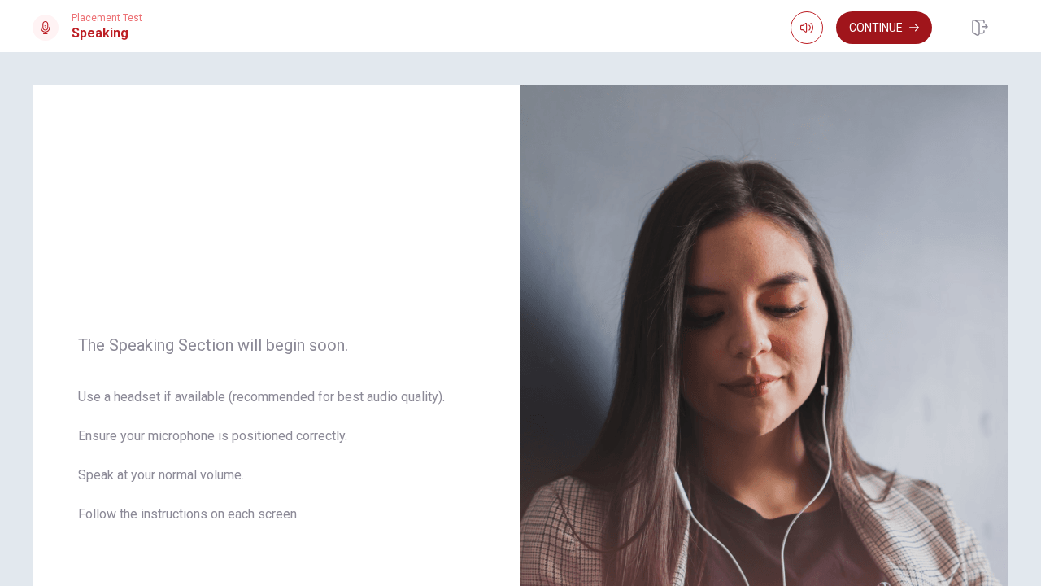
click at [894, 24] on button "Continue" at bounding box center [884, 27] width 96 height 33
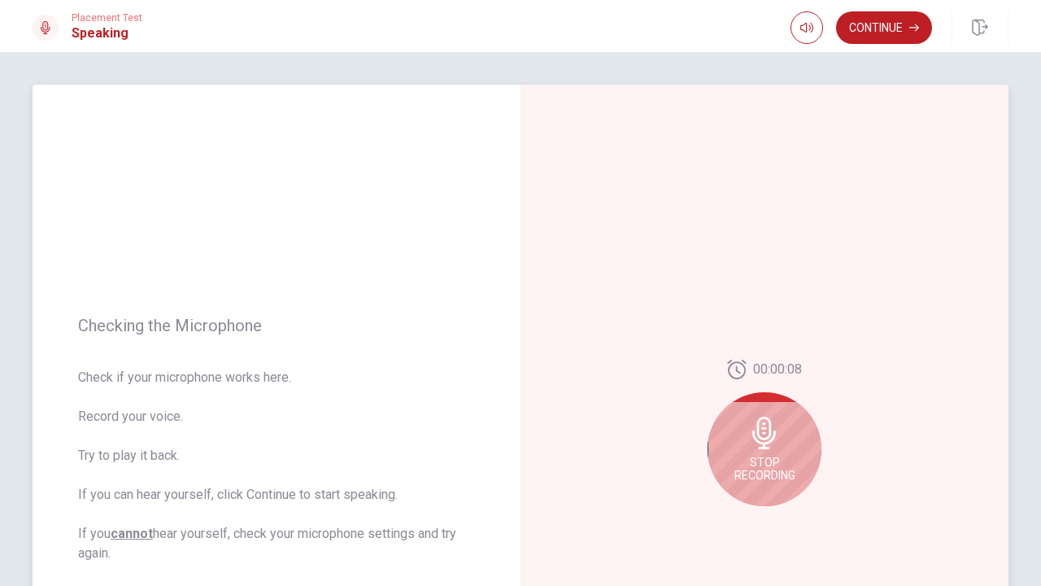
click at [745, 447] on div "Stop Recording" at bounding box center [765, 449] width 114 height 114
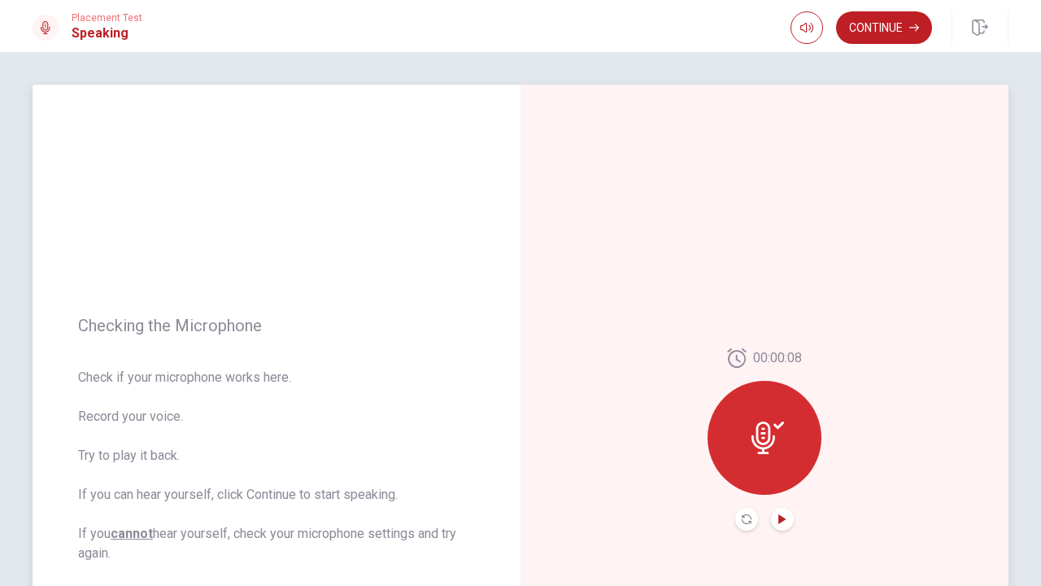
click at [782, 516] on icon "Play Audio" at bounding box center [782, 519] width 7 height 10
click at [784, 519] on icon "Play Audio" at bounding box center [782, 519] width 7 height 10
click at [753, 521] on button "Record Again" at bounding box center [746, 519] width 23 height 23
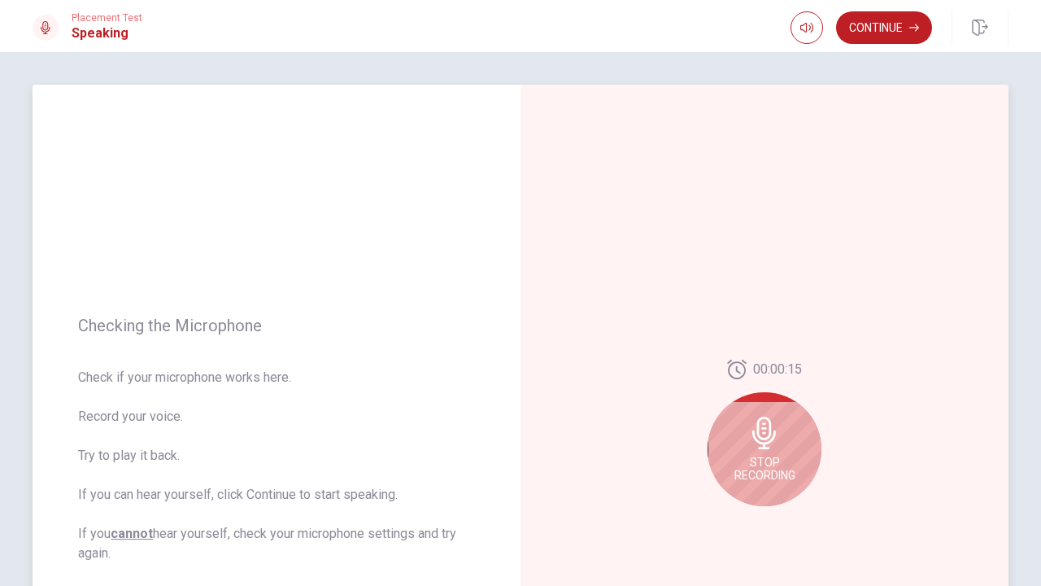
click at [788, 462] on span "Stop Recording" at bounding box center [765, 469] width 61 height 26
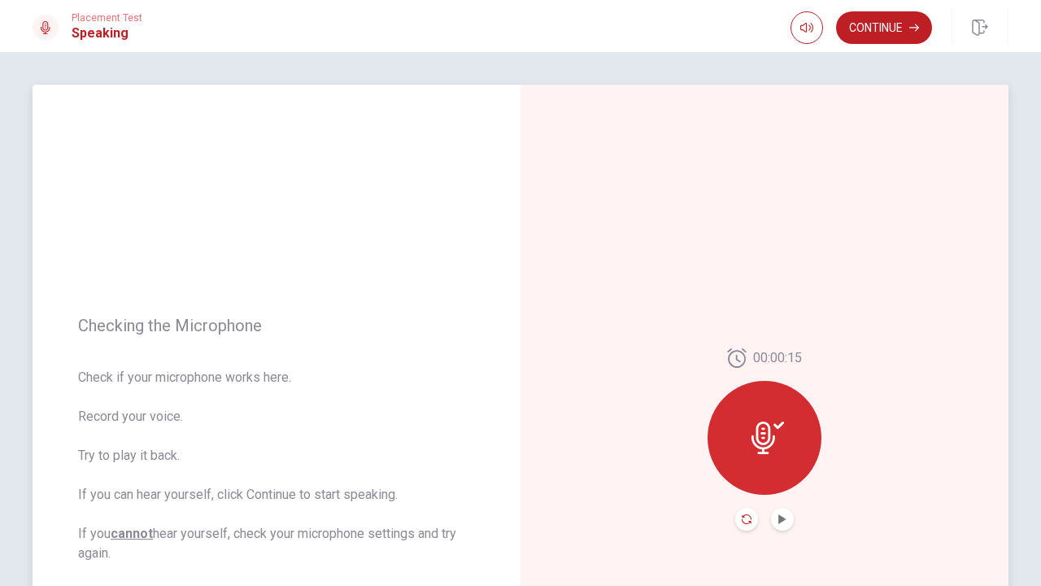
click at [743, 523] on icon "Record Again" at bounding box center [747, 519] width 10 height 10
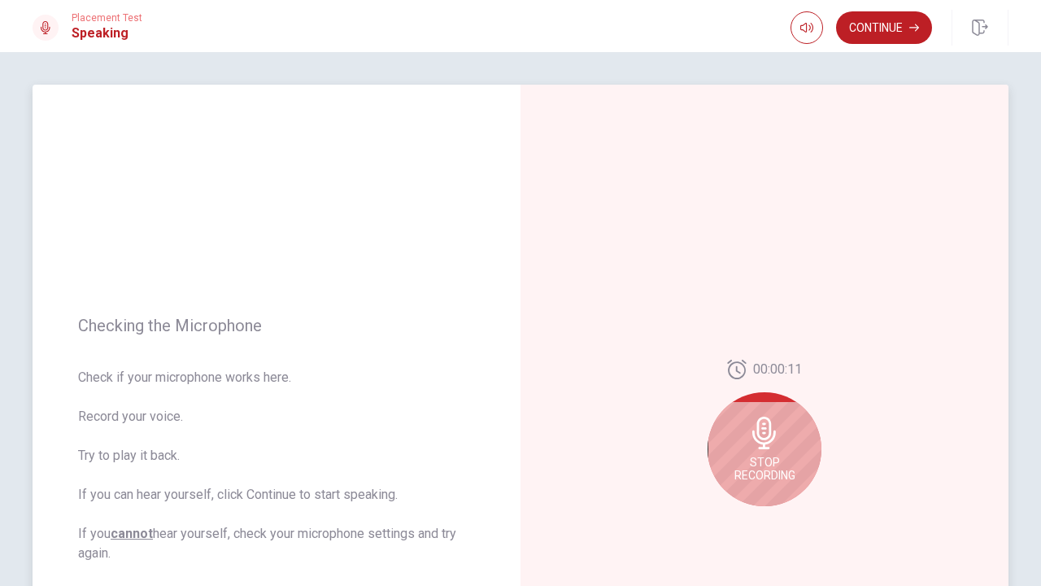
click at [776, 482] on div "Stop Recording" at bounding box center [765, 449] width 114 height 114
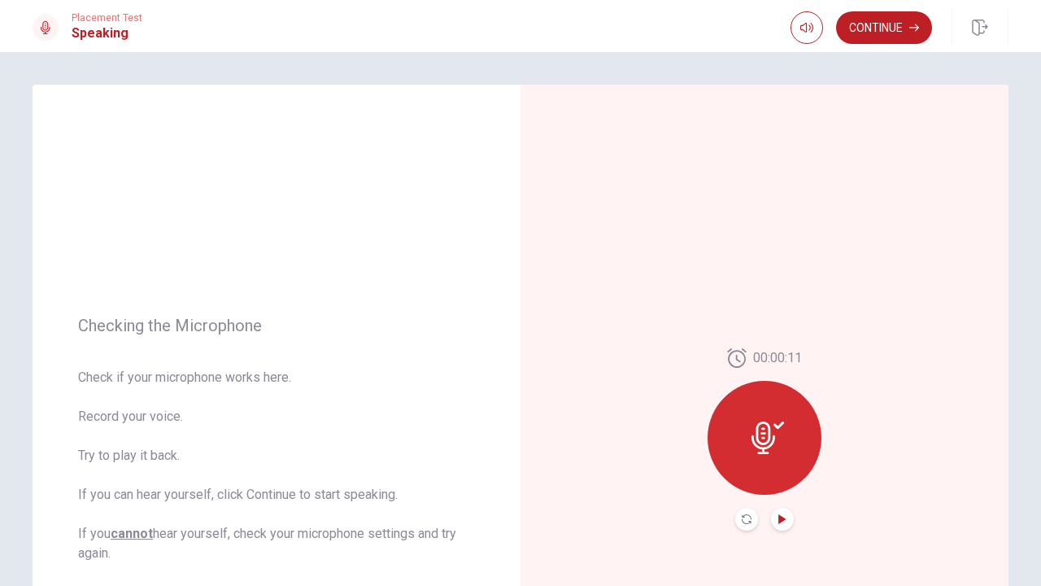
click at [778, 517] on icon "Play Audio" at bounding box center [783, 519] width 10 height 10
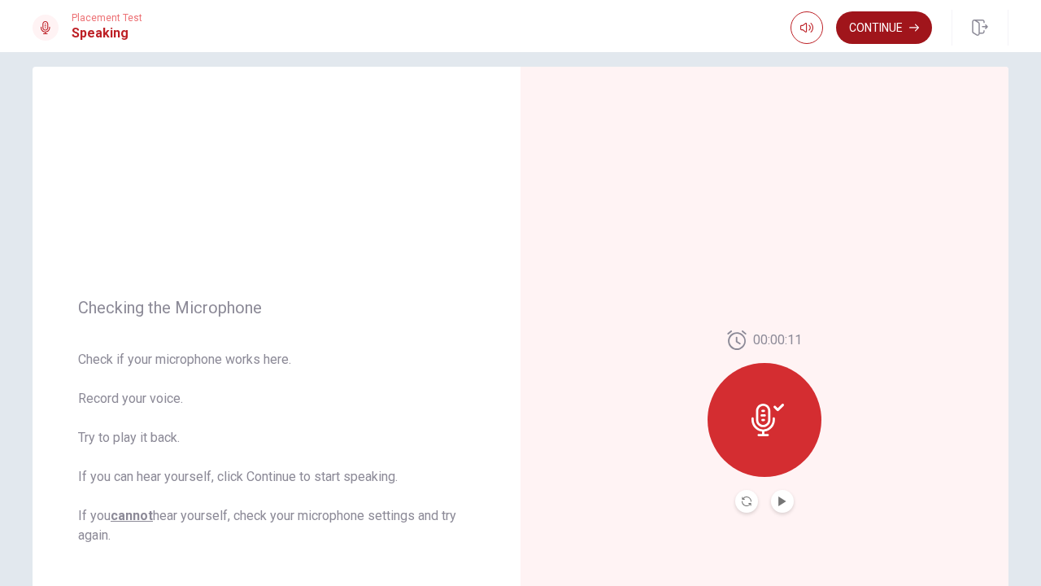
click at [901, 33] on button "Continue" at bounding box center [884, 27] width 96 height 33
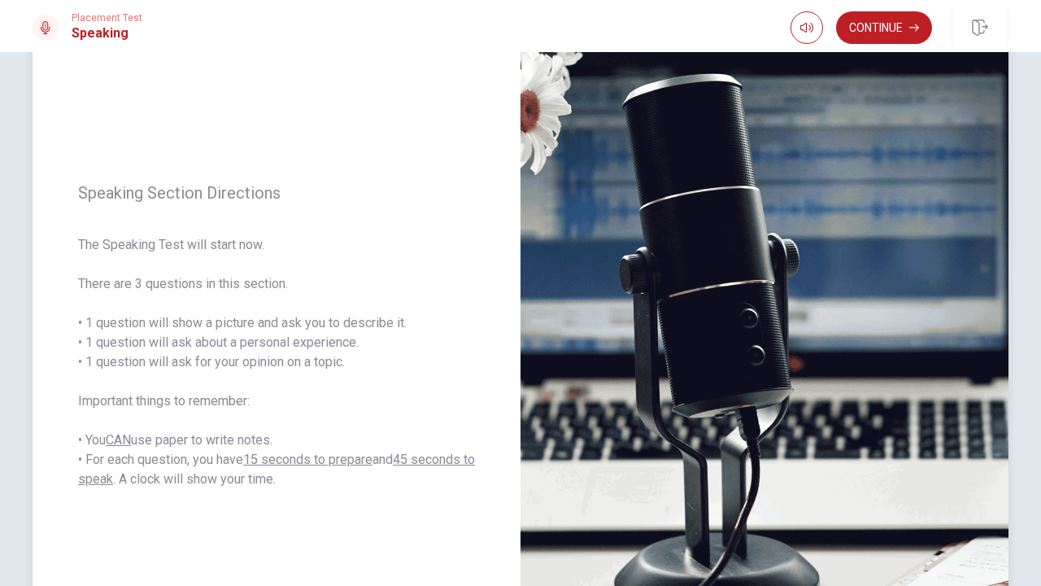
scroll to position [89, 0]
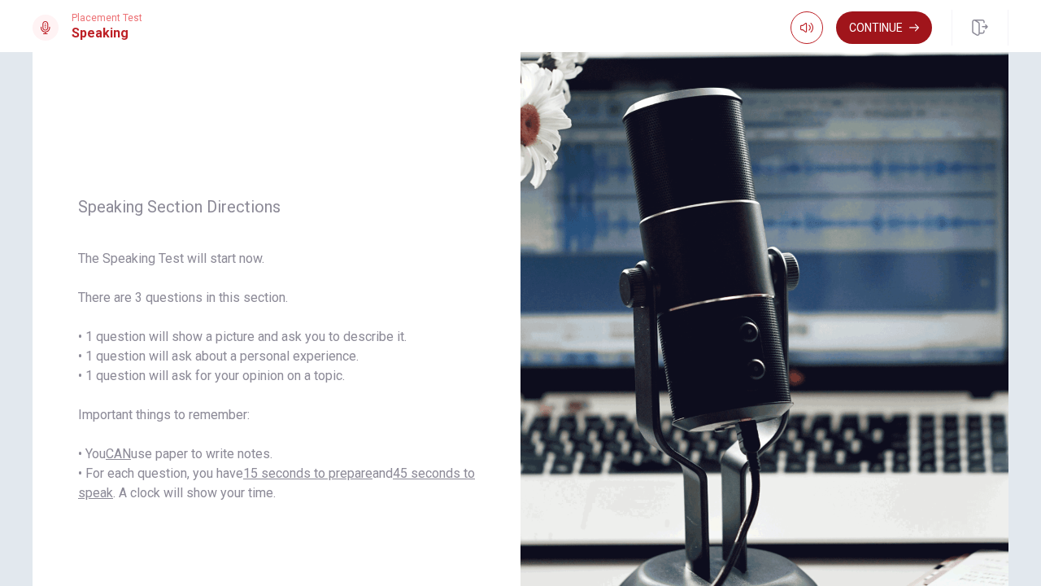
click at [869, 35] on button "Continue" at bounding box center [884, 27] width 96 height 33
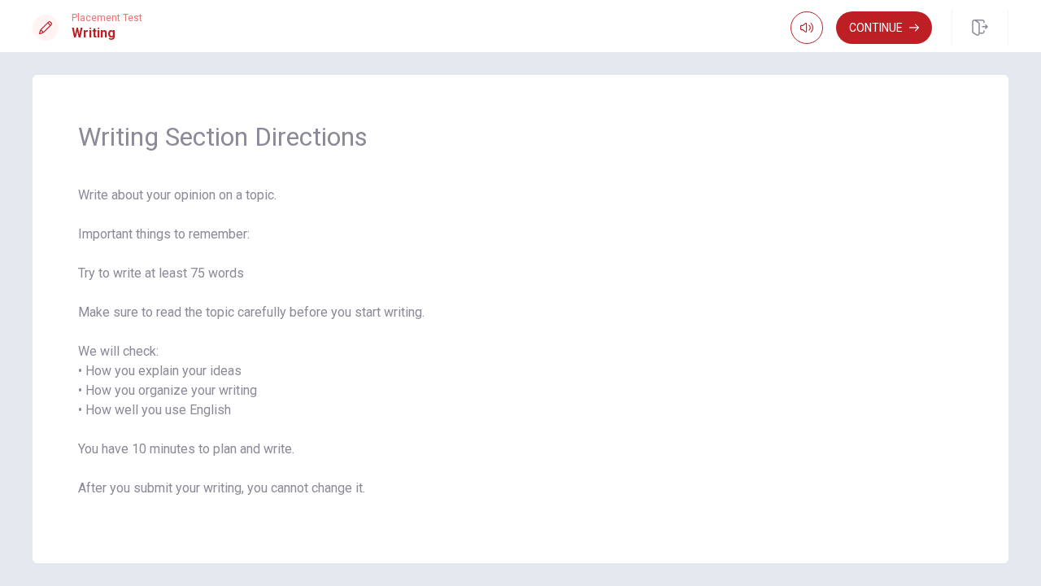
scroll to position [0, 0]
click at [875, 29] on button "Continue" at bounding box center [884, 27] width 96 height 33
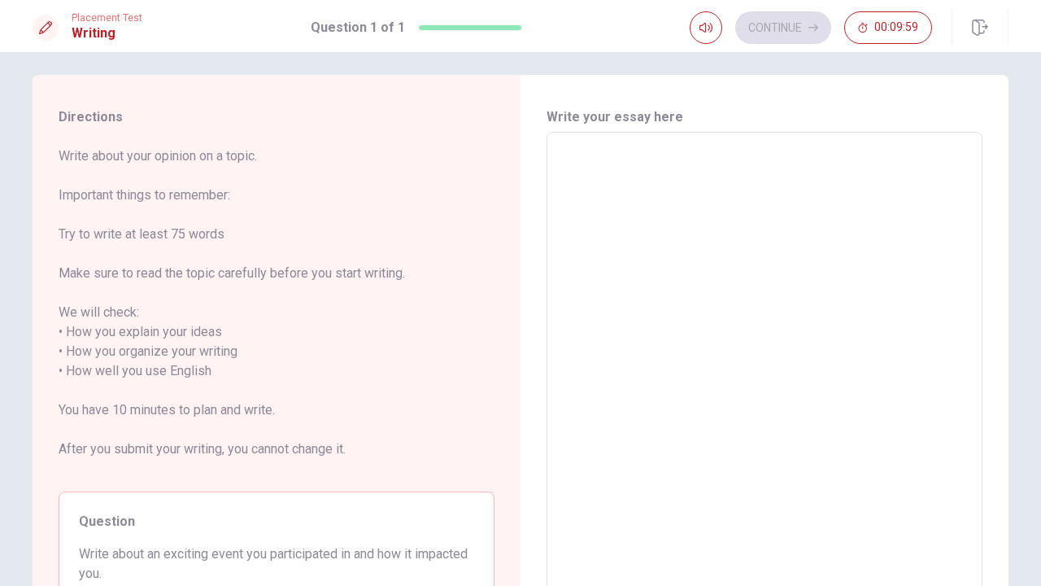
click at [656, 193] on textarea at bounding box center [764, 372] width 413 height 452
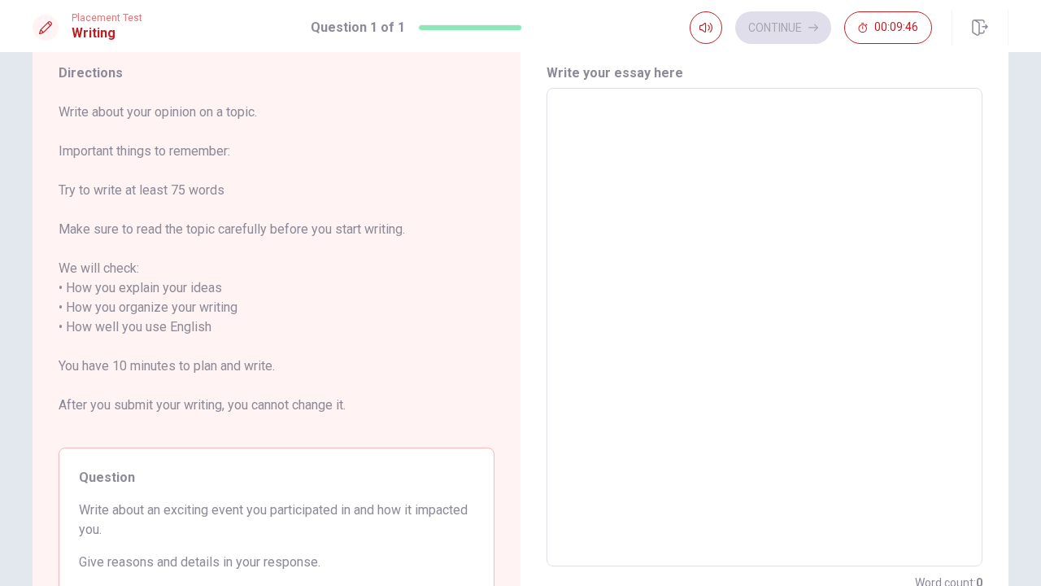
scroll to position [25, 0]
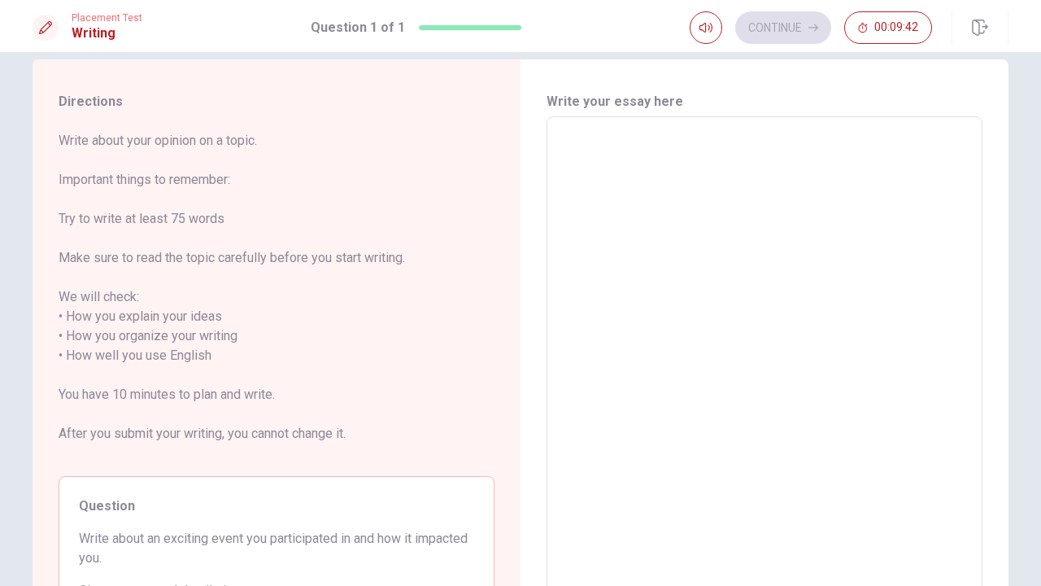
type textarea "w"
type textarea "x"
type textarea "wh"
type textarea "x"
type textarea "when"
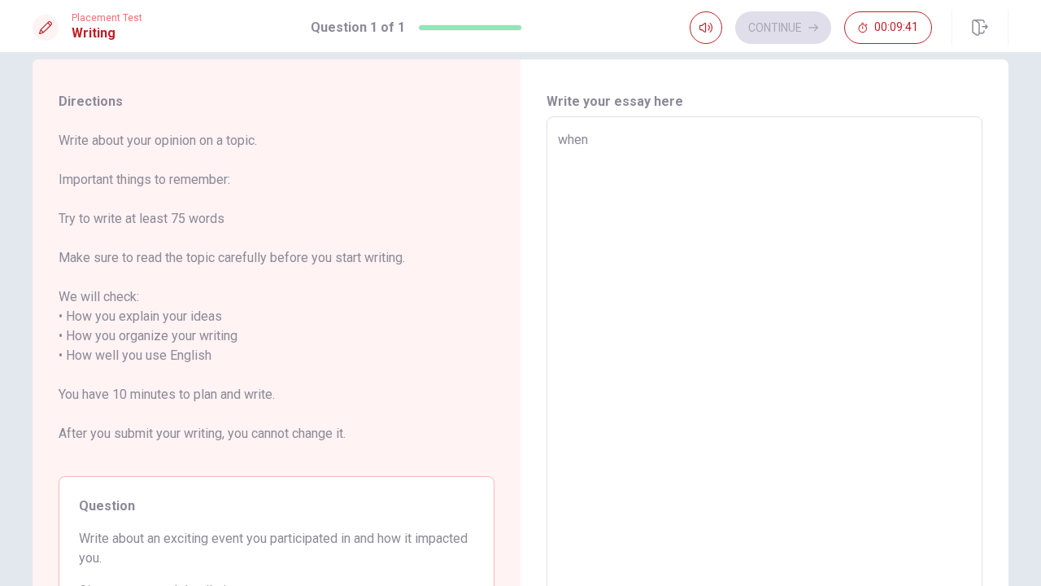
type textarea "x"
type textarea "when"
type textarea "x"
type textarea "when i"
type textarea "x"
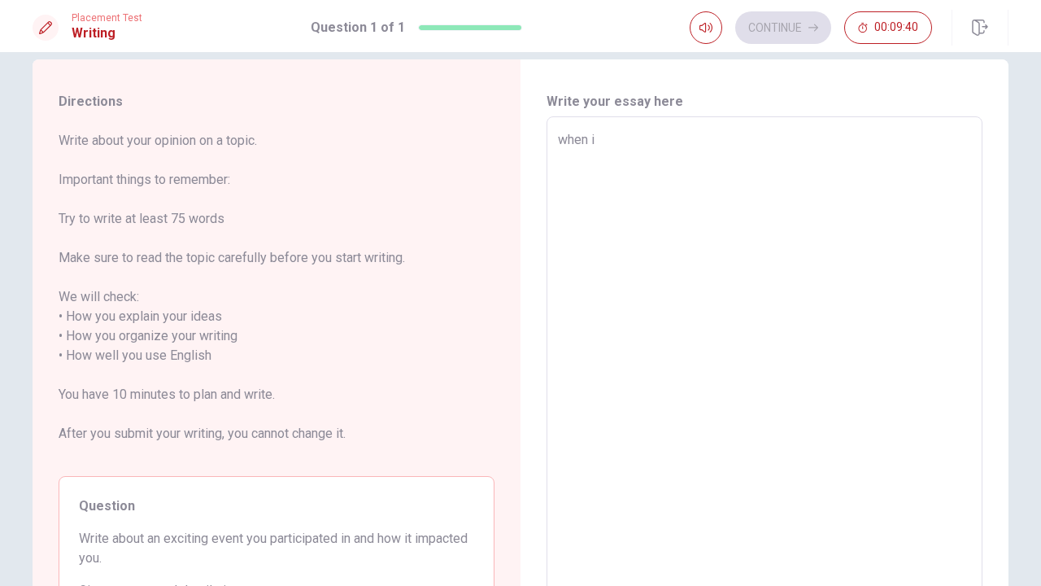
type textarea "when i"
type textarea "x"
type textarea "when i a"
type textarea "x"
type textarea "when i as"
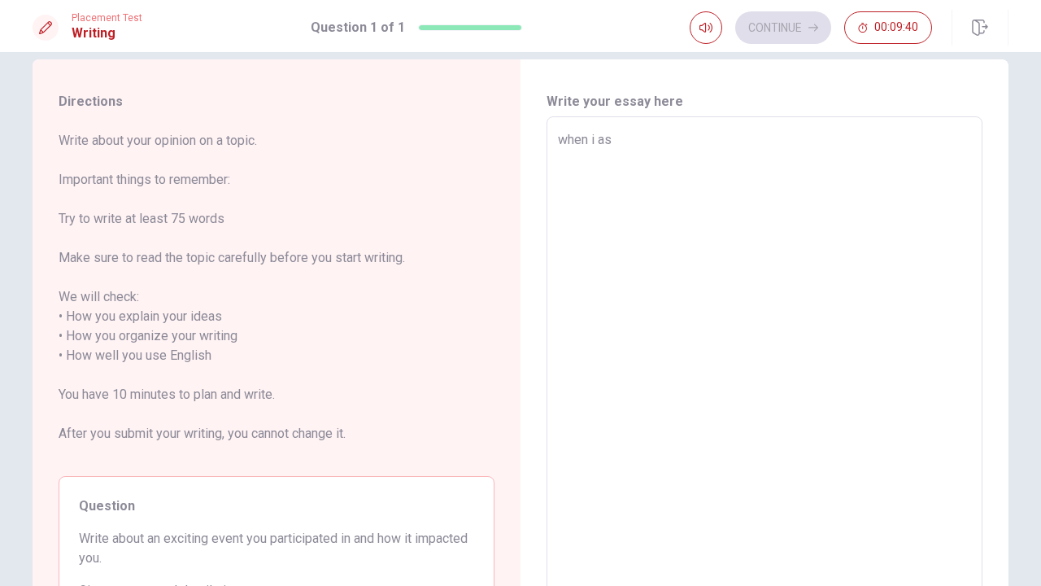
type textarea "x"
type textarea "when i as"
type textarea "x"
type textarea "when i as"
type textarea "x"
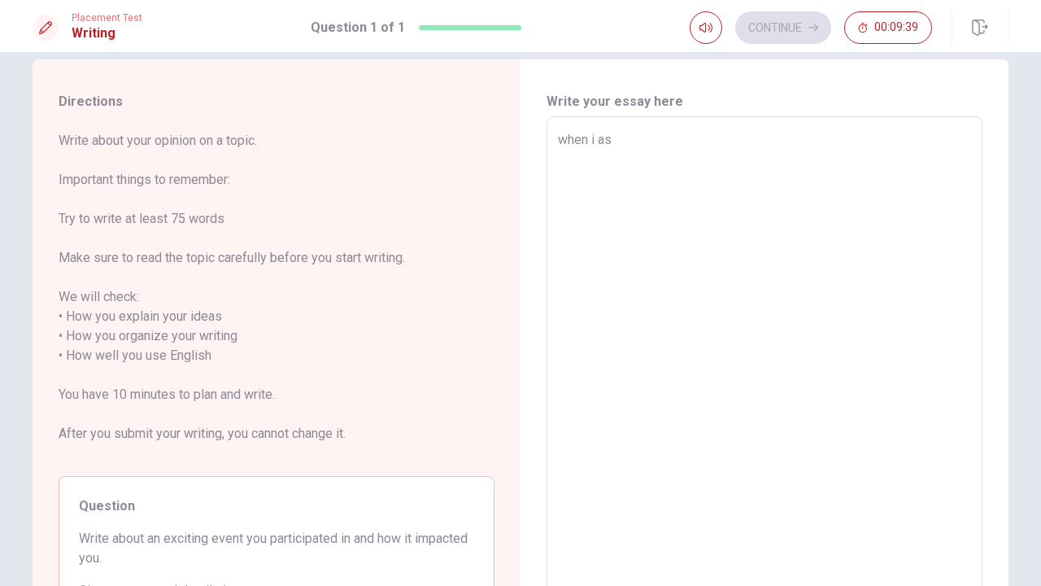
type textarea "when i a"
type textarea "x"
type textarea "when i"
type textarea "x"
type textarea "when i w"
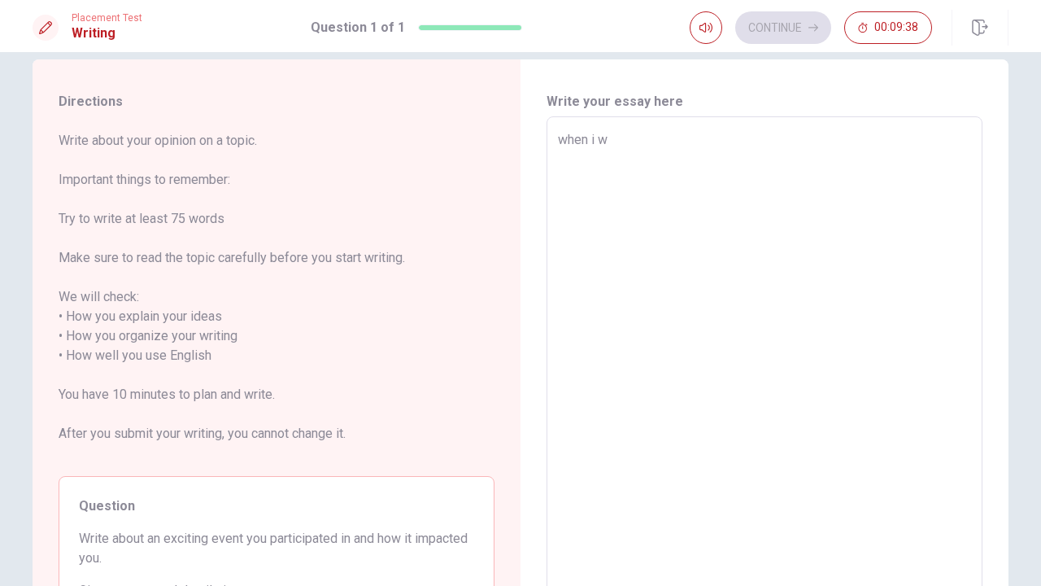
type textarea "x"
type textarea "when i wa"
type textarea "x"
type textarea "when i was"
type textarea "x"
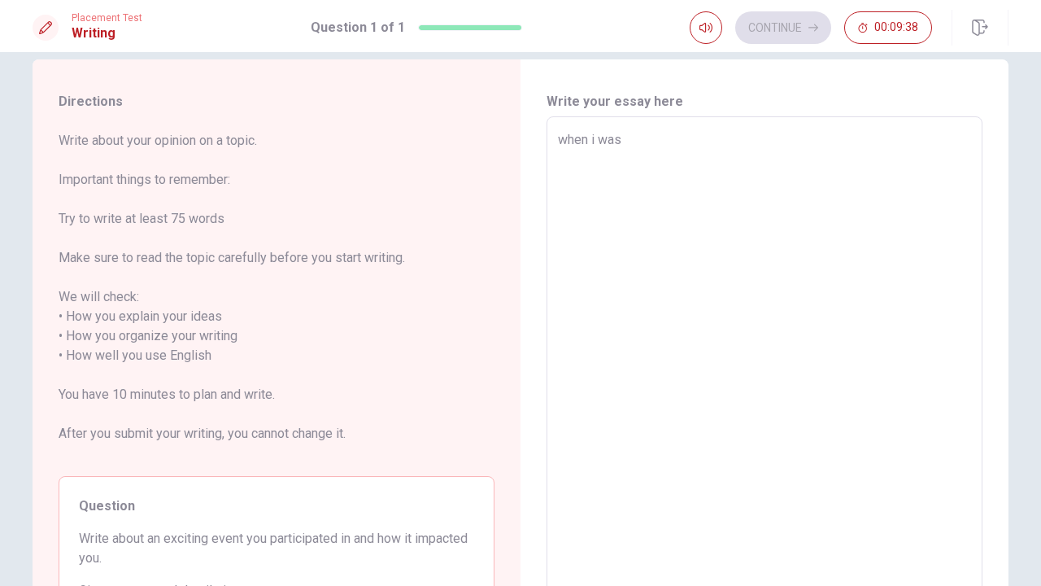
type textarea "when i was"
type textarea "x"
type textarea "when i was 1"
type textarea "x"
type textarea "when i was 10"
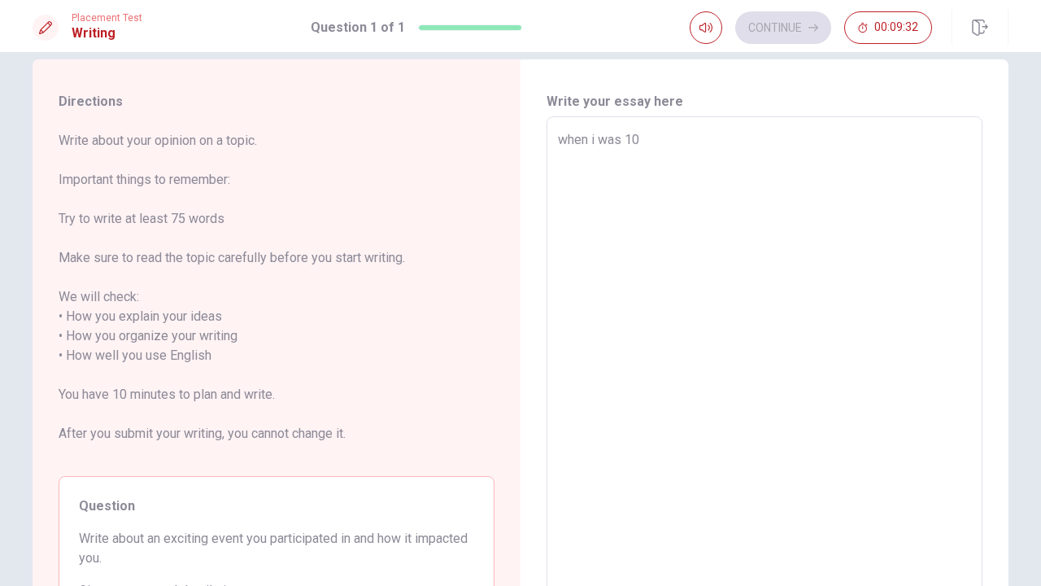
type textarea "x"
type textarea "when i was 10y"
type textarea "x"
type textarea "when i was 10ye"
type textarea "x"
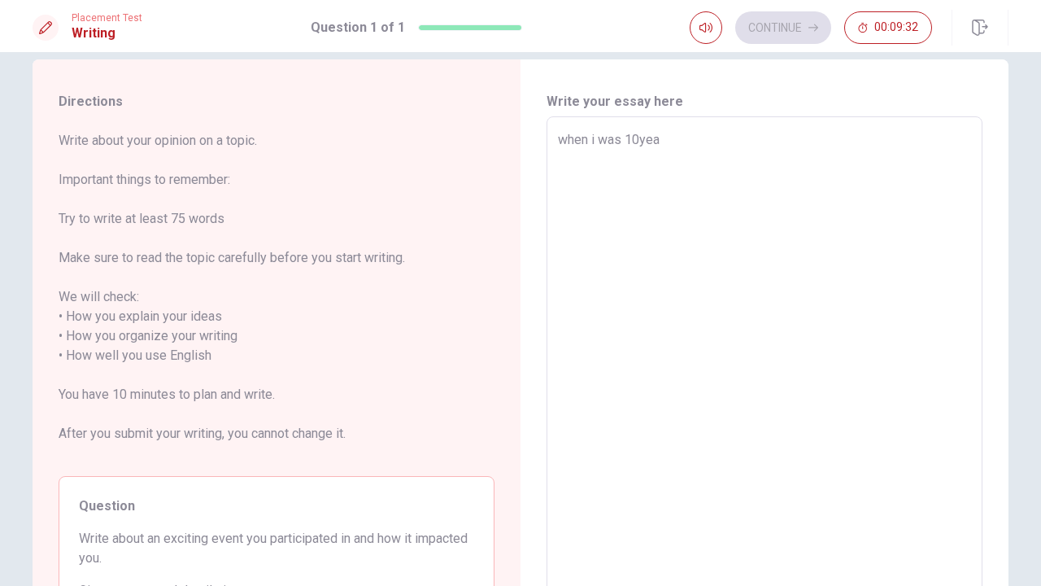
type textarea "when i was 10year"
type textarea "x"
type textarea "when i was 10years"
type textarea "x"
type textarea "when i was 10years"
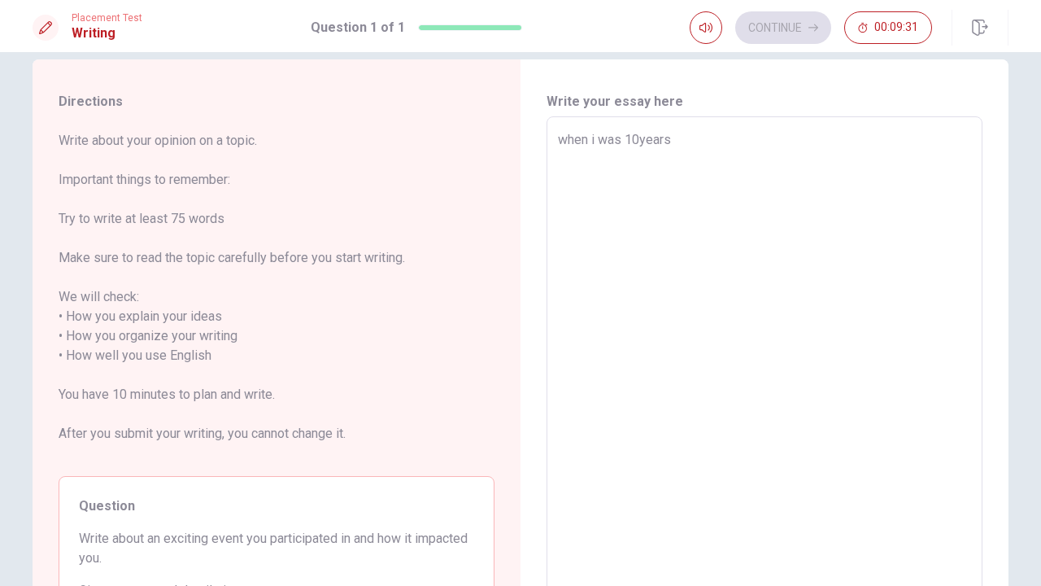
type textarea "x"
type textarea "when i was [DEMOGRAPHIC_DATA]"
type textarea "x"
type textarea "when i was 10years ol"
type textarea "x"
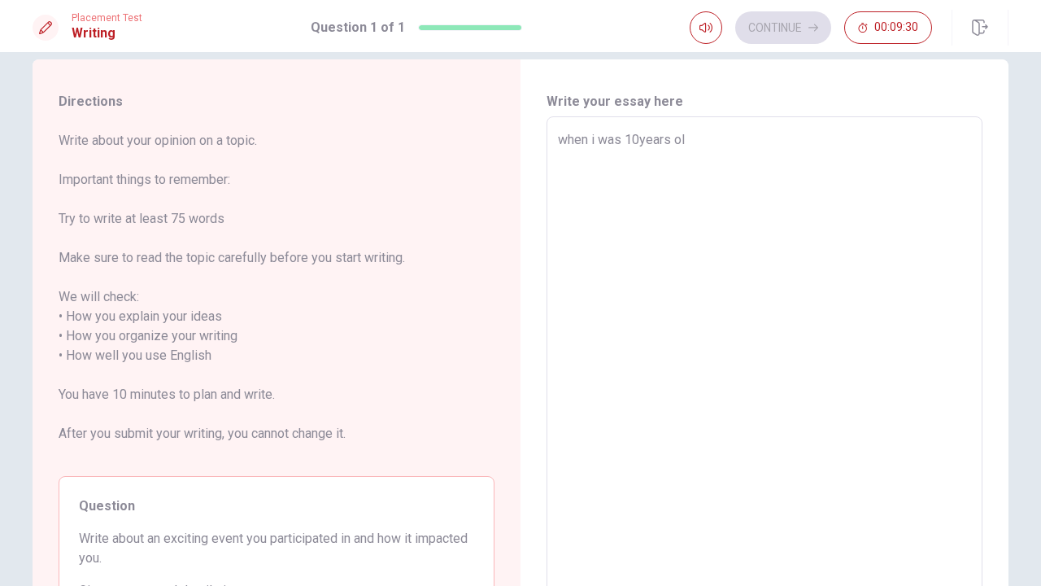
type textarea "when i was [DEMOGRAPHIC_DATA]"
type textarea "x"
type textarea "when i was [DEMOGRAPHIC_DATA],"
type textarea "x"
type textarea "when i was [DEMOGRAPHIC_DATA],"
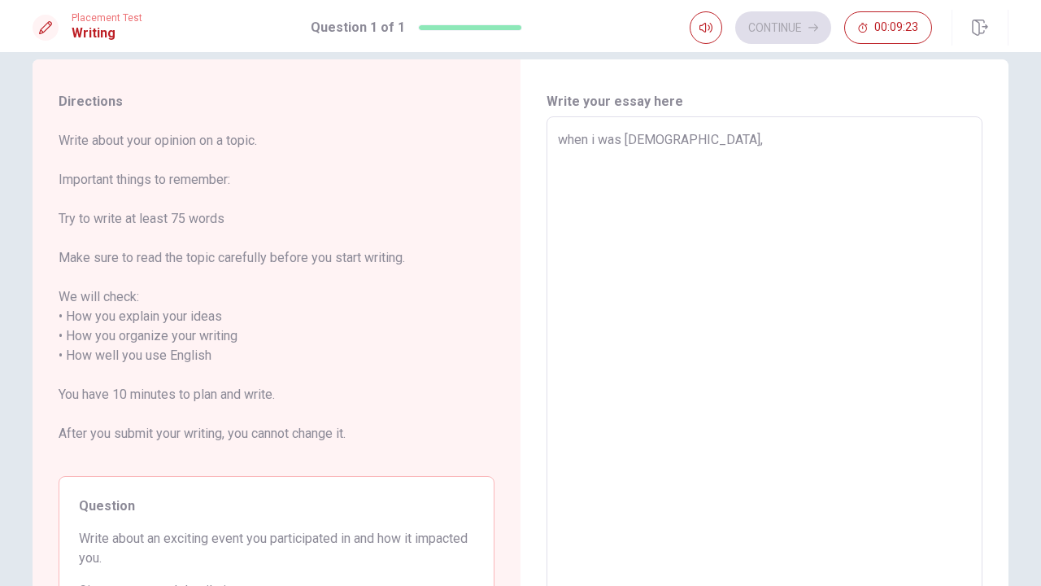
type textarea "x"
type textarea "when i was [DEMOGRAPHIC_DATA],"
type textarea "x"
type textarea "when i was [DEMOGRAPHIC_DATA],"
type textarea "x"
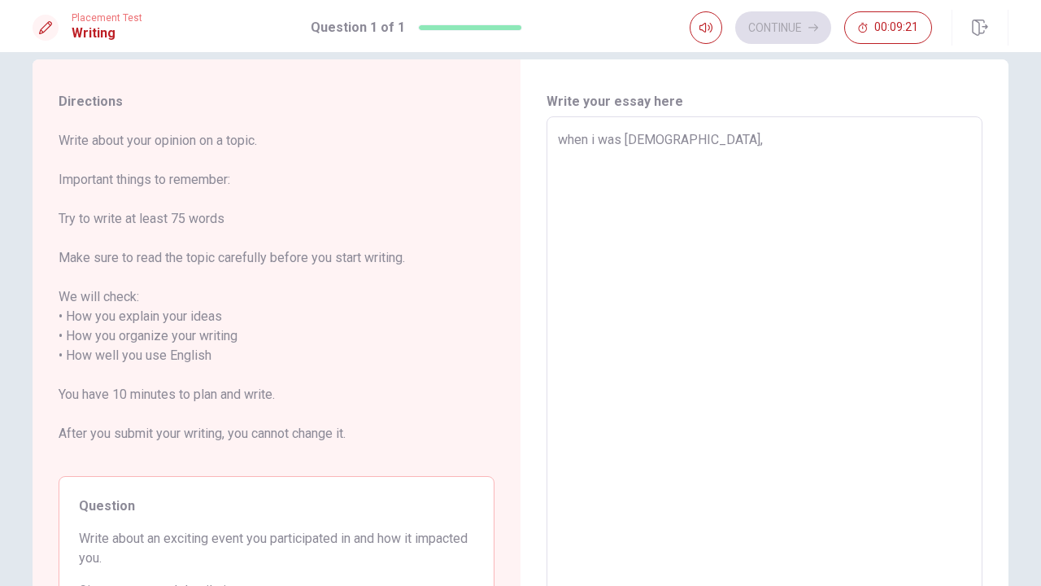
type textarea "when i was [DEMOGRAPHIC_DATA],"
type textarea "x"
type textarea "when i was [DEMOGRAPHIC_DATA],m"
type textarea "x"
type textarea "when i was [DEMOGRAPHIC_DATA],my"
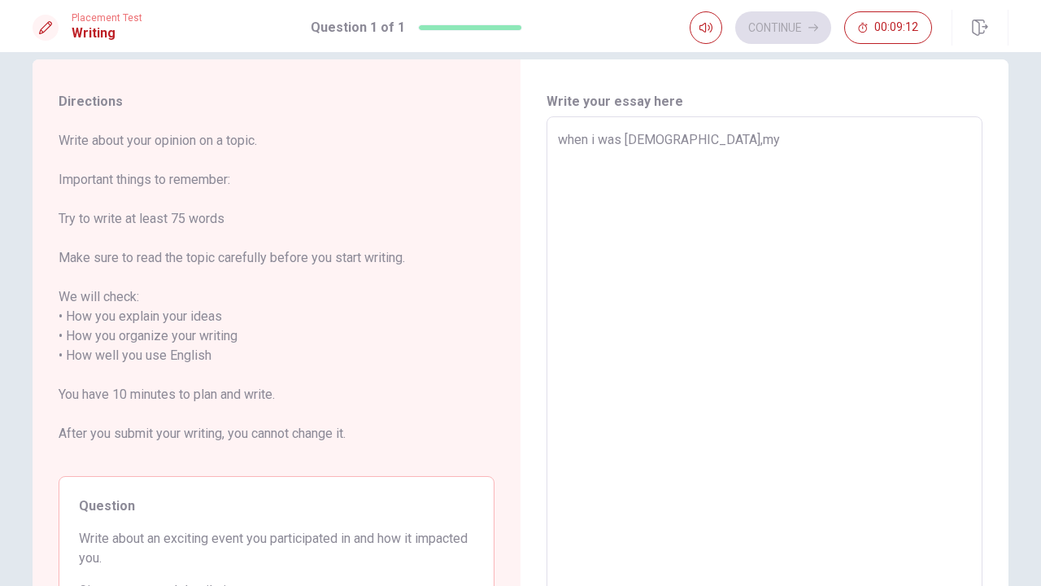
type textarea "x"
type textarea "when i was [DEMOGRAPHIC_DATA],my"
type textarea "x"
type textarea "when i was [DEMOGRAPHIC_DATA],my d"
type textarea "x"
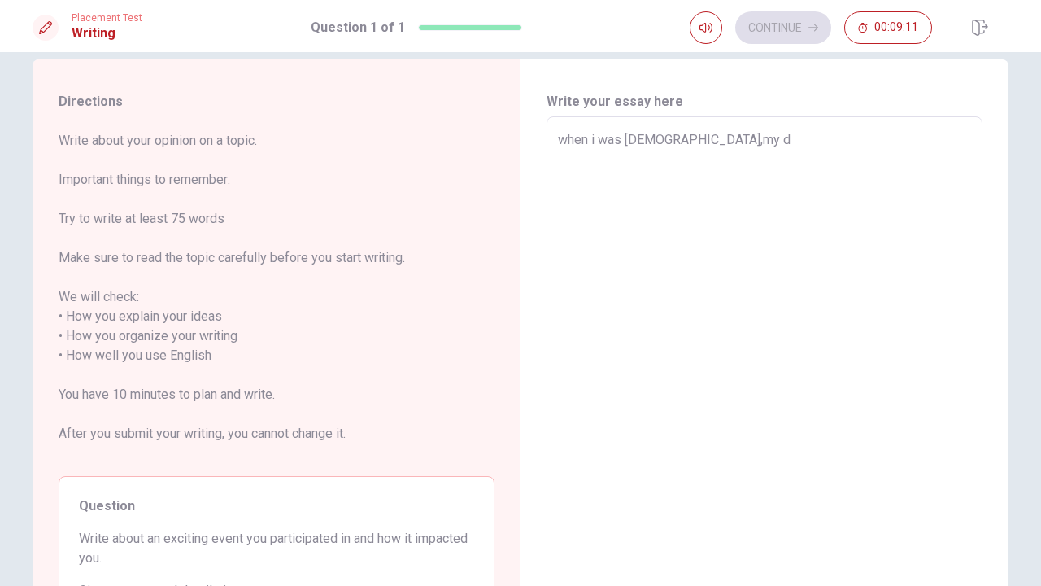
type textarea "when i was [DEMOGRAPHIC_DATA],my da"
type textarea "x"
type textarea "when i was [DEMOGRAPHIC_DATA],my dad"
type textarea "x"
type textarea "when i was [DEMOGRAPHIC_DATA],my dad"
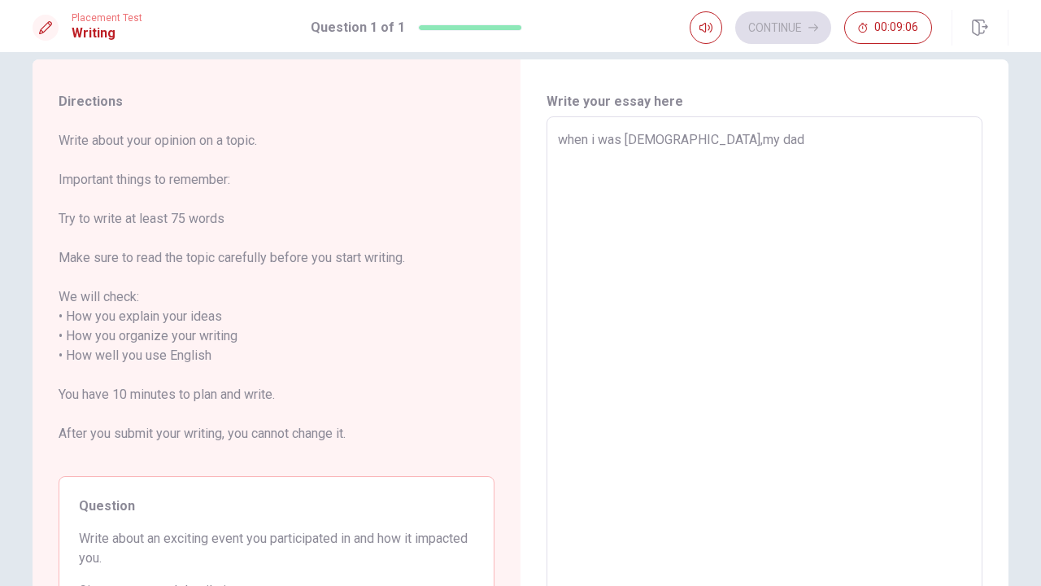
type textarea "x"
type textarea "when i was [DEMOGRAPHIC_DATA],my dad g"
type textarea "x"
type textarea "when i was [DEMOGRAPHIC_DATA],my dad ga"
type textarea "x"
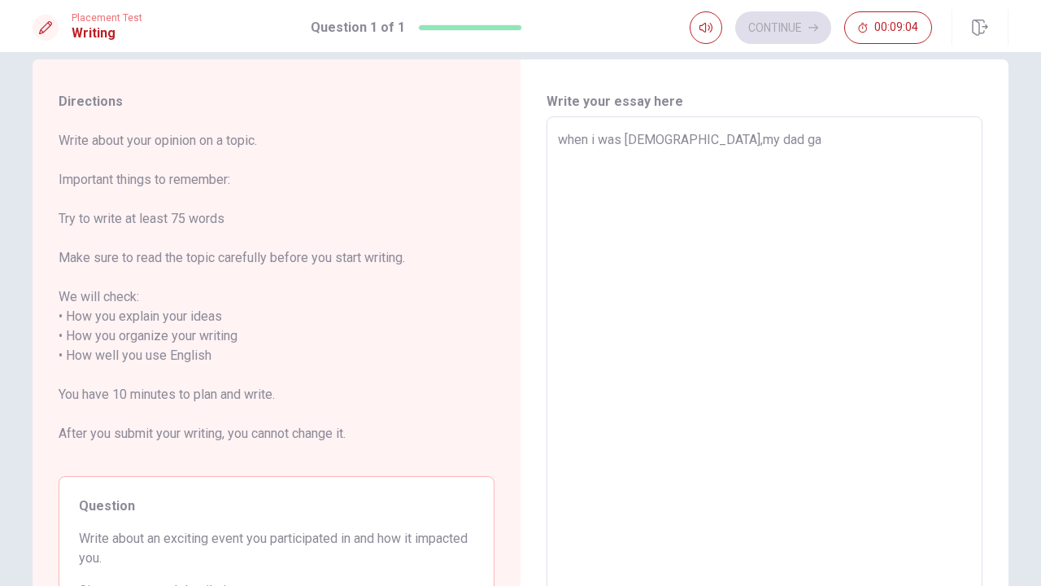
type textarea "when i was [DEMOGRAPHIC_DATA],my dad gav"
type textarea "x"
type textarea "when i was [DEMOGRAPHIC_DATA],my dad gave"
type textarea "x"
type textarea "when i was [DEMOGRAPHIC_DATA],my dad gave"
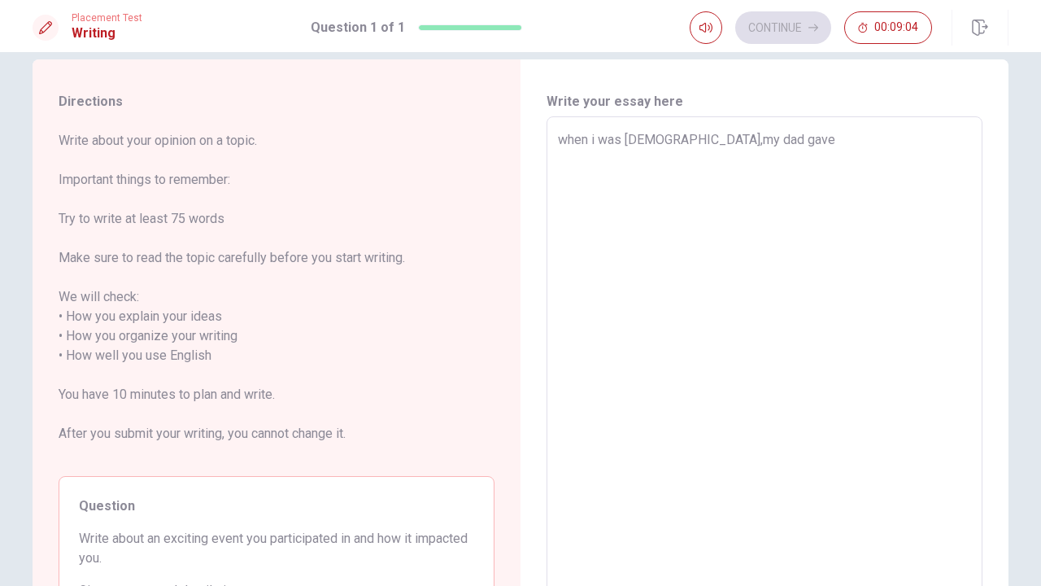
type textarea "x"
type textarea "when i was [DEMOGRAPHIC_DATA],my dad gave m"
type textarea "x"
type textarea "when i was [DEMOGRAPHIC_DATA],my dad gave me"
type textarea "x"
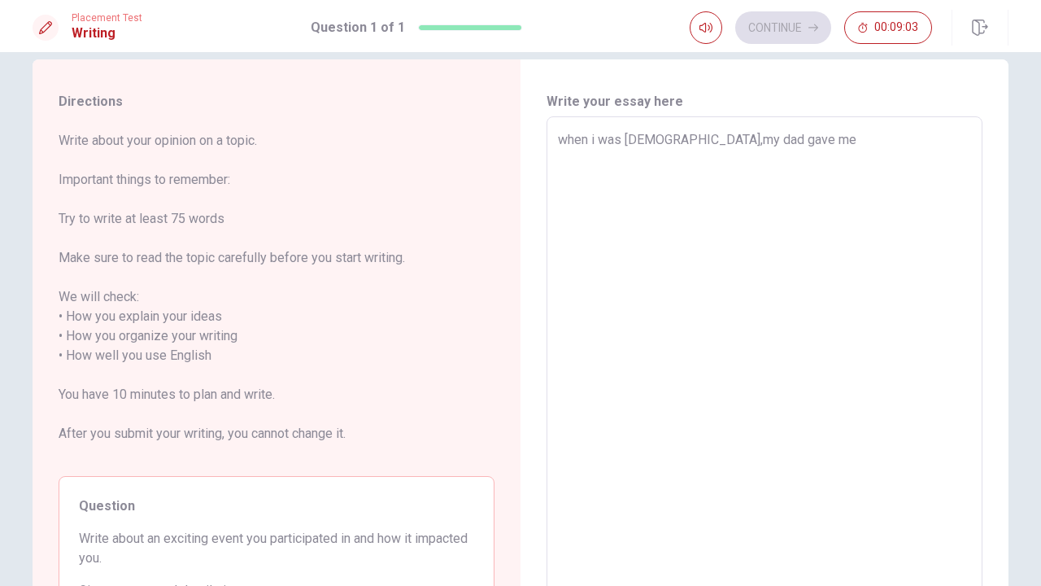
type textarea "when i was [DEMOGRAPHIC_DATA],my dad gave me"
type textarea "x"
type textarea "when i was [DEMOGRAPHIC_DATA],my dad gave me a"
type textarea "x"
type textarea "when i was [DEMOGRAPHIC_DATA],my dad gave me a"
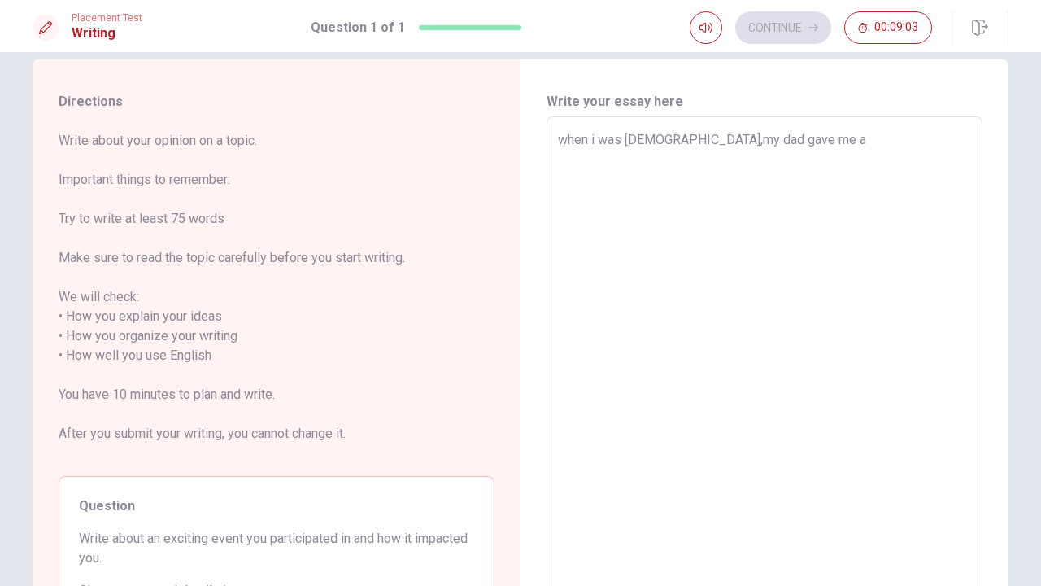
type textarea "x"
type textarea "when i was [DEMOGRAPHIC_DATA],my dad gave me a s"
type textarea "x"
type textarea "when i was [DEMOGRAPHIC_DATA],my dad gave me a spe"
type textarea "x"
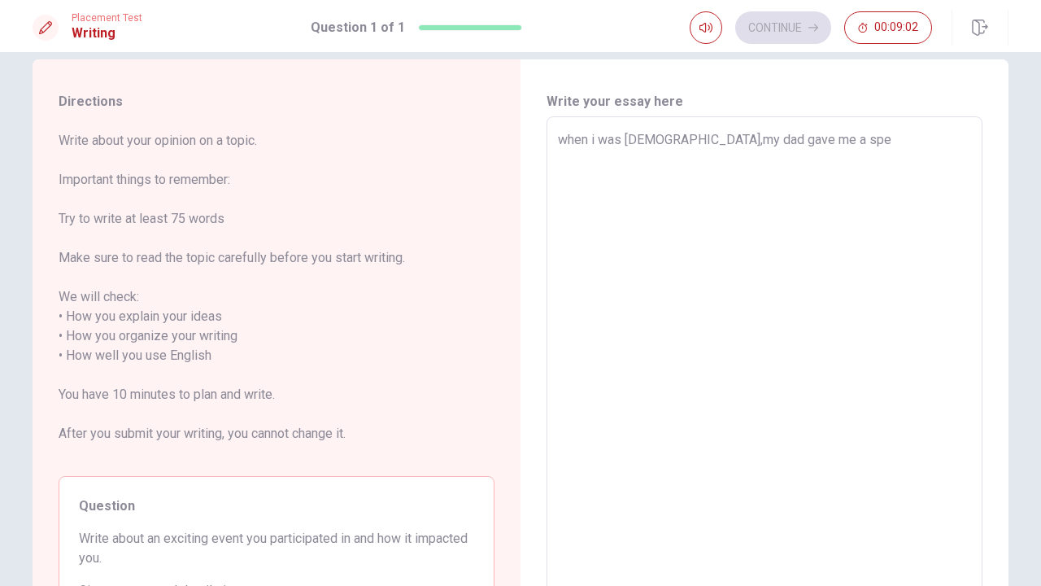
type textarea "when i was [DEMOGRAPHIC_DATA],my dad gave me a spec"
type textarea "x"
type textarea "when i was [DEMOGRAPHIC_DATA],my dad gave me a speci"
type textarea "x"
type textarea "when i was [DEMOGRAPHIC_DATA],my dad gave me a specia"
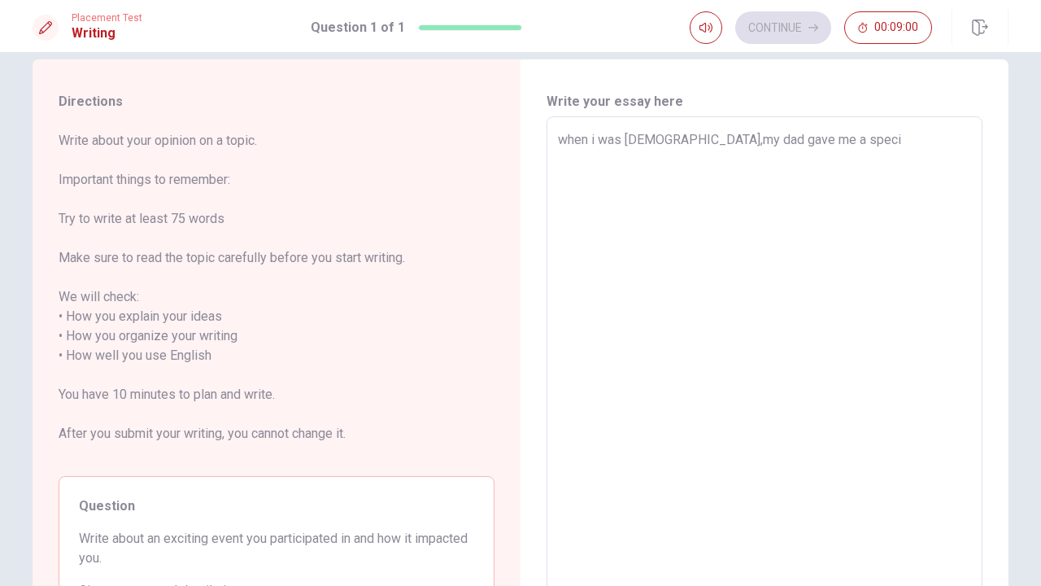
type textarea "x"
type textarea "when i was [DEMOGRAPHIC_DATA],my dad gave me a special"
type textarea "x"
type textarea "when i was [DEMOGRAPHIC_DATA],my dad gave me a special"
type textarea "x"
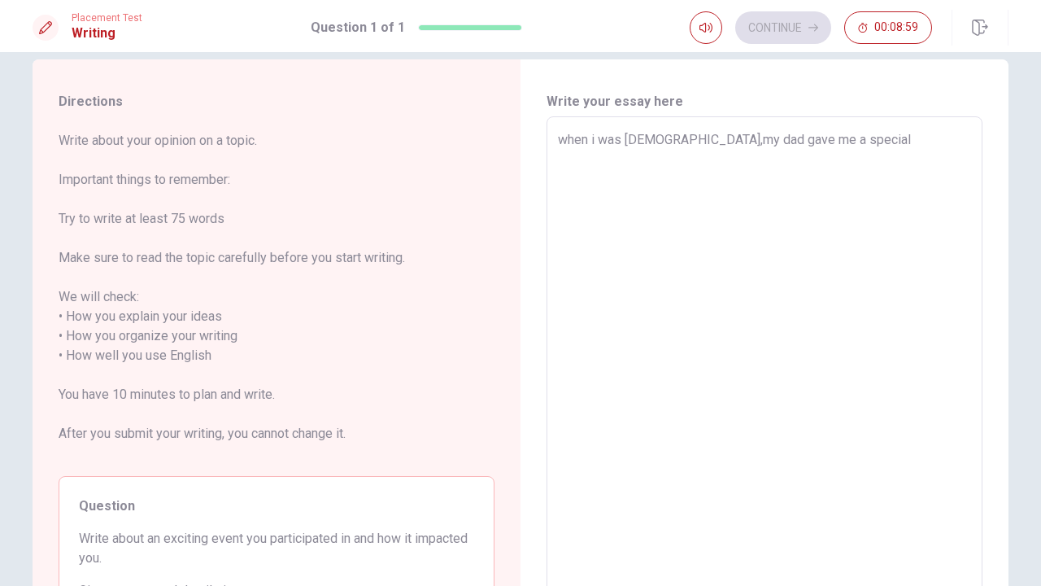
type textarea "when i was [DEMOGRAPHIC_DATA],my dad gave me a special c"
type textarea "x"
type textarea "when i was [DEMOGRAPHIC_DATA],my dad gave me a special ch"
type textarea "x"
type textarea "when i was [DEMOGRAPHIC_DATA],my dad gave me a special chan"
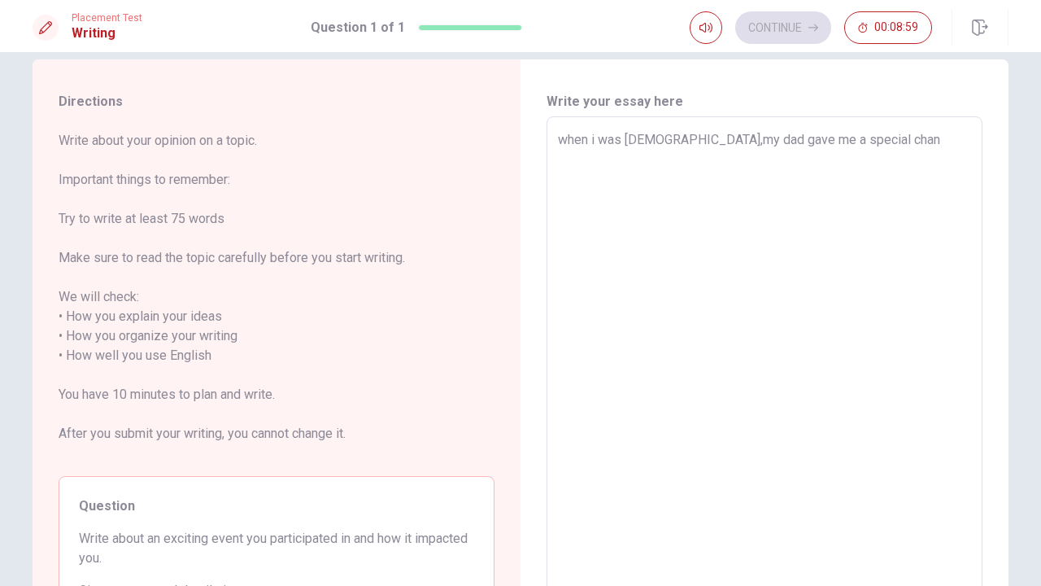
type textarea "x"
type textarea "when i was [DEMOGRAPHIC_DATA],my dad gave me a special chanv"
type textarea "x"
type textarea "when i was [DEMOGRAPHIC_DATA],my dad gave me a special chanve"
type textarea "x"
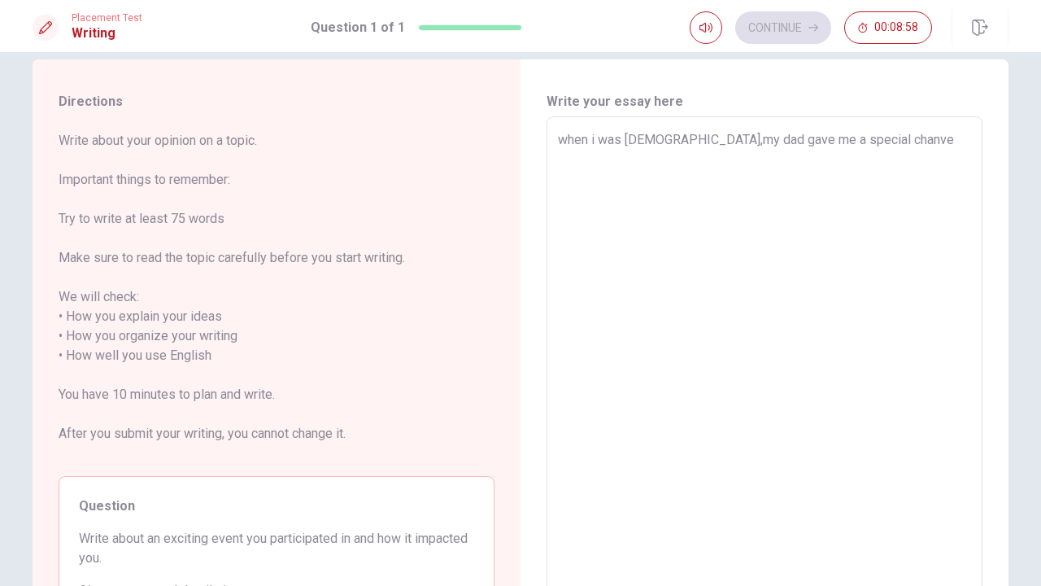
type textarea "when i was [DEMOGRAPHIC_DATA],my dad gave me a special chanv"
type textarea "x"
type textarea "when i was [DEMOGRAPHIC_DATA],my dad gave me a special chan"
type textarea "x"
type textarea "when i was [DEMOGRAPHIC_DATA],my dad gave me a special chanc"
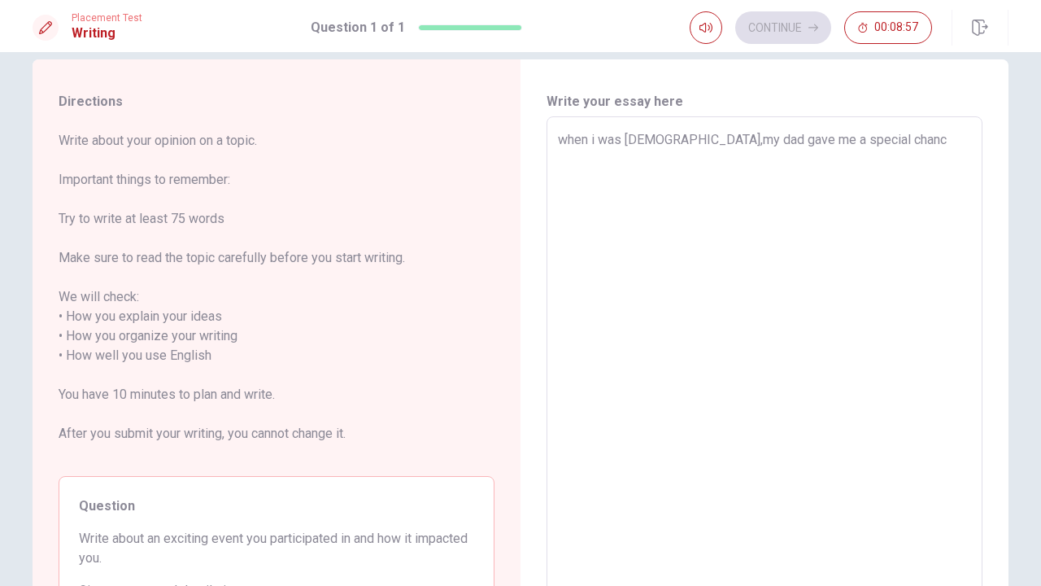
type textarea "x"
type textarea "when i was [DEMOGRAPHIC_DATA],my dad gave me a special chance"
type textarea "x"
type textarea "when i was [DEMOGRAPHIC_DATA],my dad gave me a special chance"
type textarea "x"
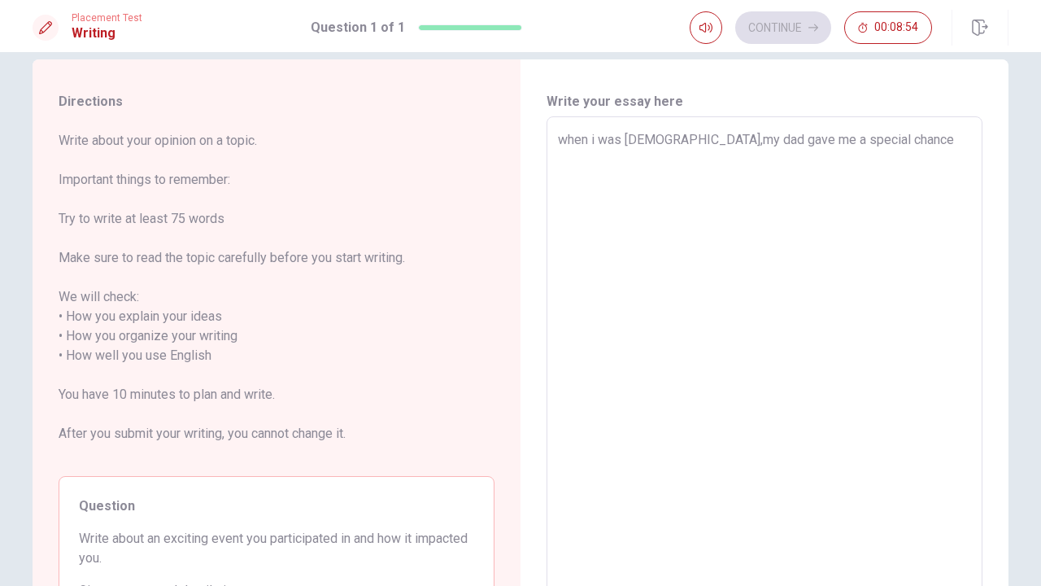
type textarea "when i was [DEMOGRAPHIC_DATA],my dad gave me a special chance t"
type textarea "x"
type textarea "when i was [DEMOGRAPHIC_DATA],my dad gave me a special chance to"
type textarea "x"
type textarea "when i was [DEMOGRAPHIC_DATA],my dad gave me a special chance to"
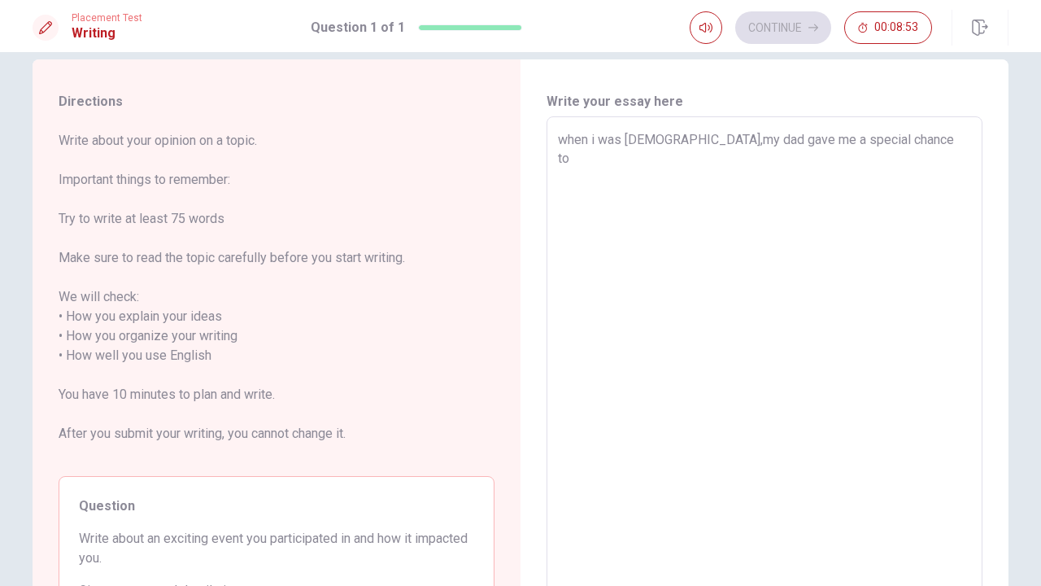
type textarea "x"
type textarea "when i was [DEMOGRAPHIC_DATA],my dad gave me a special chance to g"
type textarea "x"
type textarea "when i was [DEMOGRAPHIC_DATA],my dad gave me a special chance to go"
type textarea "x"
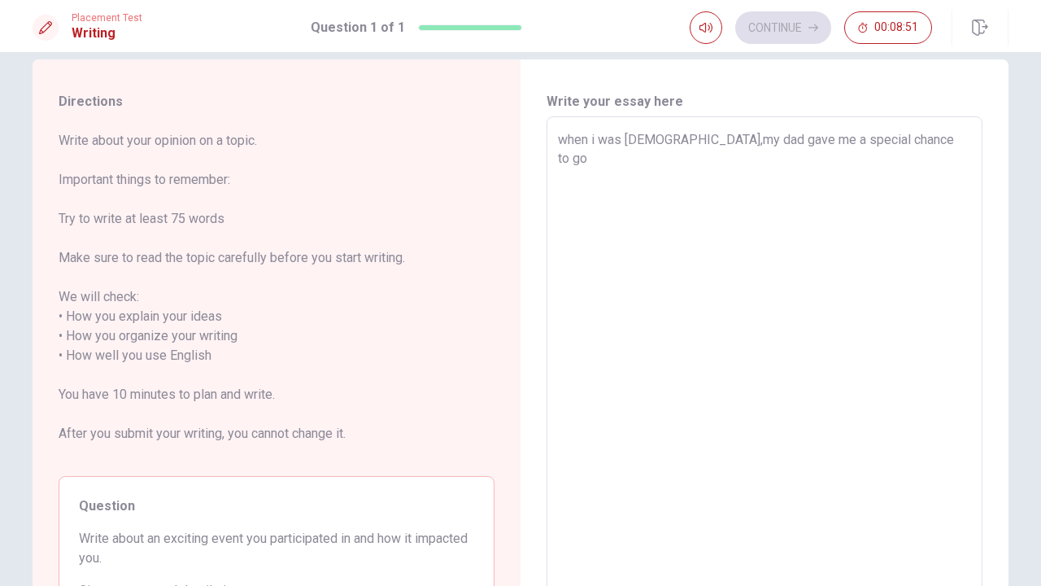
type textarea "when i was [DEMOGRAPHIC_DATA],my dad gave me a special chance to go"
type textarea "x"
type textarea "when i was [DEMOGRAPHIC_DATA],my dad gave me a special chance to go t"
type textarea "x"
type textarea "when i was [DEMOGRAPHIC_DATA],my dad gave me a special chance to go to"
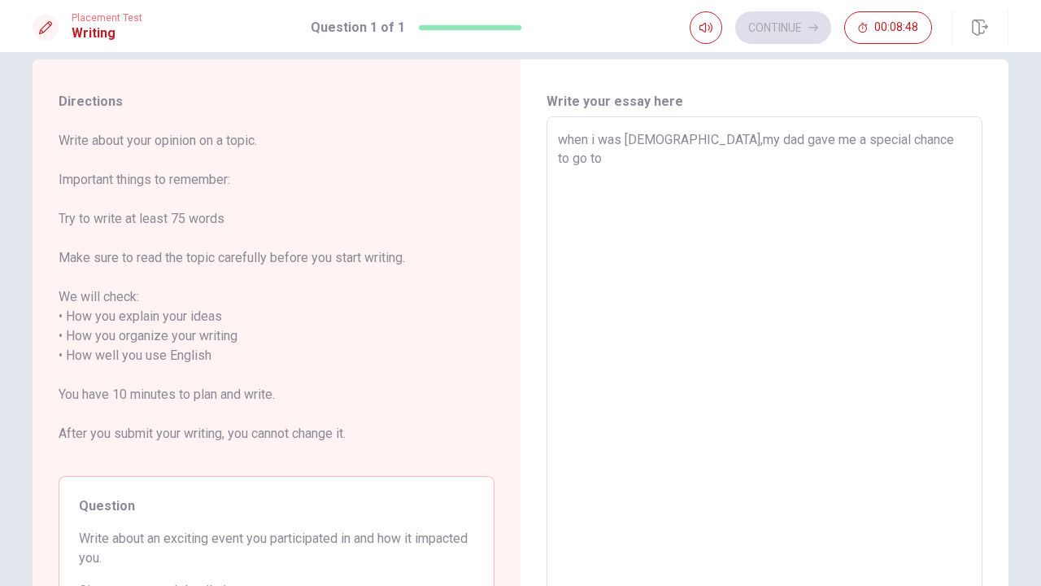
type textarea "x"
type textarea "when i was [DEMOGRAPHIC_DATA],my dad gave me a special chance to go to"
type textarea "x"
type textarea "when i was [DEMOGRAPHIC_DATA],my dad gave me a special chance to go to a"
type textarea "x"
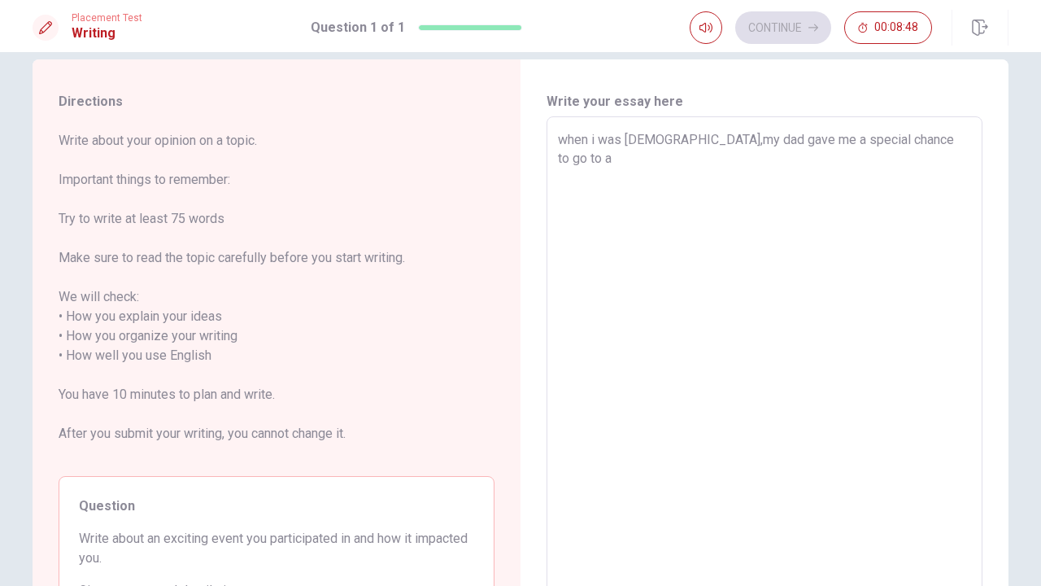
type textarea "when i was [DEMOGRAPHIC_DATA],my dad gave me a special chance to go to a"
type textarea "x"
type textarea "when i was [DEMOGRAPHIC_DATA],my dad gave me a special chance to go to a"
type textarea "x"
type textarea "when i was [DEMOGRAPHIC_DATA],my dad gave me a special chance to go to"
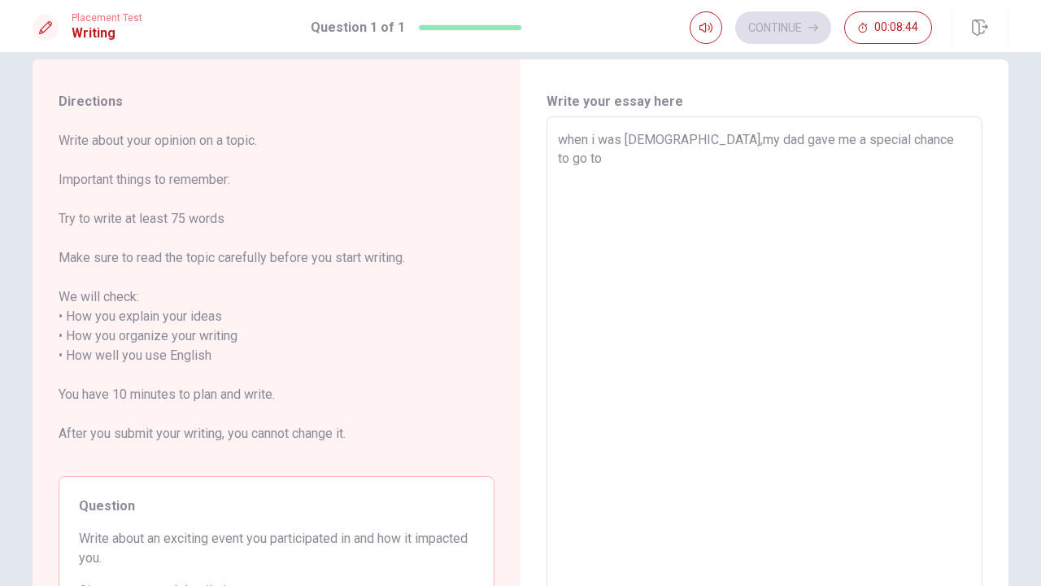
type textarea "x"
type textarea "when i was [DEMOGRAPHIC_DATA],my dad gave me a special chance to go to"
type textarea "x"
type textarea "when i was [DEMOGRAPHIC_DATA],my dad gave me a special chance to go t"
type textarea "x"
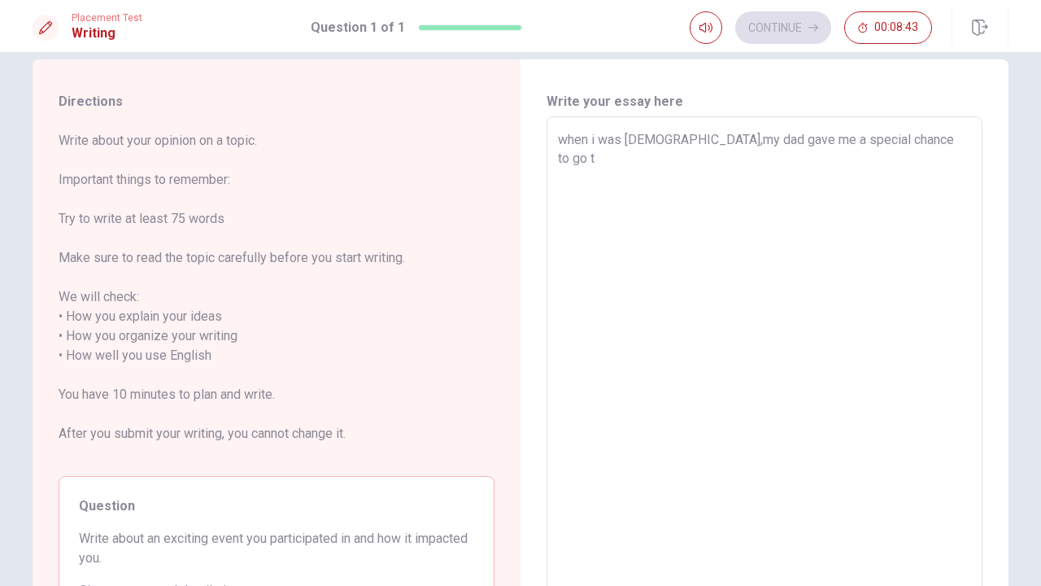
type textarea "when i was [DEMOGRAPHIC_DATA],my dad gave me a special chance to go to"
type textarea "x"
type textarea "when i was [DEMOGRAPHIC_DATA],my dad gave me a special chance to go to"
type textarea "x"
type textarea "when i was [DEMOGRAPHIC_DATA],my dad gave me a special chance to go to j"
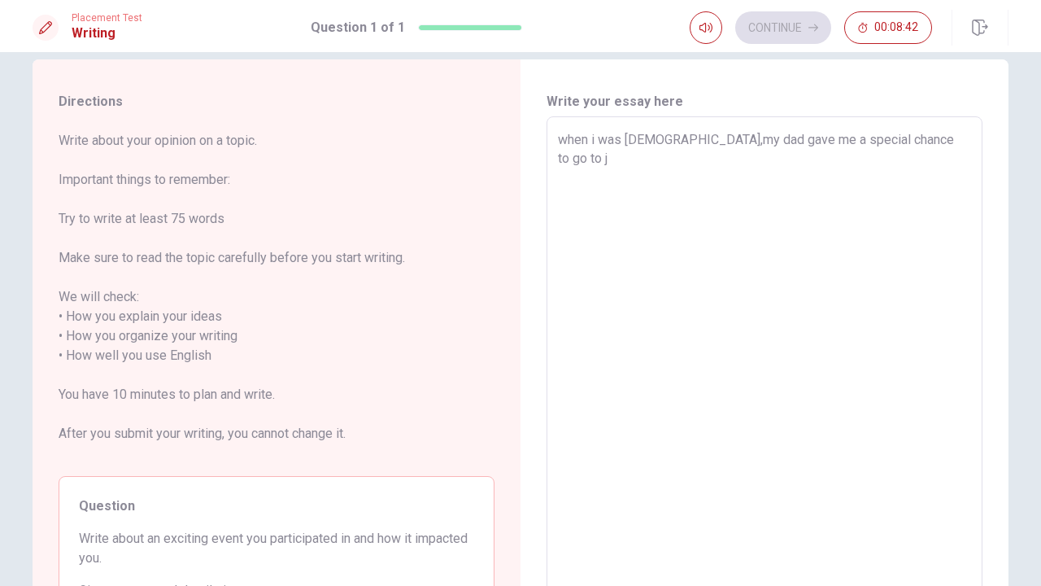
type textarea "x"
type textarea "when i was [DEMOGRAPHIC_DATA],my dad gave me a special chance to go to jo"
type textarea "x"
type textarea "when i was [DEMOGRAPHIC_DATA],my dad gave me a special chance to go to joi"
type textarea "x"
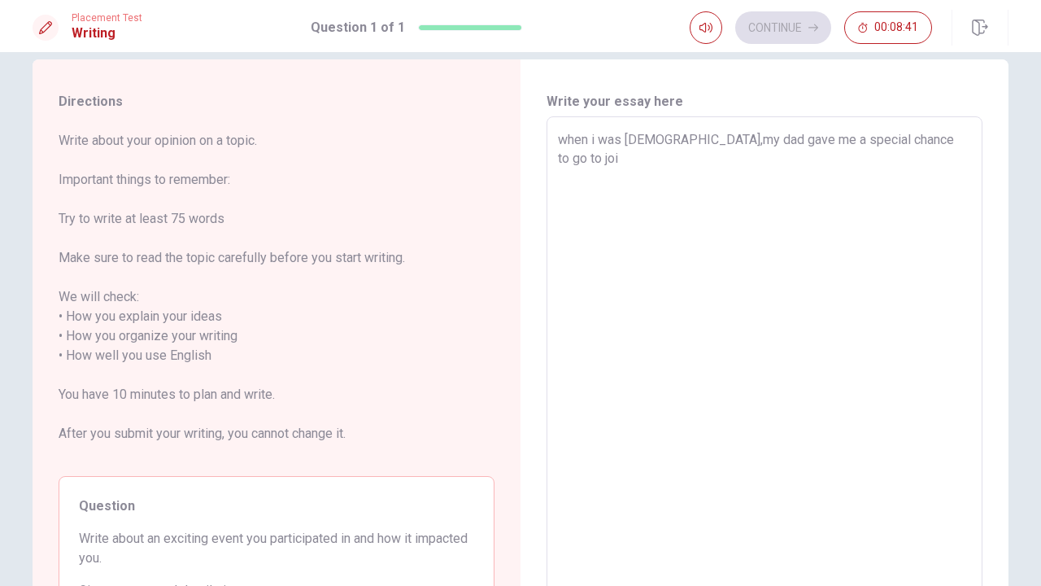
type textarea "when i was [DEMOGRAPHIC_DATA],my dad gave me a special chance to go to join"
type textarea "x"
type textarea "when i was [DEMOGRAPHIC_DATA],my dad gave me a special chance to go to join"
type textarea "x"
type textarea "when i was [DEMOGRAPHIC_DATA],my dad gave me a special chance to go to join e"
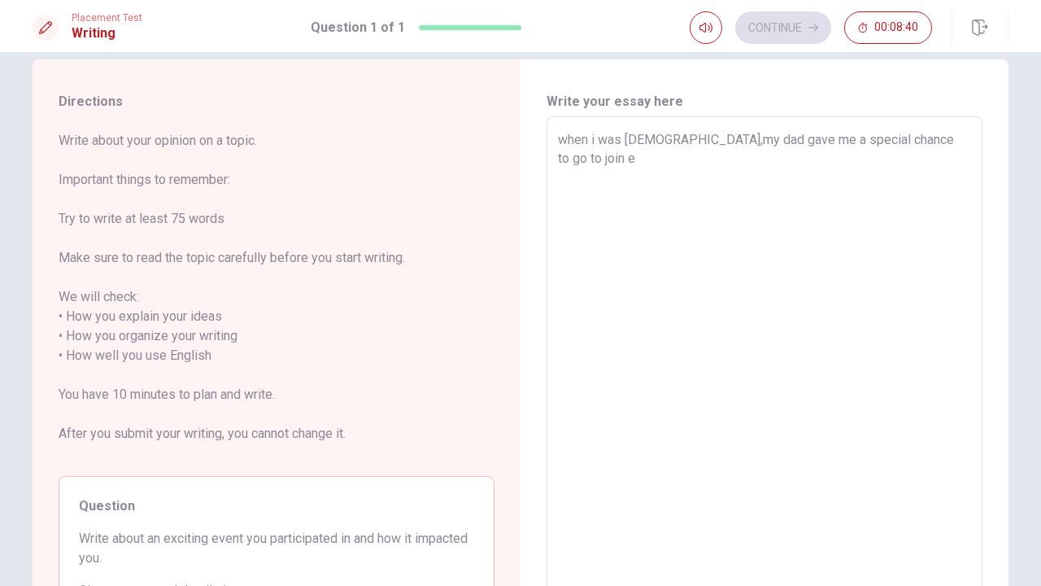
type textarea "x"
type textarea "when i was [DEMOGRAPHIC_DATA],my dad gave me a special chance to go to join ed"
type textarea "x"
type textarea "when i was [DEMOGRAPHIC_DATA],my dad gave me a special chance to go to join ed"
type textarea "x"
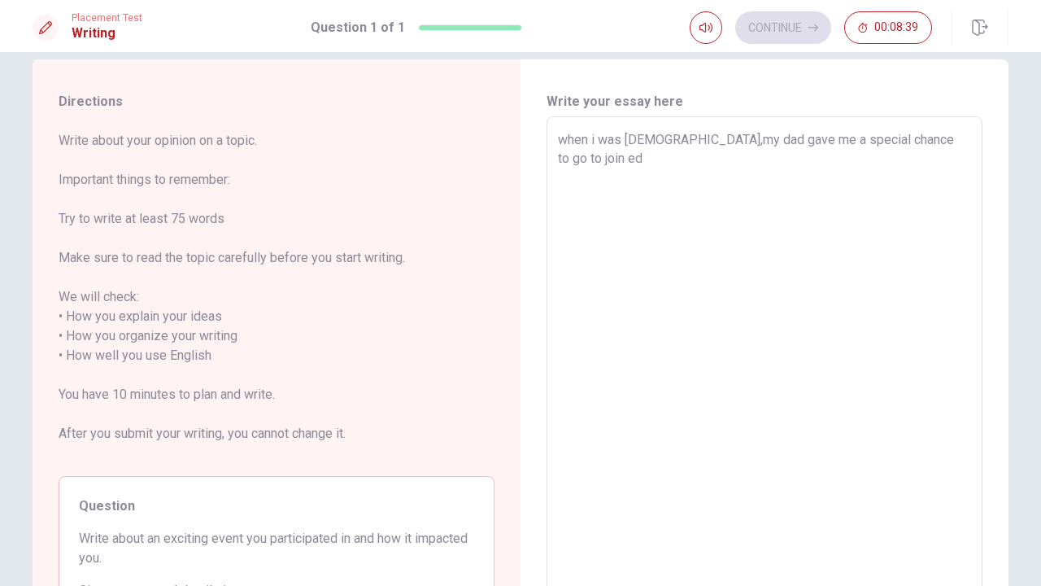
type textarea "when i was [DEMOGRAPHIC_DATA],my dad gave me a special chance to go to join ed a"
type textarea "x"
type textarea "when i was [DEMOGRAPHIC_DATA],my dad gave me a special chance to go to join ed a"
type textarea "x"
type textarea "when i was [DEMOGRAPHIC_DATA],my dad gave me a special chance to go to join ed …"
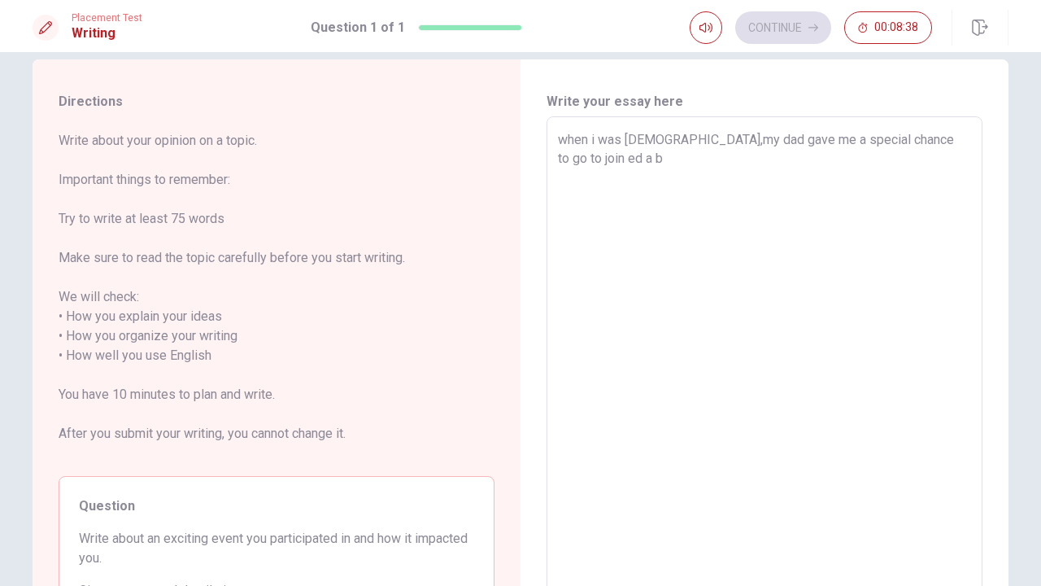
type textarea "x"
type textarea "when i was [DEMOGRAPHIC_DATA],my dad gave me a special chance to go to join ed …"
type textarea "x"
type textarea "when i was [DEMOGRAPHIC_DATA],my dad gave me a special chance to go to join ed …"
type textarea "x"
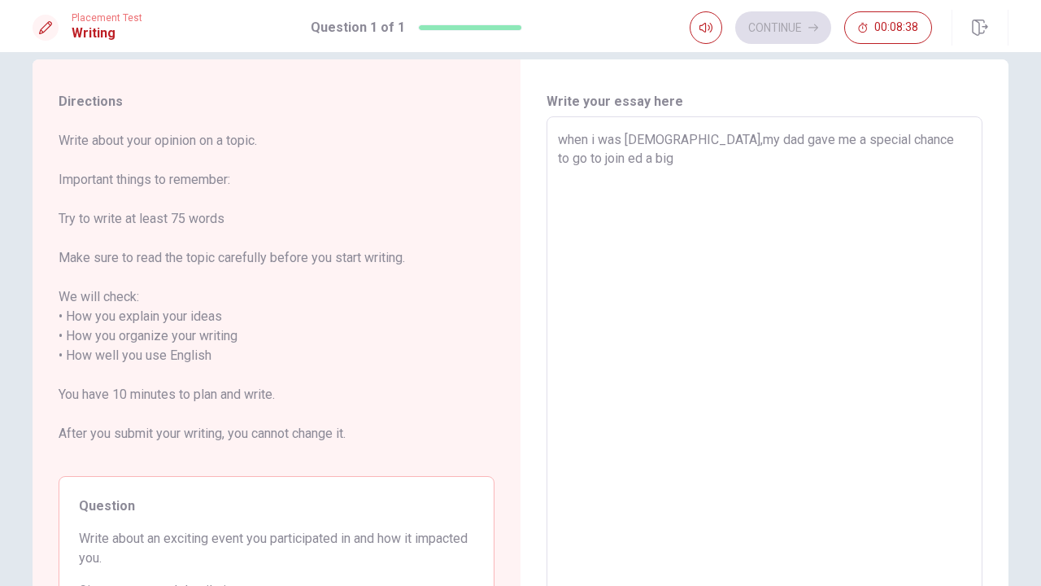
type textarea "when i was [DEMOGRAPHIC_DATA],my dad gave me a special chance to go to join ed …"
type textarea "x"
type textarea "when i was [DEMOGRAPHIC_DATA],my dad gave me a special chance to go to join ed …"
type textarea "x"
type textarea "when i was [DEMOGRAPHIC_DATA],my dad gave me a special chance to go to join ed …"
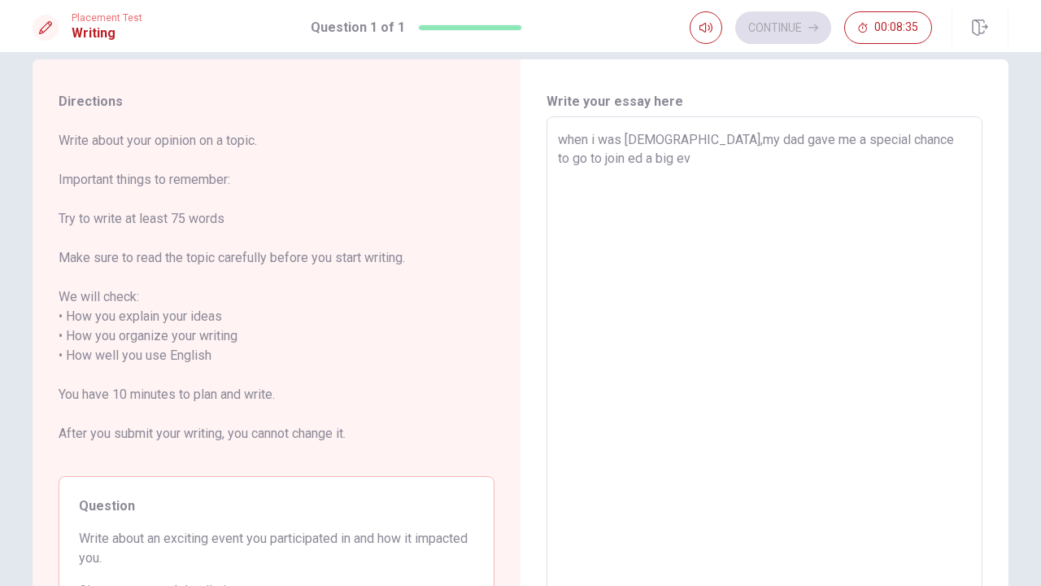
type textarea "x"
type textarea "when i was [DEMOGRAPHIC_DATA],my dad gave me a special chance to go to join ed …"
click at [591, 140] on textarea "when i was [DEMOGRAPHIC_DATA],my dad gave me a special chance to go to join ed …" at bounding box center [764, 356] width 413 height 452
click at [711, 141] on textarea "When I was [DEMOGRAPHIC_DATA],my dad gave me a special chance to go to join ed …" at bounding box center [764, 356] width 413 height 452
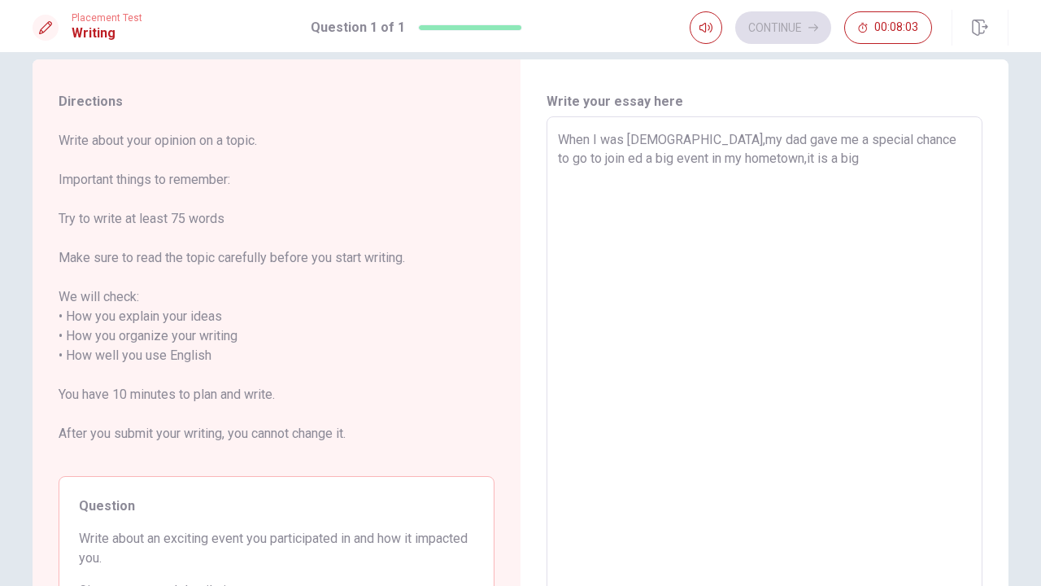
click at [705, 140] on textarea "When I was [DEMOGRAPHIC_DATA],my dad gave me a special chance to go to join ed …" at bounding box center [764, 356] width 413 height 452
click at [743, 161] on textarea "When I was [DEMOGRAPHIC_DATA], my dad gave me a special chance to go to join ed…" at bounding box center [764, 356] width 413 height 452
click at [742, 159] on textarea "When I was [DEMOGRAPHIC_DATA], my dad gave me a special chance to go to join ed…" at bounding box center [764, 356] width 413 height 452
click at [919, 142] on textarea "When I was [DEMOGRAPHIC_DATA], my dad gave me a special chance to go to join ed…" at bounding box center [764, 356] width 413 height 452
click at [839, 163] on textarea "When I was [DEMOGRAPHIC_DATA], my dad gave me a special chance to go to join ed…" at bounding box center [764, 356] width 413 height 452
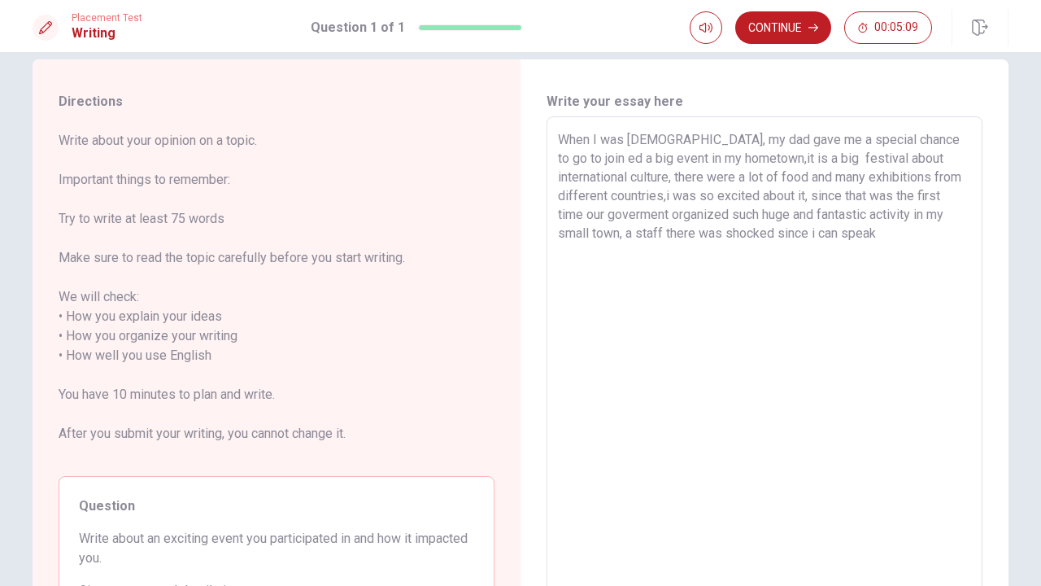
drag, startPoint x: 831, startPoint y: 238, endPoint x: 800, endPoint y: 239, distance: 31.7
click at [800, 239] on textarea "When I was [DEMOGRAPHIC_DATA], my dad gave me a special chance to go to join ed…" at bounding box center [764, 356] width 413 height 452
click at [962, 242] on textarea "When I was [DEMOGRAPHIC_DATA], my dad gave me a special chance to go to join ed…" at bounding box center [764, 356] width 413 height 452
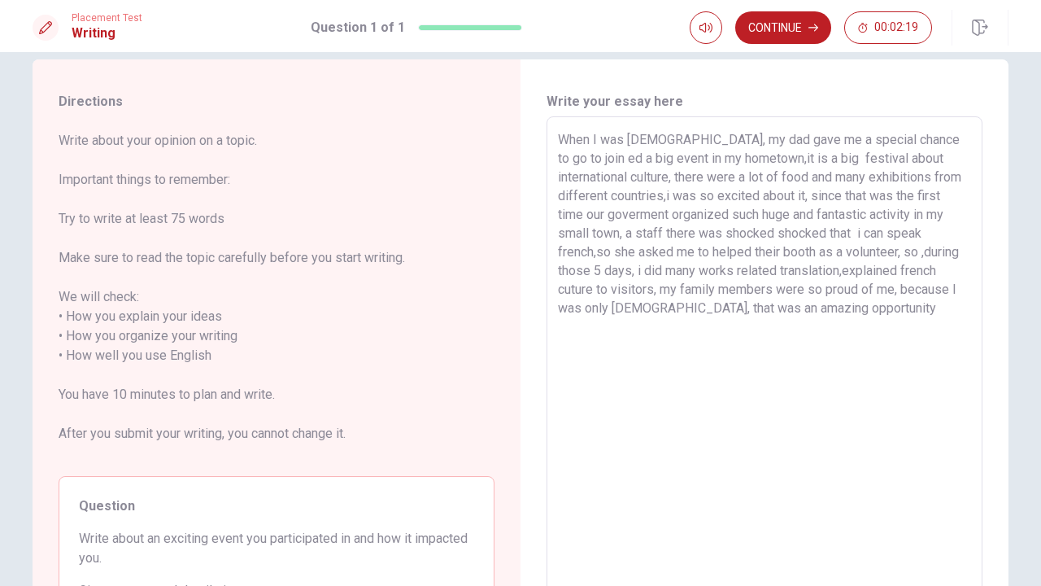
drag, startPoint x: 849, startPoint y: 312, endPoint x: 875, endPoint y: 308, distance: 26.4
click at [849, 312] on textarea "When I was [DEMOGRAPHIC_DATA], my dad gave me a special chance to go to join ed…" at bounding box center [764, 356] width 413 height 452
drag, startPoint x: 858, startPoint y: 312, endPoint x: 916, endPoint y: 318, distance: 58.9
click at [858, 312] on textarea "When I was [DEMOGRAPHIC_DATA], my dad gave me a special chance to go to join ed…" at bounding box center [764, 356] width 413 height 452
click at [887, 308] on textarea "When I was [DEMOGRAPHIC_DATA], my dad gave me a special chance to go to join ed…" at bounding box center [764, 356] width 413 height 452
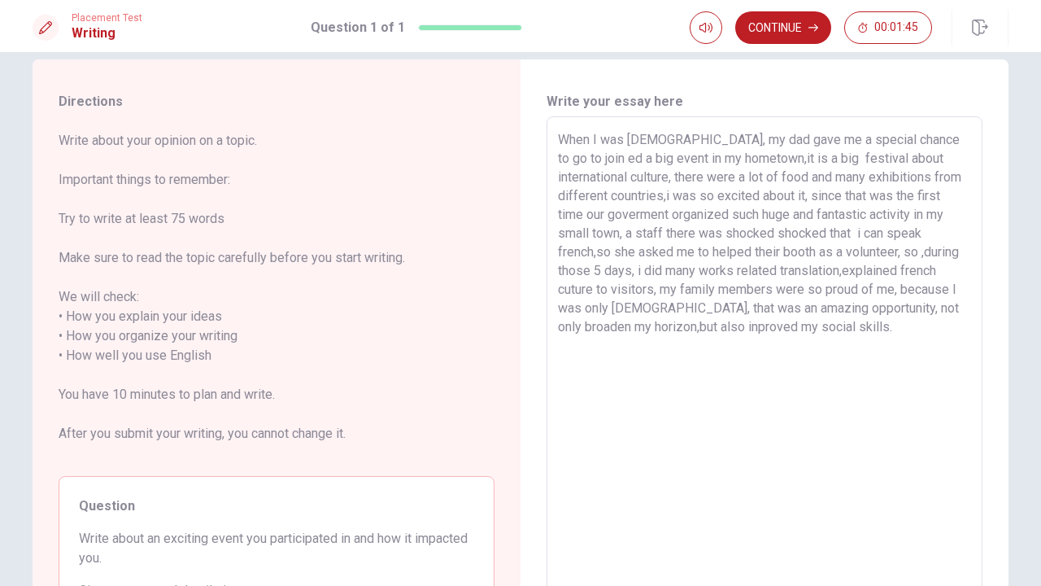
click at [765, 162] on textarea "When I was [DEMOGRAPHIC_DATA], my dad gave me a special chance to go to join ed…" at bounding box center [764, 356] width 413 height 452
click at [732, 140] on textarea "When I was [DEMOGRAPHIC_DATA], my dad gave me a special chance to go to join ed…" at bounding box center [764, 356] width 413 height 452
click at [827, 148] on textarea "When I was [DEMOGRAPHIC_DATA], my dad gave me a special chance to go to join ed…" at bounding box center [764, 356] width 413 height 452
click at [897, 153] on textarea "When I was [DEMOGRAPHIC_DATA], my dad gave me a special chance to go to join ed…" at bounding box center [764, 356] width 413 height 452
click at [587, 160] on textarea "When I was [DEMOGRAPHIC_DATA], my dad gave me a special chance to go to join ed…" at bounding box center [764, 356] width 413 height 452
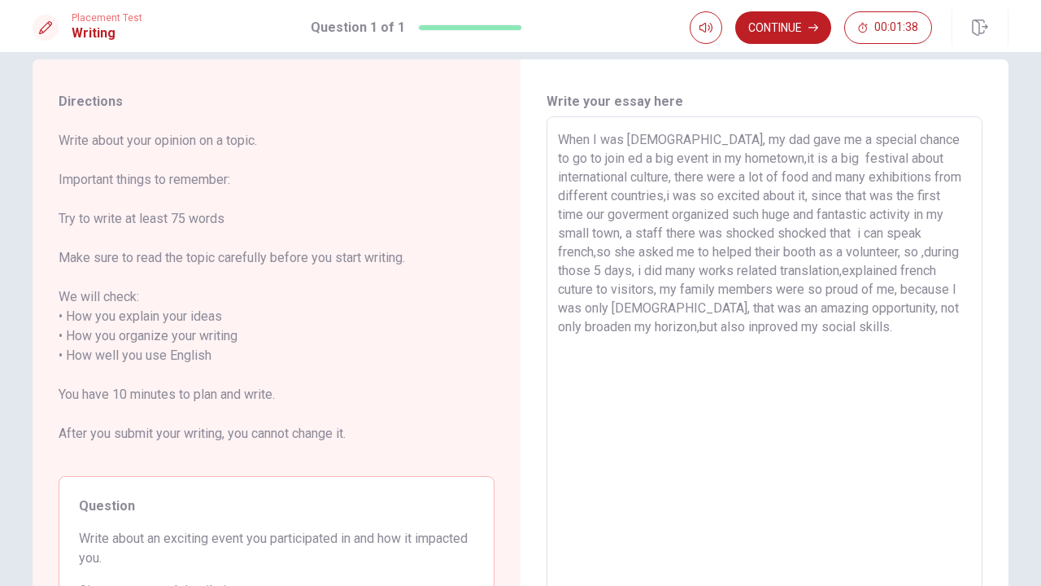
click at [581, 161] on textarea "When I was [DEMOGRAPHIC_DATA], my dad gave me a special chance to go to join ed…" at bounding box center [764, 356] width 413 height 452
click at [782, 160] on textarea "When I was [DEMOGRAPHIC_DATA], my dad gave me a special chance to go to joined …" at bounding box center [764, 356] width 413 height 452
click at [933, 159] on textarea "When I was [DEMOGRAPHIC_DATA], my dad gave me a special chance to go to joined …" at bounding box center [764, 356] width 413 height 452
click at [706, 198] on textarea "When I was [DEMOGRAPHIC_DATA], my dad gave me a special chance to go to joined …" at bounding box center [764, 356] width 413 height 452
click at [903, 196] on textarea "When I was [DEMOGRAPHIC_DATA], my dad gave me a special chance to go to joined …" at bounding box center [764, 356] width 413 height 452
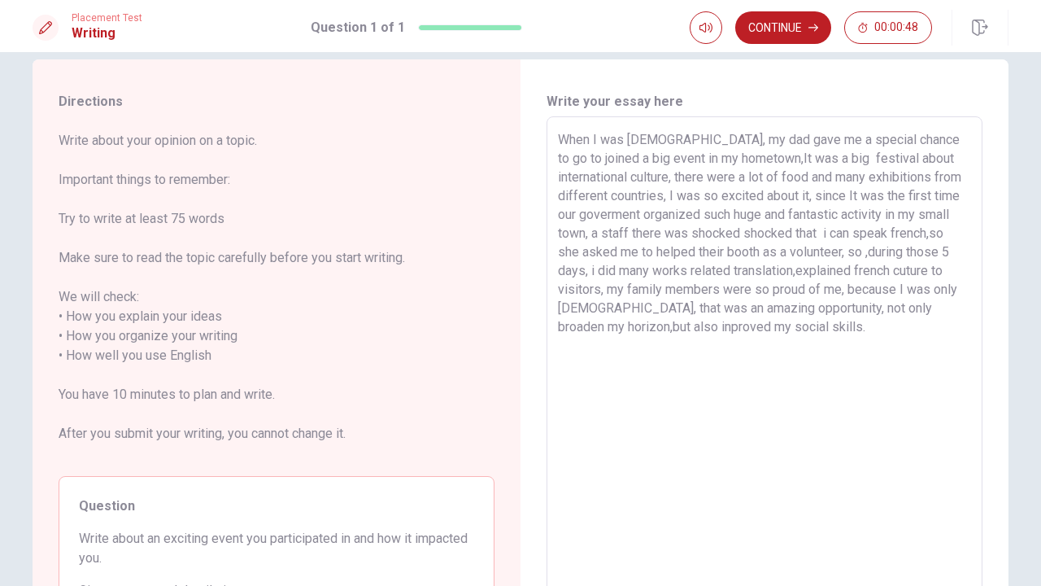
click at [587, 216] on textarea "When I was [DEMOGRAPHIC_DATA], my dad gave me a special chance to go to joined …" at bounding box center [764, 356] width 413 height 452
click at [596, 216] on textarea "When I was [DEMOGRAPHIC_DATA], my dad gave me a special chance to go to joined …" at bounding box center [764, 356] width 413 height 452
click at [624, 216] on textarea "When I was [DEMOGRAPHIC_DATA], my dad gave me a special chance to go to joined …" at bounding box center [764, 356] width 413 height 452
click at [633, 235] on textarea "When I was [DEMOGRAPHIC_DATA], my dad gave me a special chance to go to joined …" at bounding box center [764, 356] width 413 height 452
click at [858, 234] on textarea "When I was [DEMOGRAPHIC_DATA], my dad gave me a special chance to go to joined …" at bounding box center [764, 356] width 413 height 452
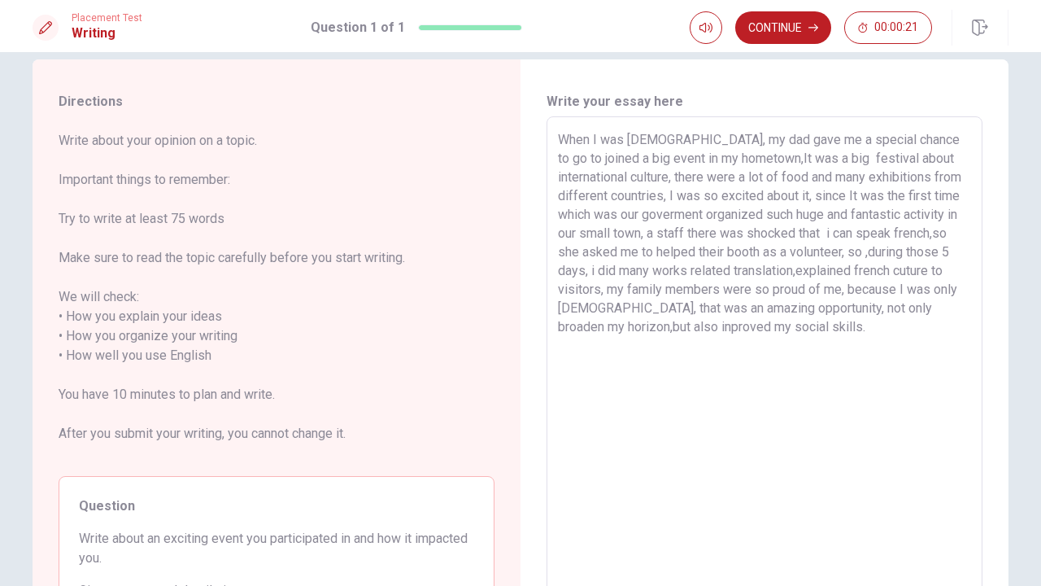
click at [893, 234] on textarea "When I was [DEMOGRAPHIC_DATA], my dad gave me a special chance to go to joined …" at bounding box center [764, 356] width 413 height 452
click at [603, 253] on textarea "When I was [DEMOGRAPHIC_DATA], my dad gave me a special chance to go to joined …" at bounding box center [764, 356] width 413 height 452
click at [600, 254] on textarea "When I was [DEMOGRAPHIC_DATA], my dad gave me a special chance to go to joined …" at bounding box center [764, 356] width 413 height 452
click at [606, 253] on textarea "When I was [DEMOGRAPHIC_DATA], my dad gave me a special chance to go to joined …" at bounding box center [764, 356] width 413 height 452
click at [913, 252] on textarea "When I was [DEMOGRAPHIC_DATA], my dad gave me a special chance to go to joined …" at bounding box center [764, 356] width 413 height 452
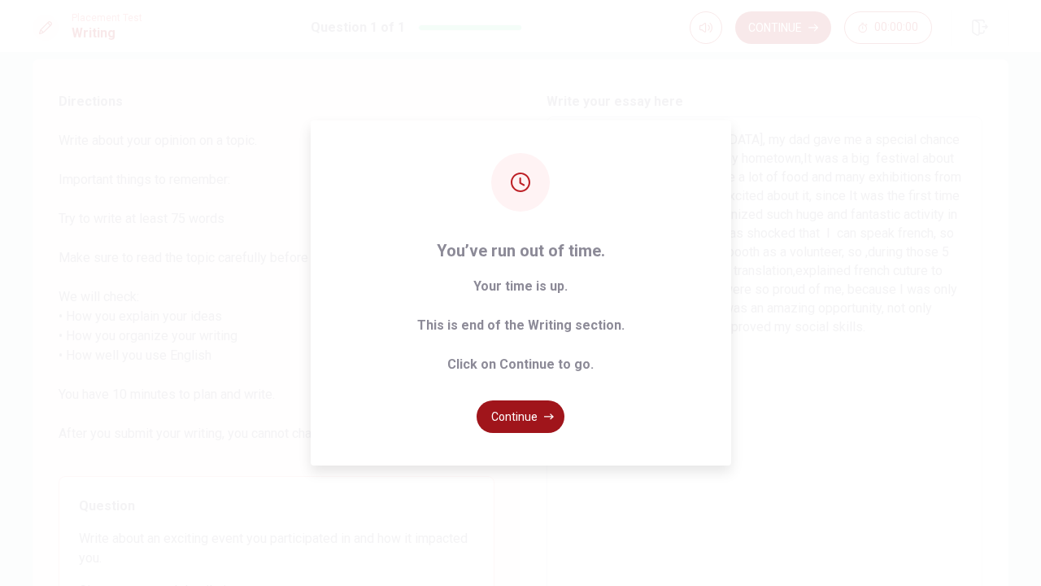
click at [523, 420] on button "Continue" at bounding box center [521, 416] width 88 height 33
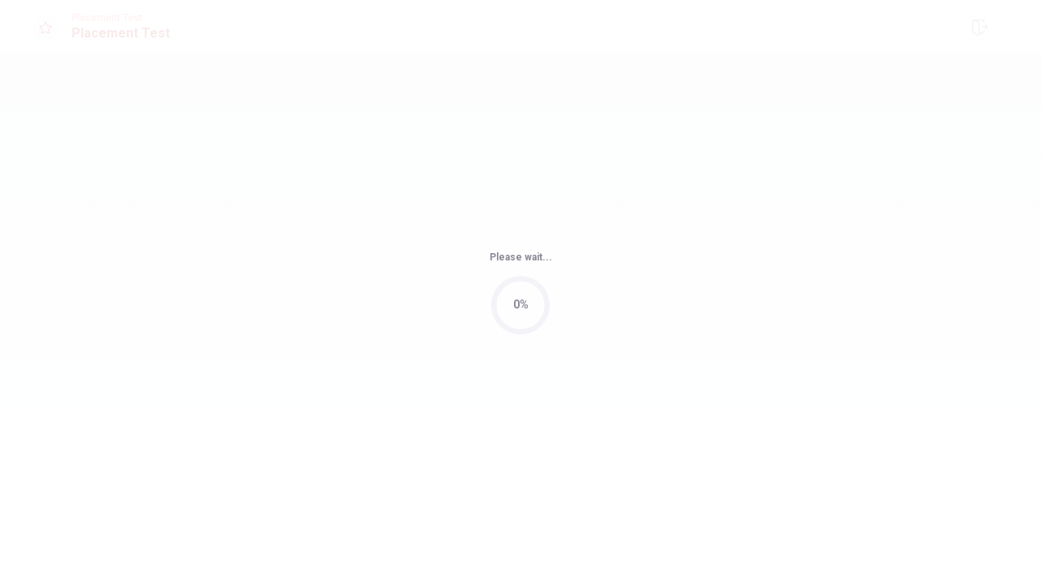
scroll to position [0, 0]
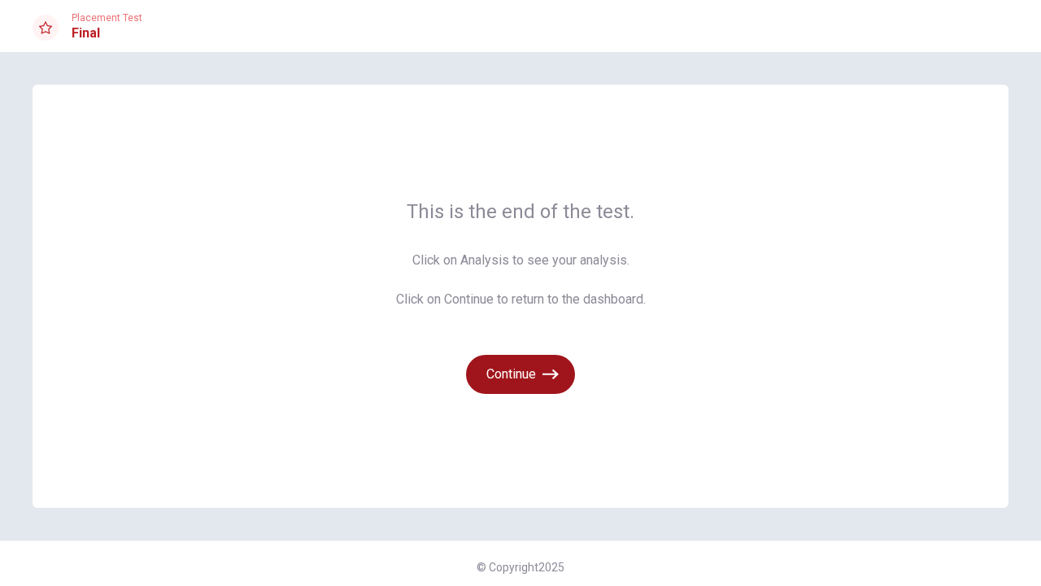
click at [545, 374] on icon "button" at bounding box center [551, 374] width 16 height 10
